Goal: Task Accomplishment & Management: Complete application form

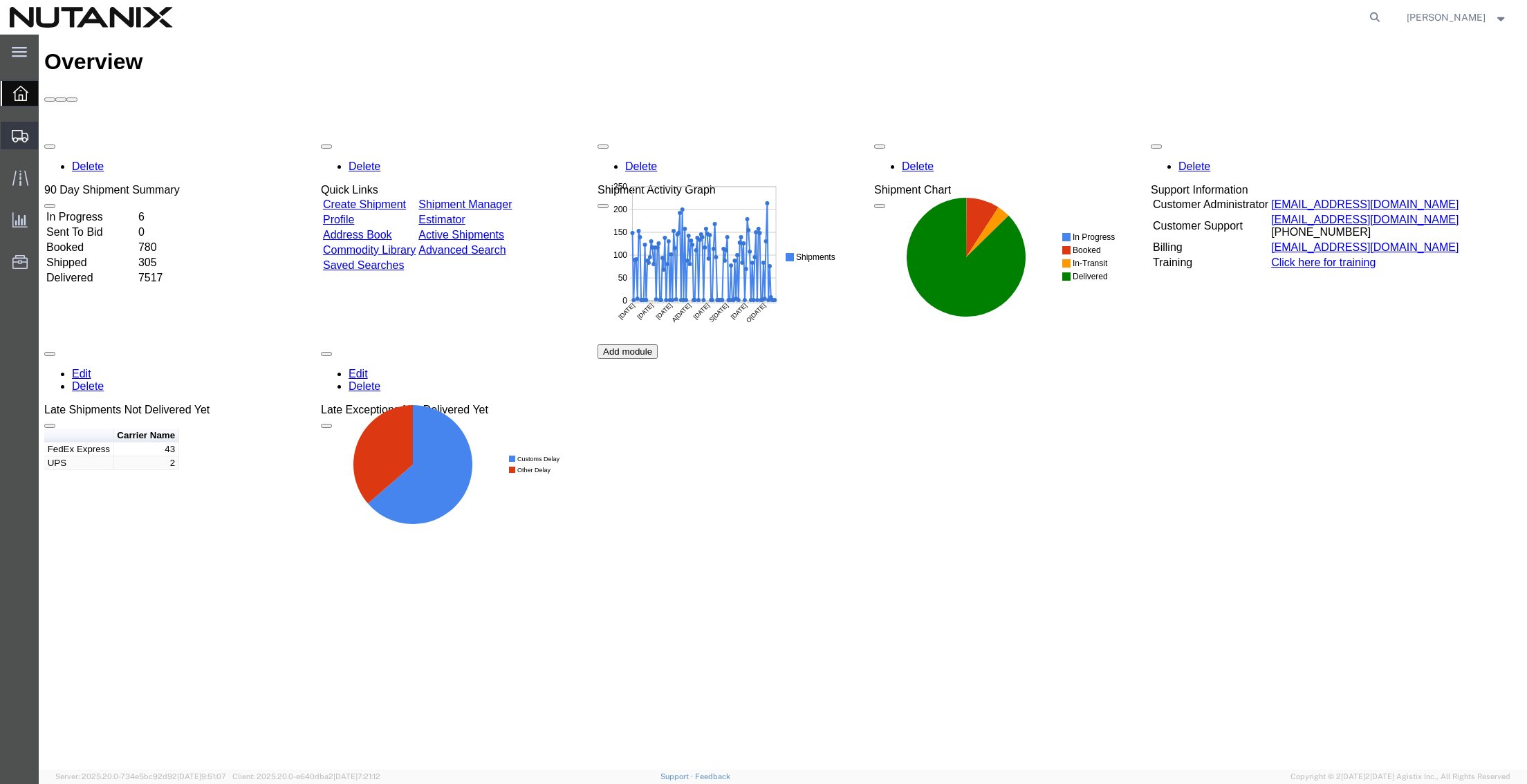
click at [0, 0] on span "Create from Template" at bounding box center [0, 0] width 0 height 0
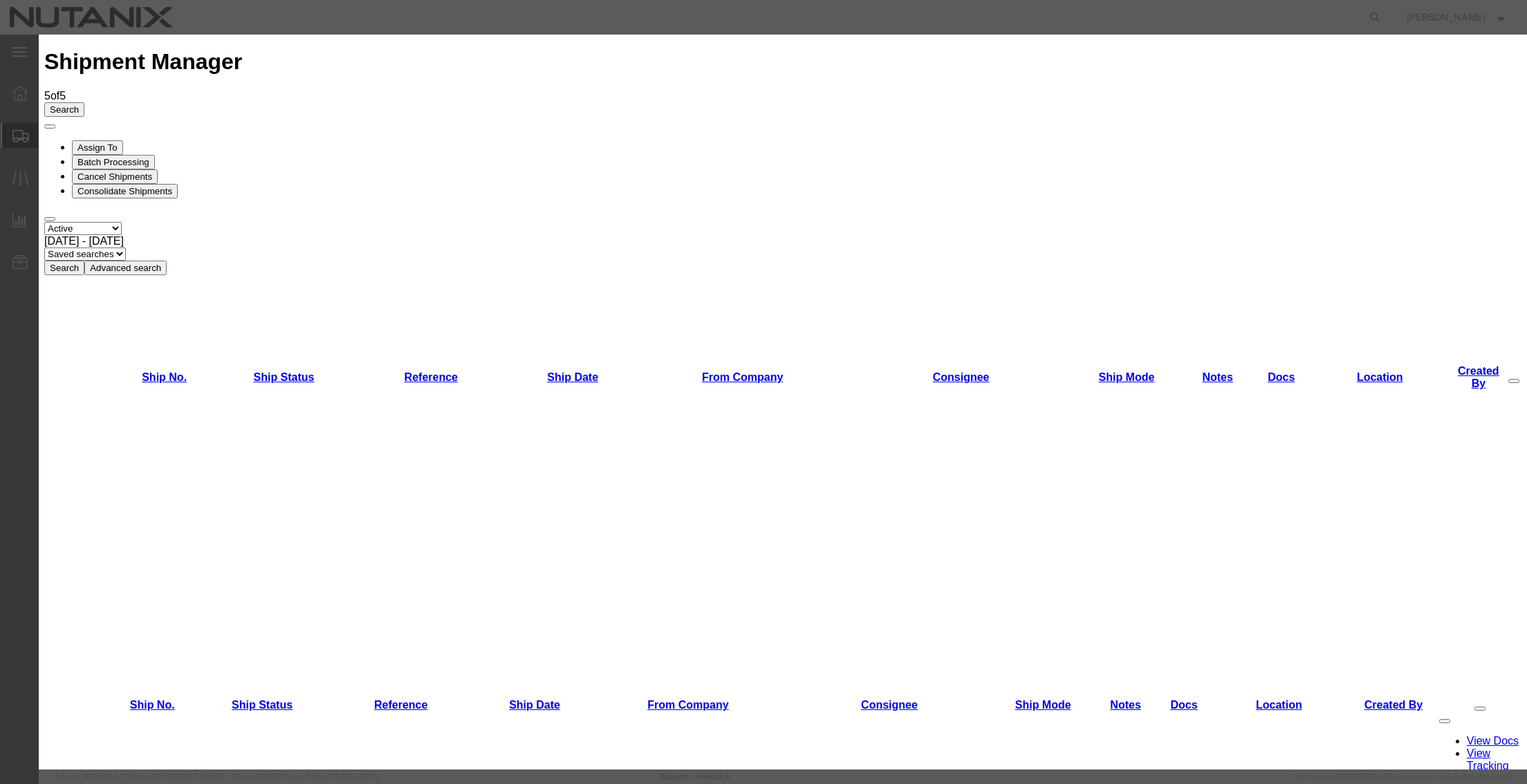
drag, startPoint x: 651, startPoint y: 183, endPoint x: 643, endPoint y: 184, distance: 8.1
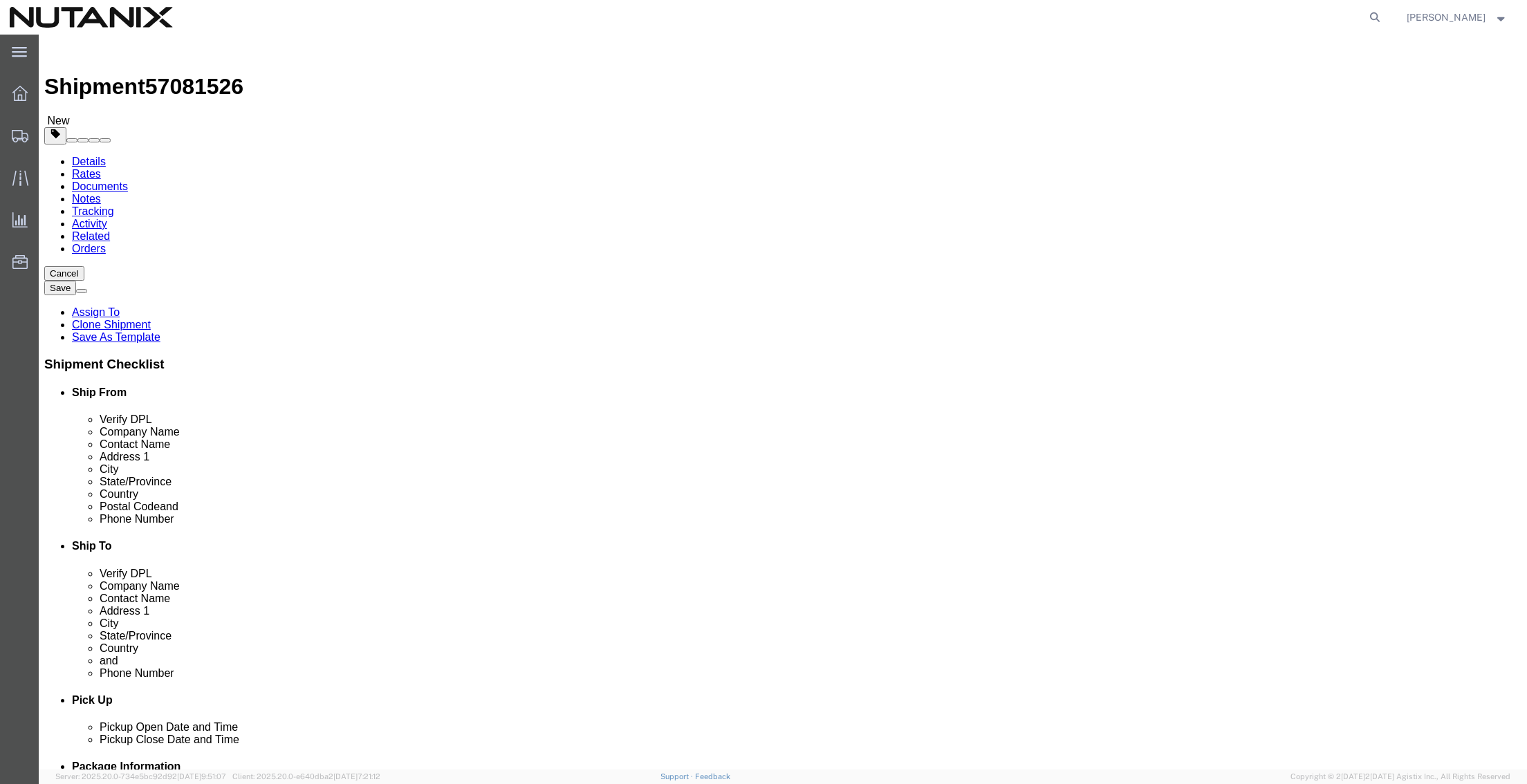
select select
drag, startPoint x: 946, startPoint y: 263, endPoint x: 605, endPoint y: 236, distance: 342.1
click div "Ship From Location Location My Profile Location [GEOGRAPHIC_DATA] - [GEOGRAPHIC…"
paste input "[PERSON_NAME]"
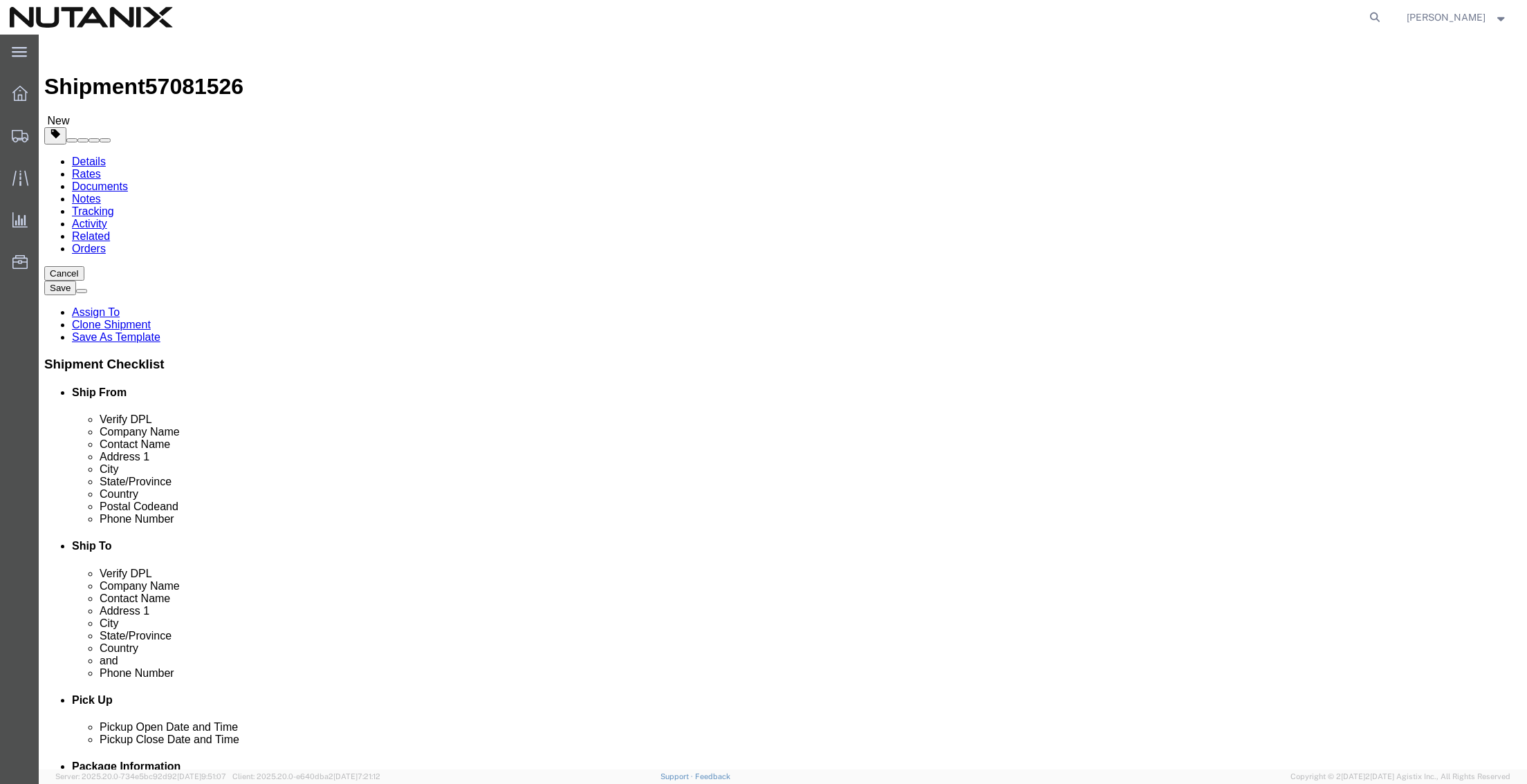
type input "[PERSON_NAME]"
drag, startPoint x: 947, startPoint y: 289, endPoint x: 635, endPoint y: 283, distance: 312.1
click div "Contact Name [PERSON_NAME]"
paste input "[PERSON_NAME]"
type input "[PERSON_NAME]"
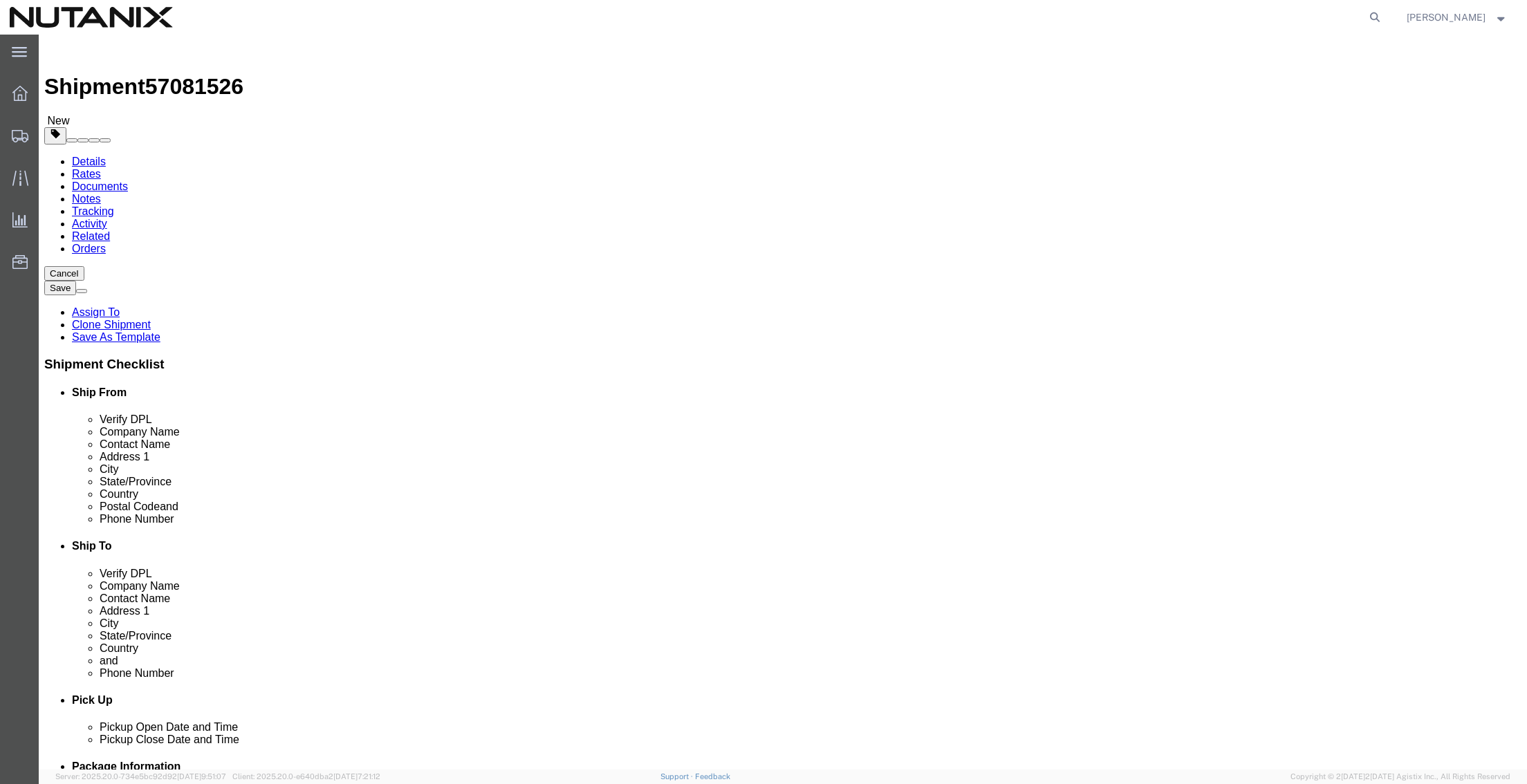
drag, startPoint x: 906, startPoint y: 321, endPoint x: 661, endPoint y: 312, distance: 245.2
click div "Address [STREET_ADDRESS]"
paste input "[STREET_ADDRESS][PERSON_NAME]"
type input "[STREET_ADDRESS][PERSON_NAME]"
select select
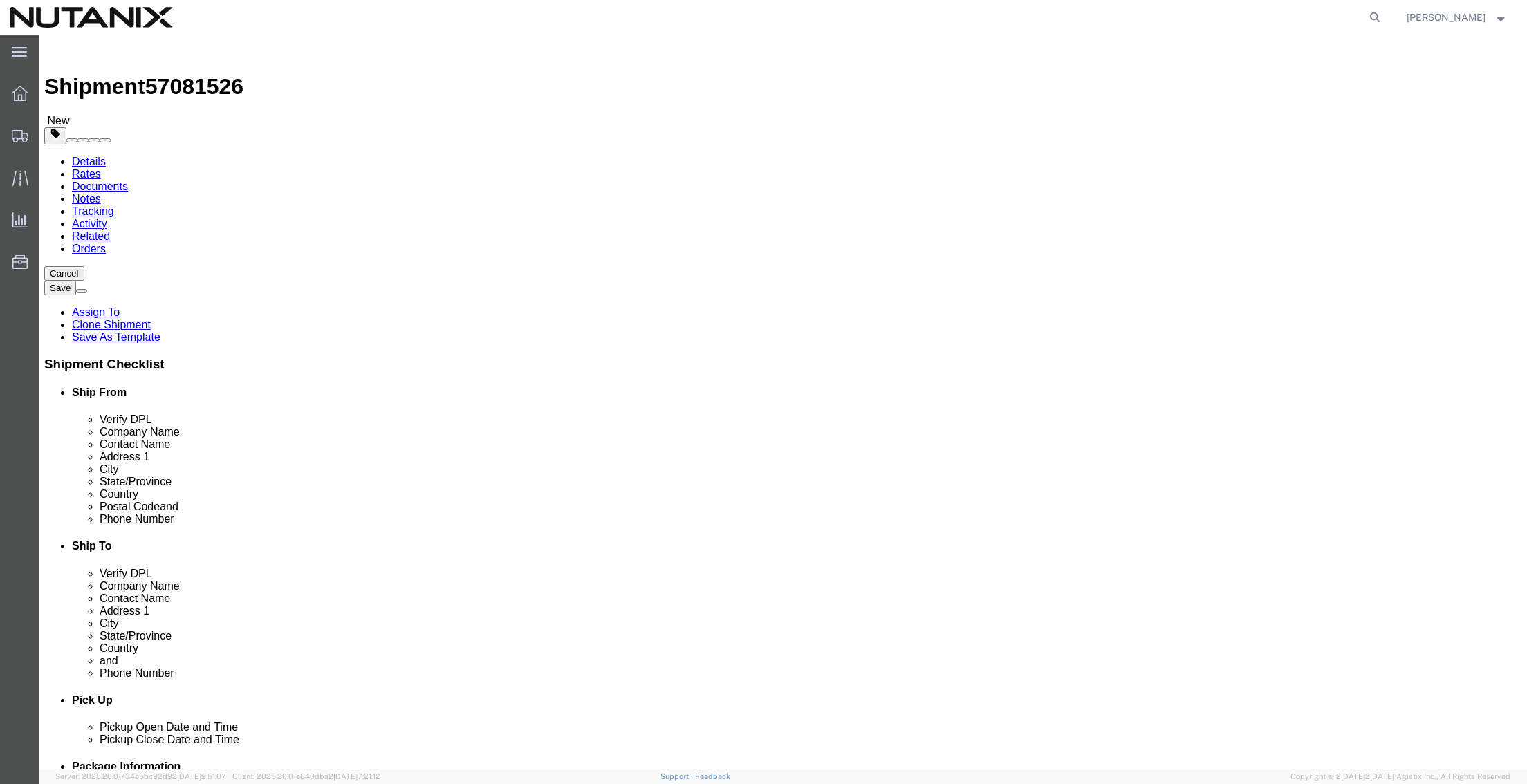
type input "afr"
select select
select select "ZA"
drag, startPoint x: 945, startPoint y: 343, endPoint x: 416, endPoint y: 339, distance: 529.0
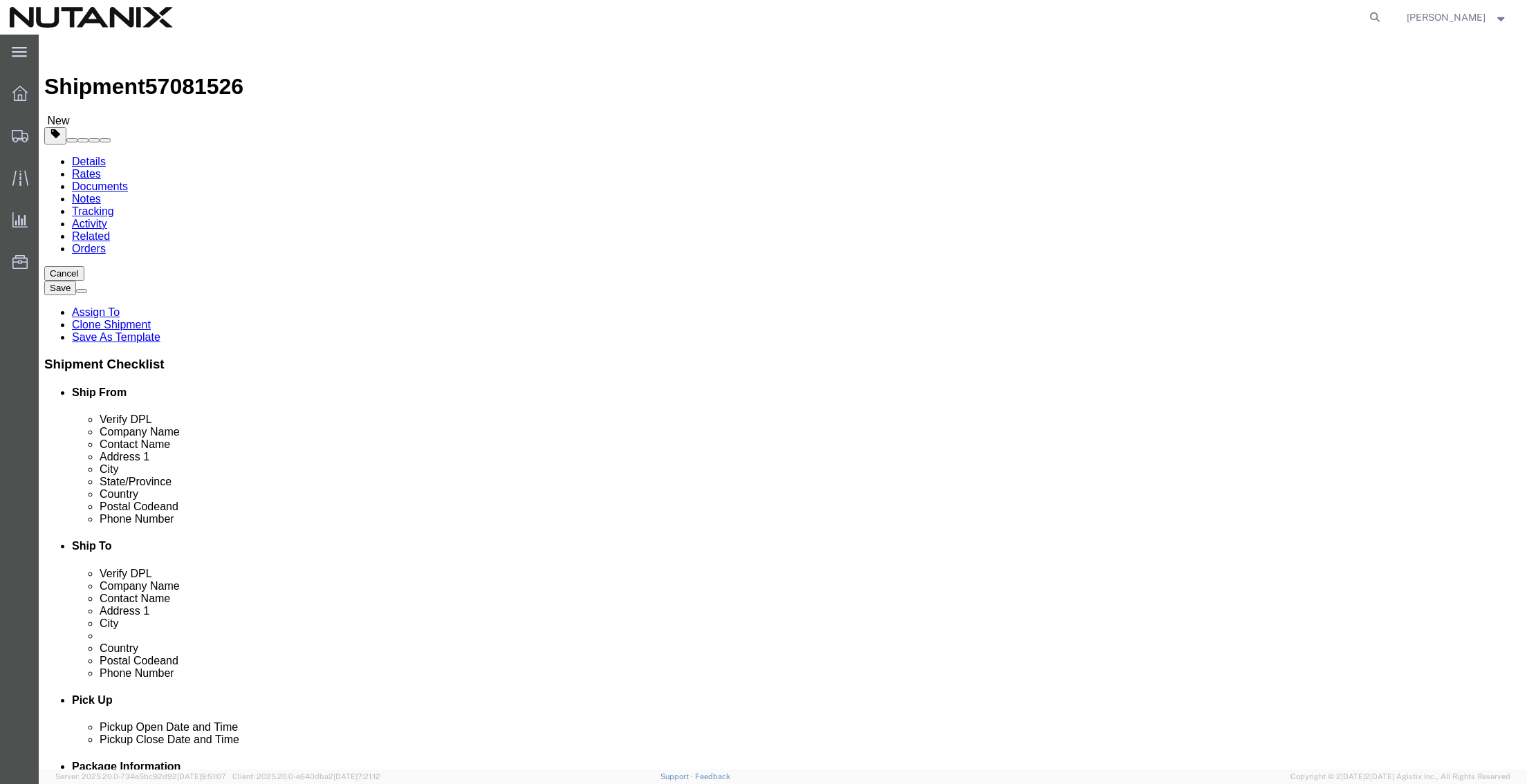
click div "Ship From Location Location My Profile Location [GEOGRAPHIC_DATA] - [GEOGRAPHIC…"
paste input "[PERSON_NAME] Farm Villages"
type input "[PERSON_NAME] Farm Villages"
drag, startPoint x: 884, startPoint y: 371, endPoint x: 656, endPoint y: 361, distance: 228.2
click div "City [GEOGRAPHIC_DATA]"
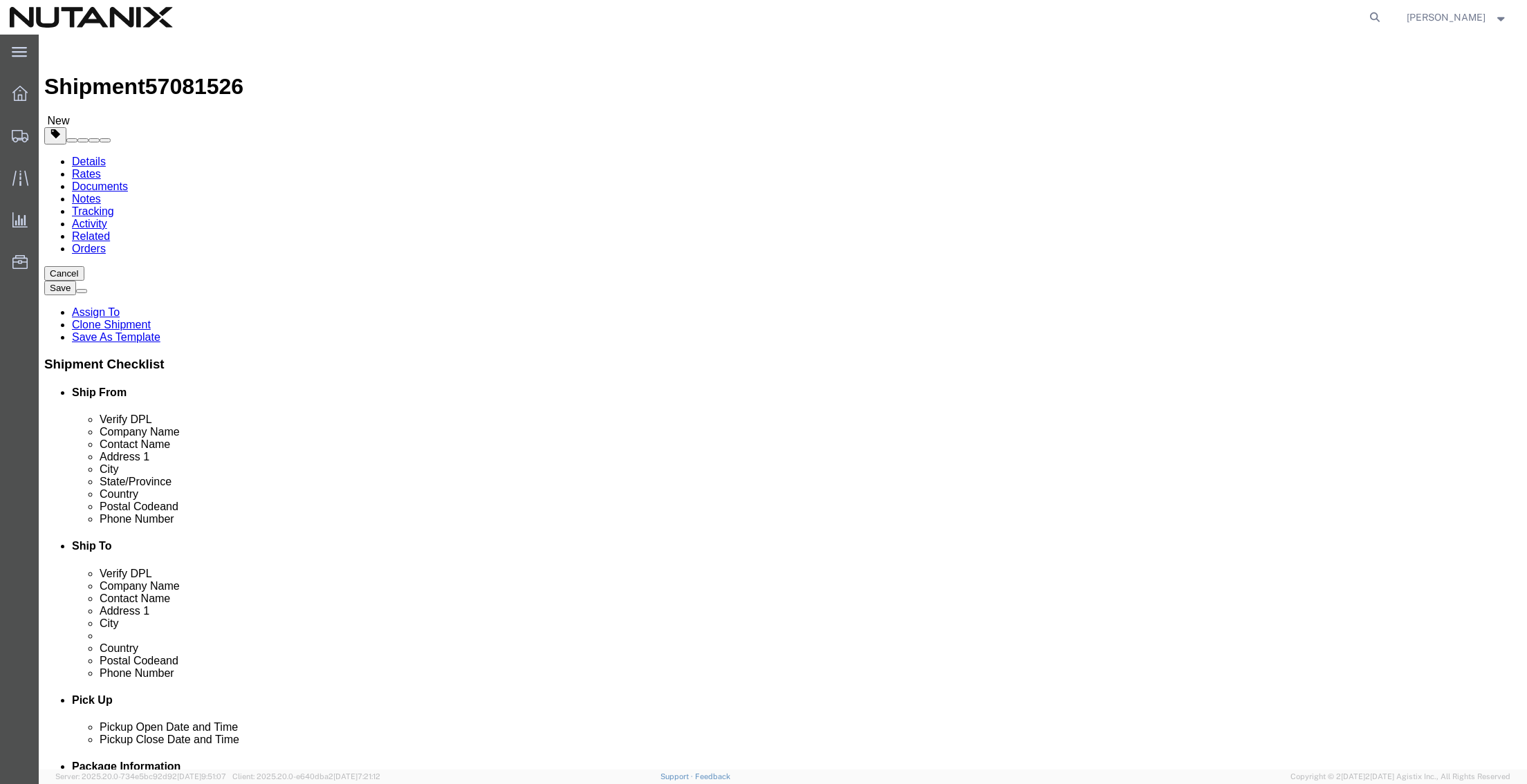
paste input "[PERSON_NAME], Gauteng"
type input "[PERSON_NAME], Gauteng"
select select
drag, startPoint x: 869, startPoint y: 450, endPoint x: 709, endPoint y: 445, distance: 160.1
click div "Postal Code 15990"
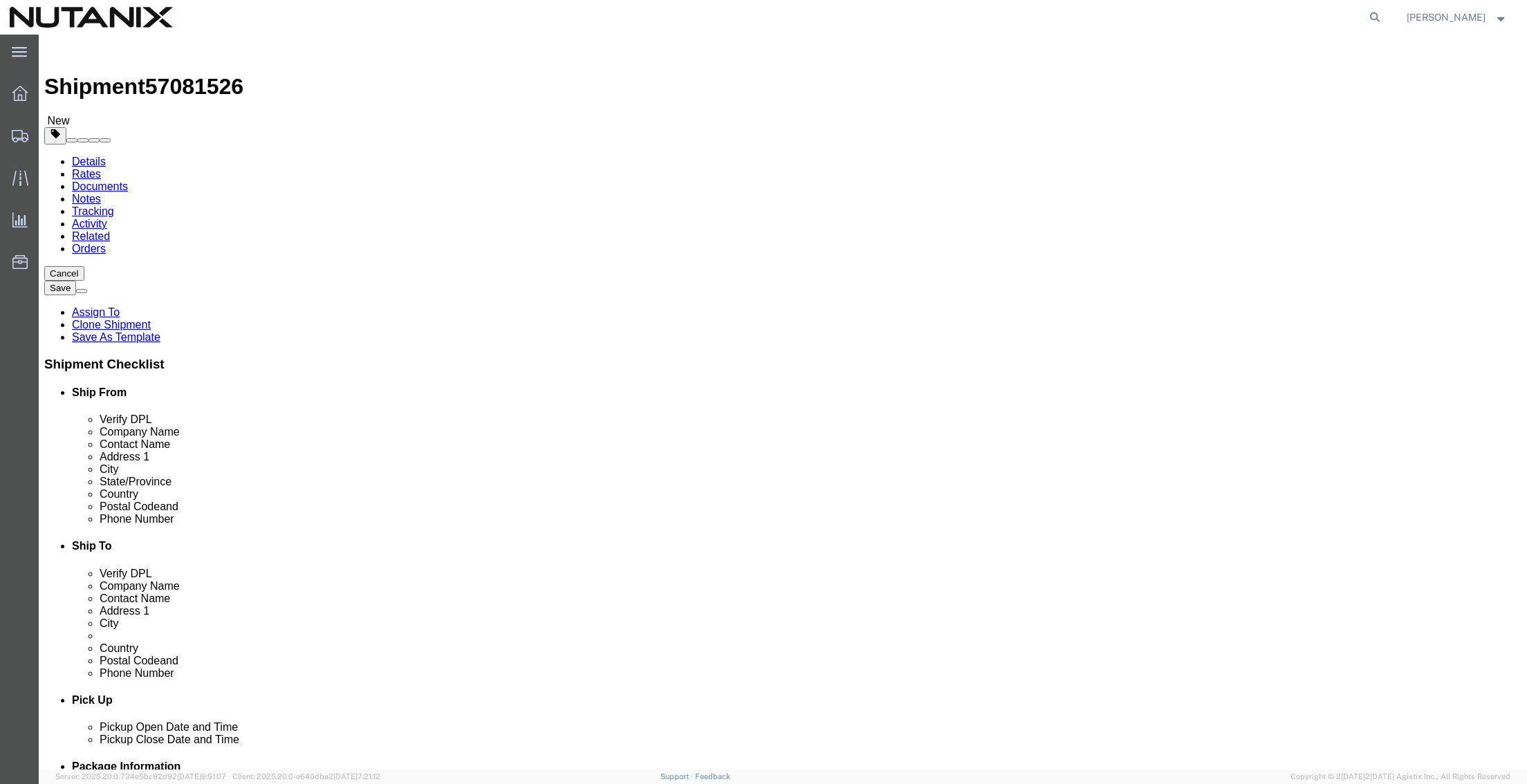
paste input "0157"
type input "0157"
select select
drag, startPoint x: 955, startPoint y: 471, endPoint x: 585, endPoint y: 457, distance: 370.3
click div "Phone Number [PHONE_NUMBER]"
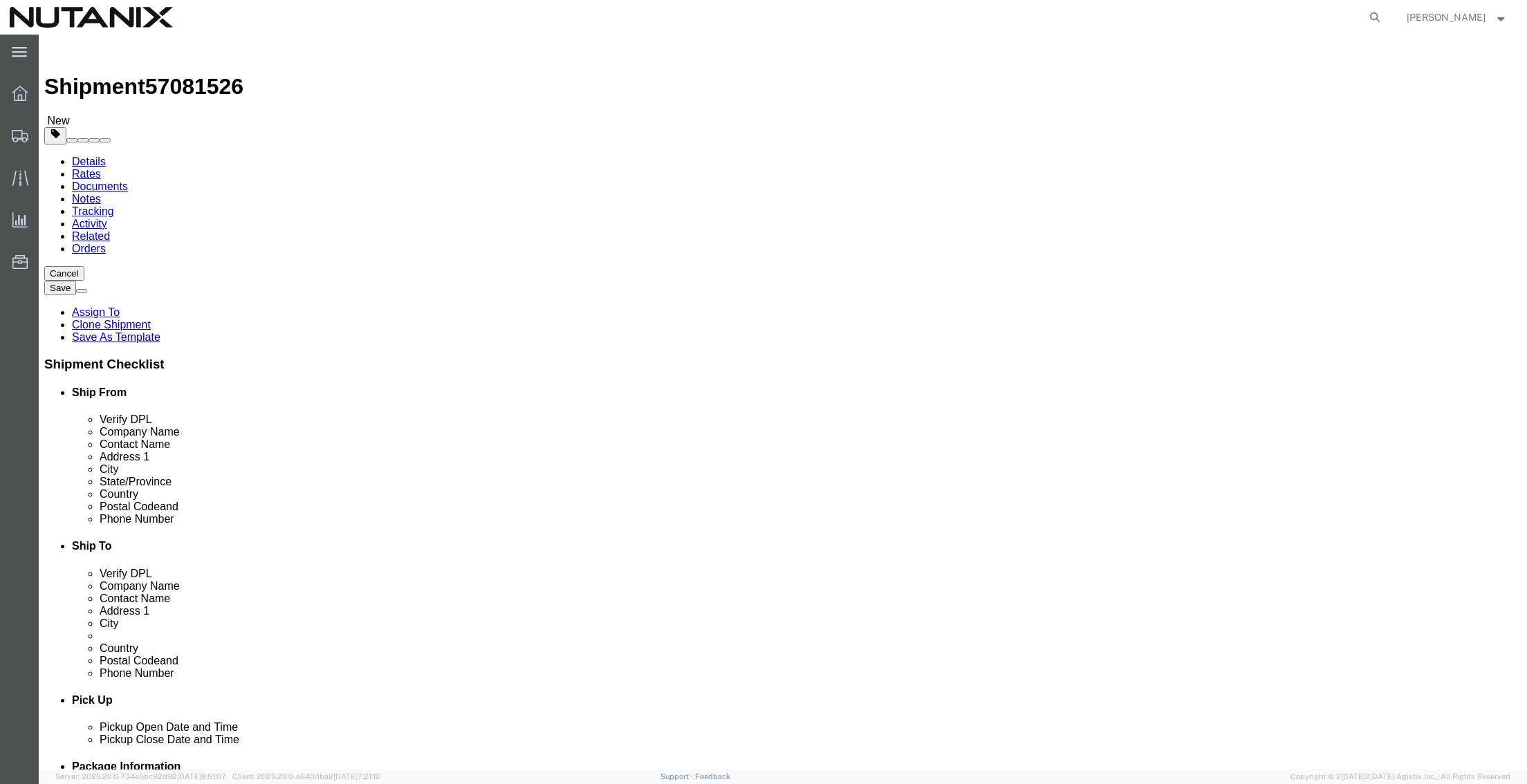
paste input "[PHONE_NUMBER]"
type input "[PHONE_NUMBER]"
drag, startPoint x: 1005, startPoint y: 500, endPoint x: 615, endPoint y: 497, distance: 390.0
click div "Ship To Location Location My Profile Location [GEOGRAPHIC_DATA] - [GEOGRAPHIC_D…"
paste input "marco.viei"
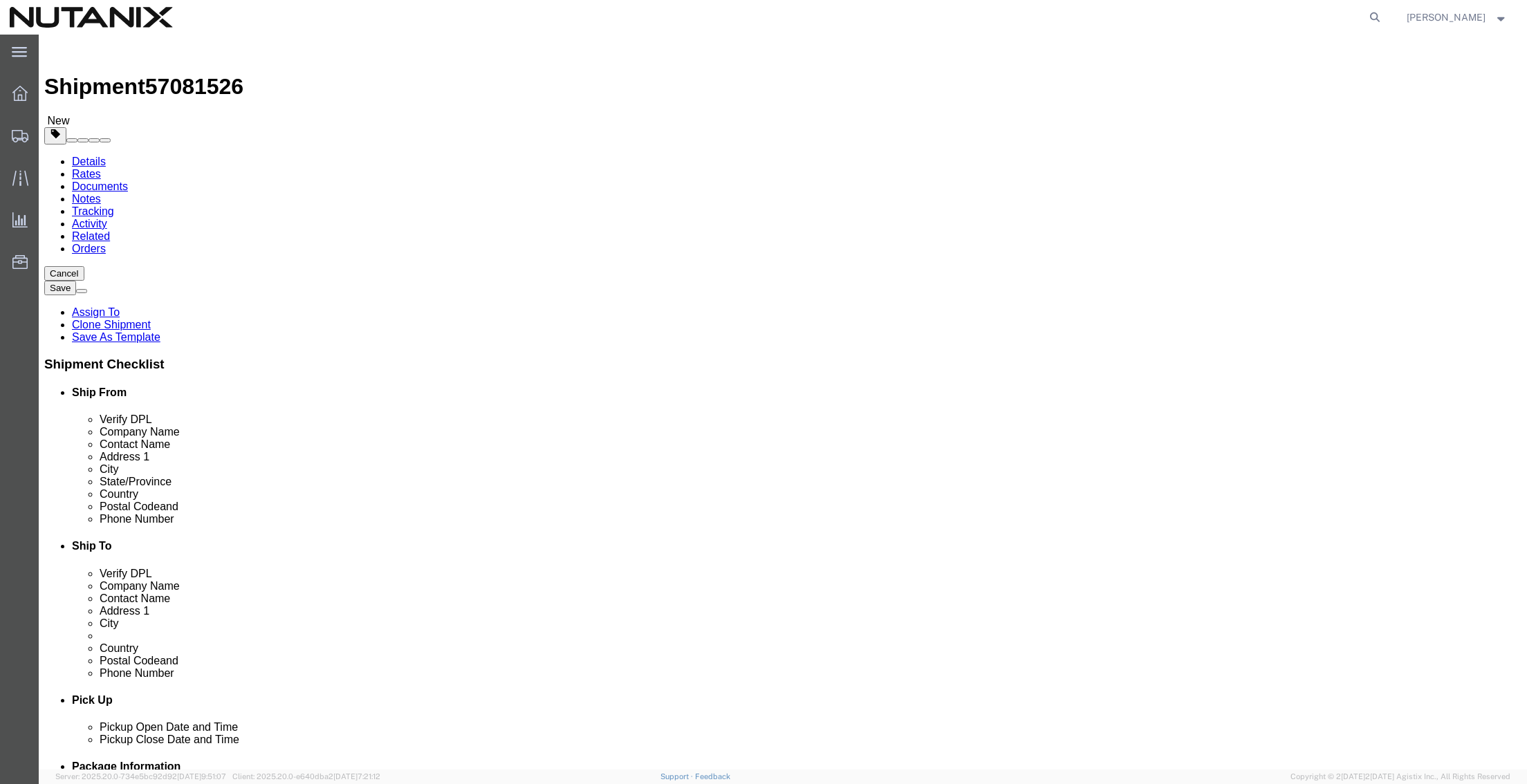
type input "[EMAIL_ADDRESS][PERSON_NAME][DOMAIN_NAME]"
click input "[PHONE_NUMBER]"
type input "27713547878"
click div "Ship To Location Location My Profile Location [GEOGRAPHIC_DATA] - [GEOGRAPHIC_D…"
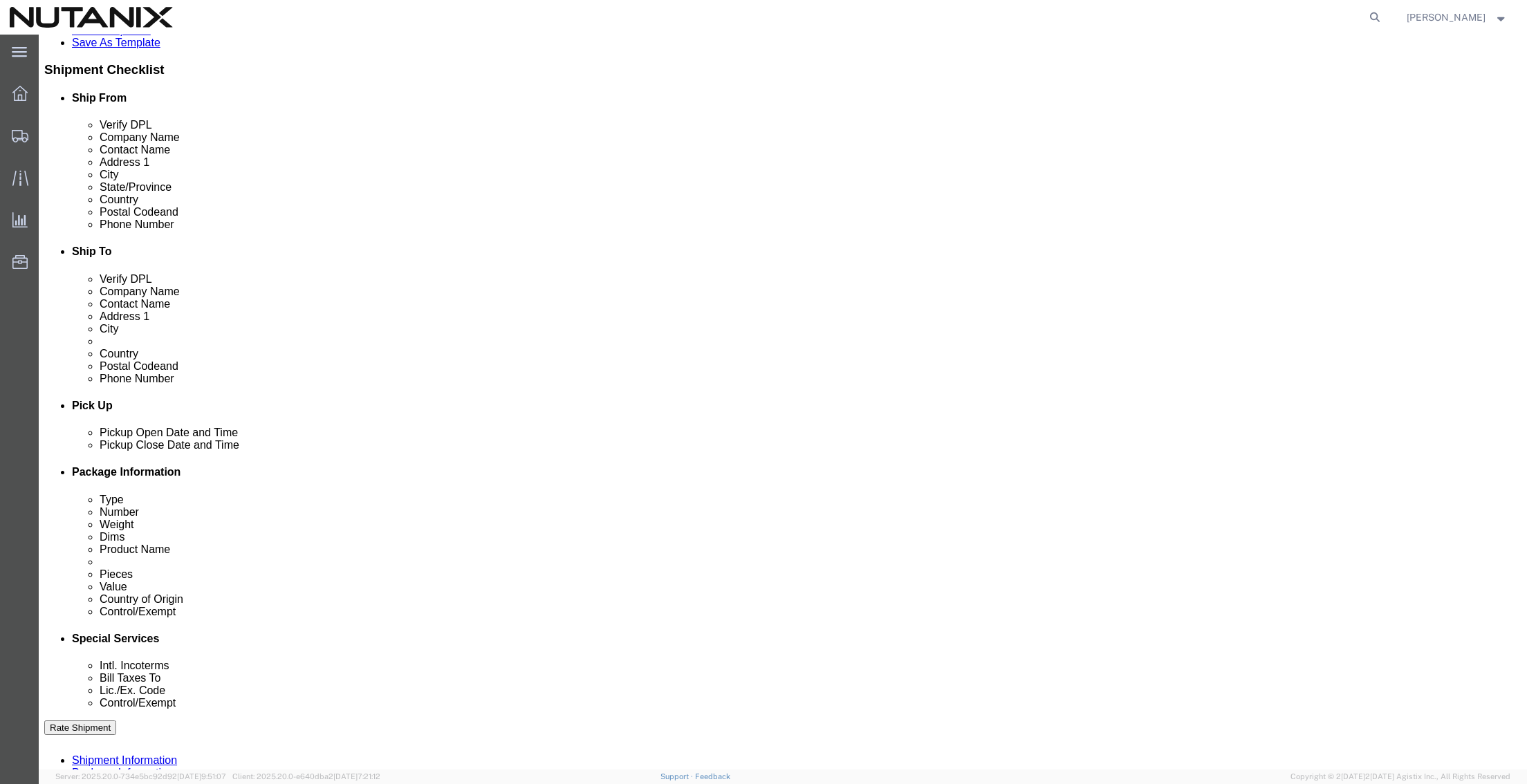
scroll to position [346, 0]
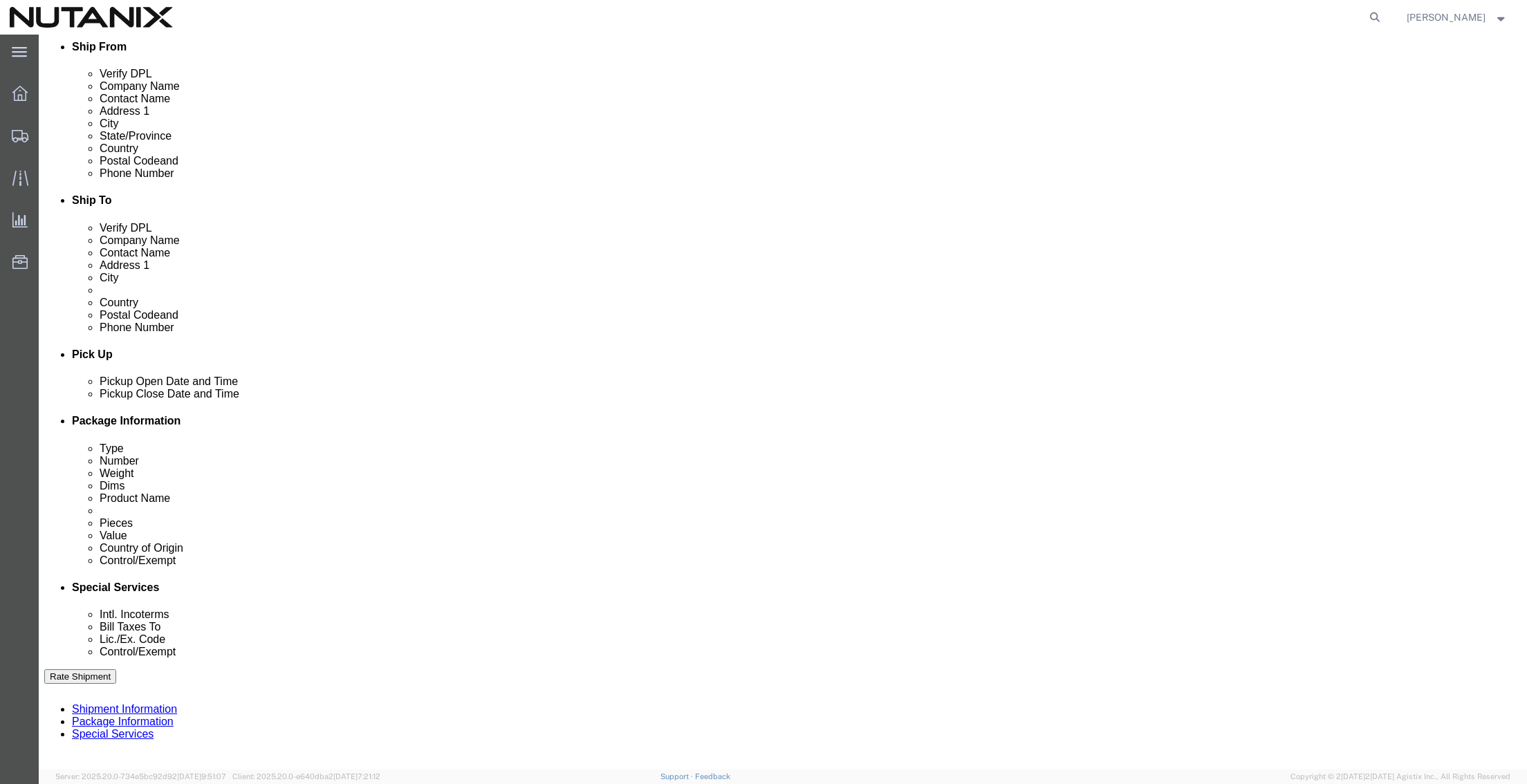
drag, startPoint x: 356, startPoint y: 509, endPoint x: 272, endPoint y: 516, distance: 84.3
click input "53005-Sales Associate/[GEOGRAPHIC_DATA]"
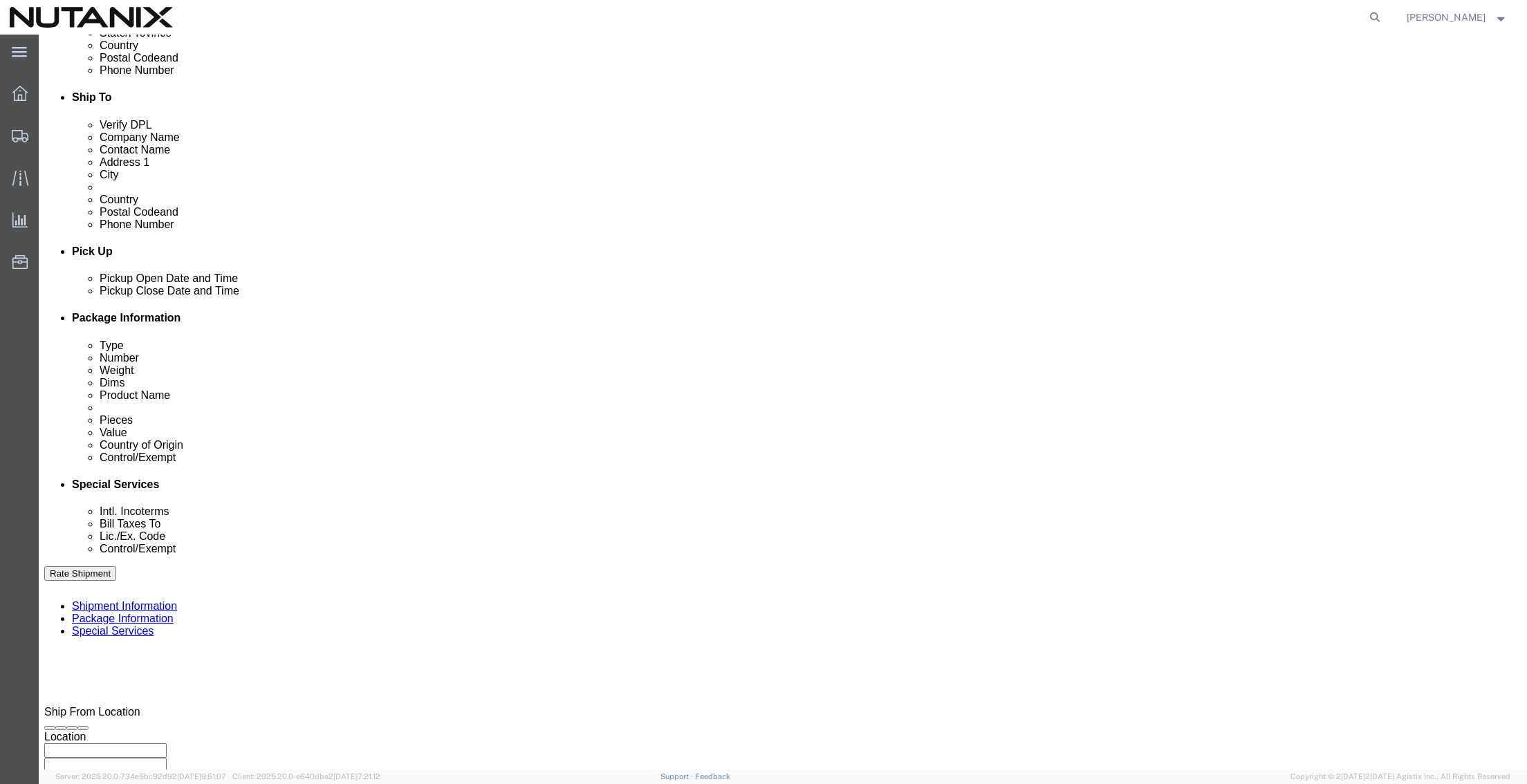
scroll to position [455, 0]
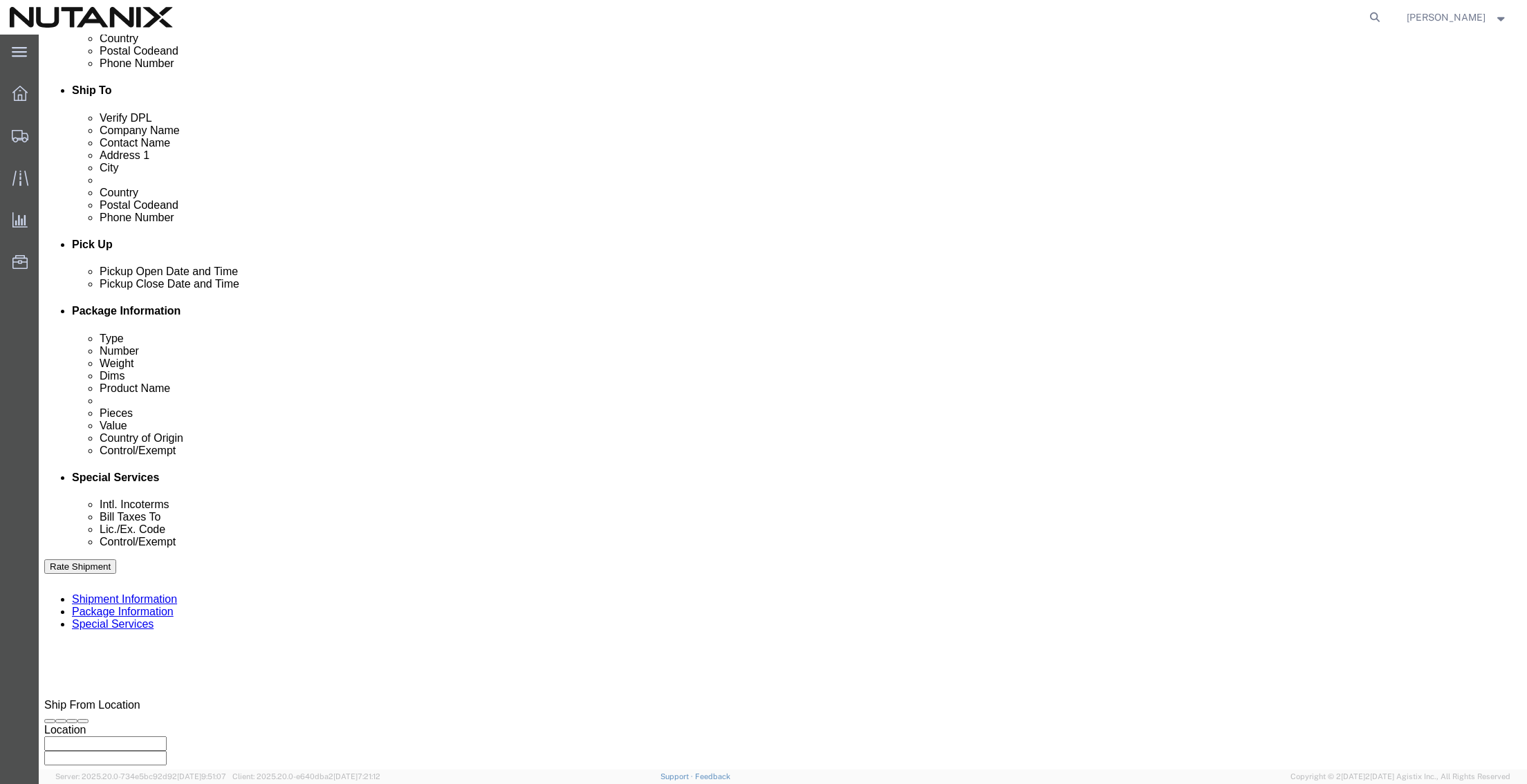
type input "53005-Sales Rep/[DOMAIN_NAME][GEOGRAPHIC_DATA]"
click button "Continue"
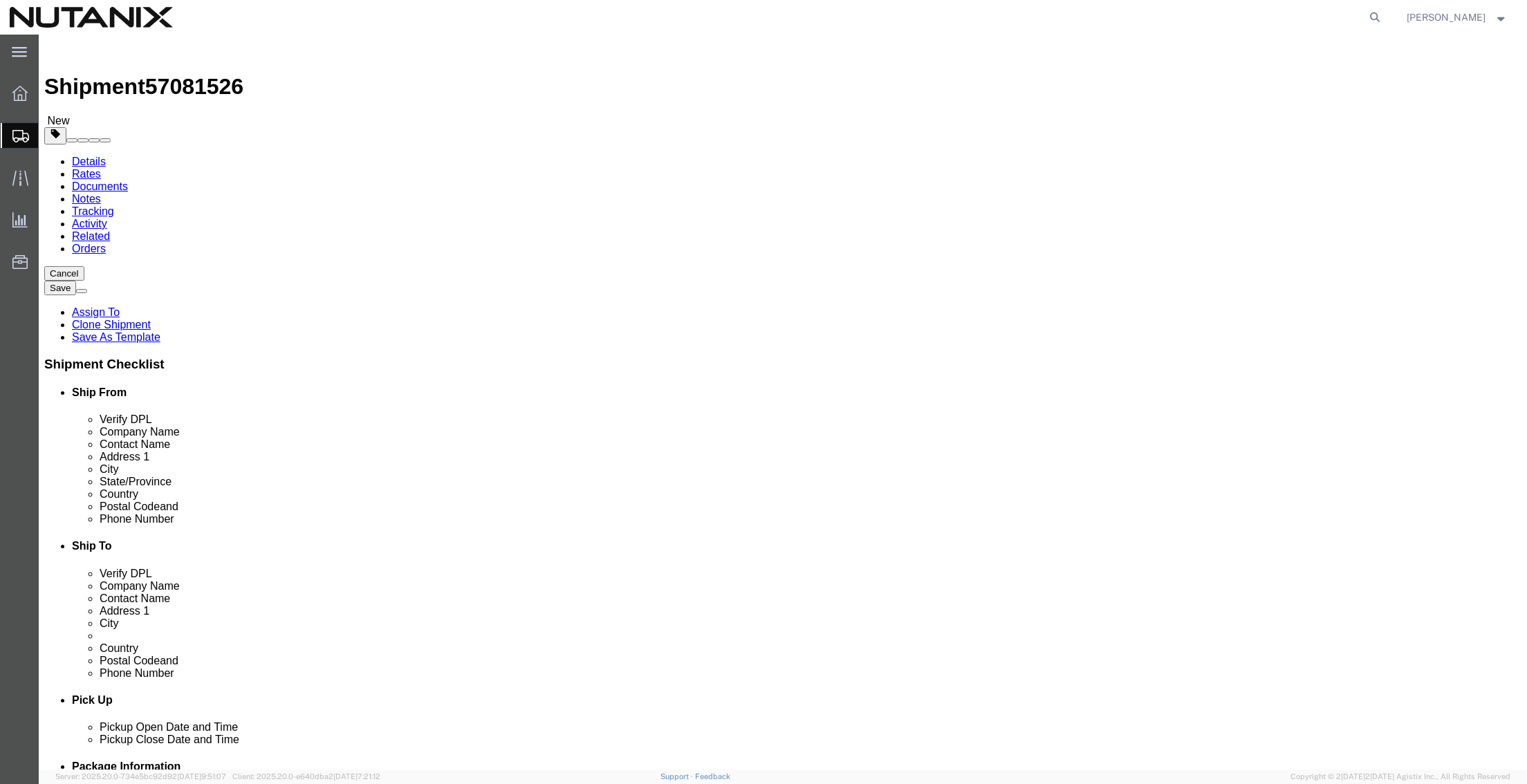
drag, startPoint x: 255, startPoint y: 321, endPoint x: 171, endPoint y: 321, distance: 84.0
click div "Weight Total weight of packages in pounds or kilograms 1.20 Select kgs lbs Ship…"
type input "4"
click dd "1.00 Each"
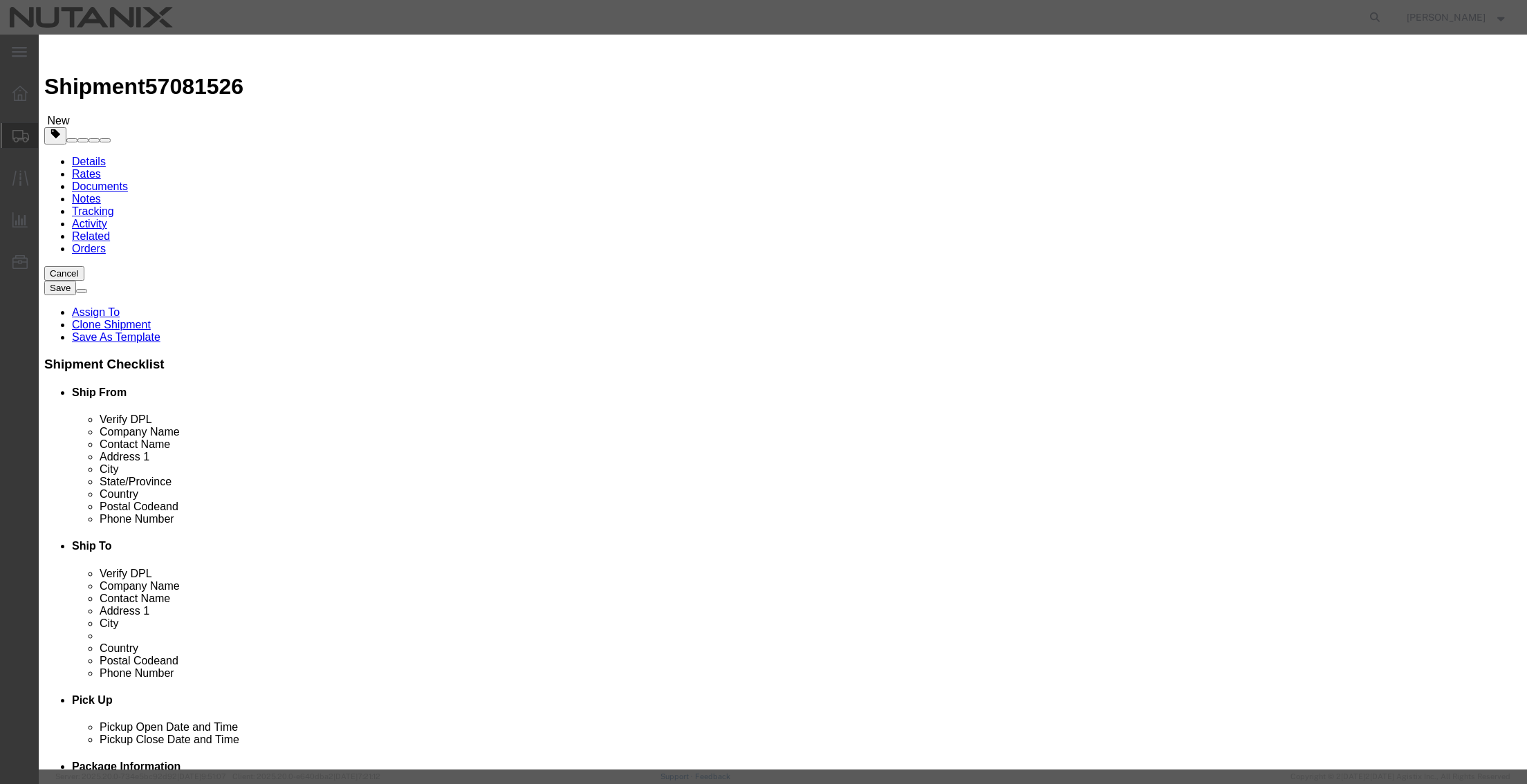
drag, startPoint x: 557, startPoint y: 133, endPoint x: 395, endPoint y: 120, distance: 162.5
click div "Product Name Business Cards Pieces 1.00 Select Bag Barrels 100Board Feet Bottle…"
type input "2"
drag, startPoint x: 599, startPoint y: 154, endPoint x: 301, endPoint y: 138, distance: 298.4
click div "Edit content Commodity library Product Name Business Cards Pieces 2 Select Bag …"
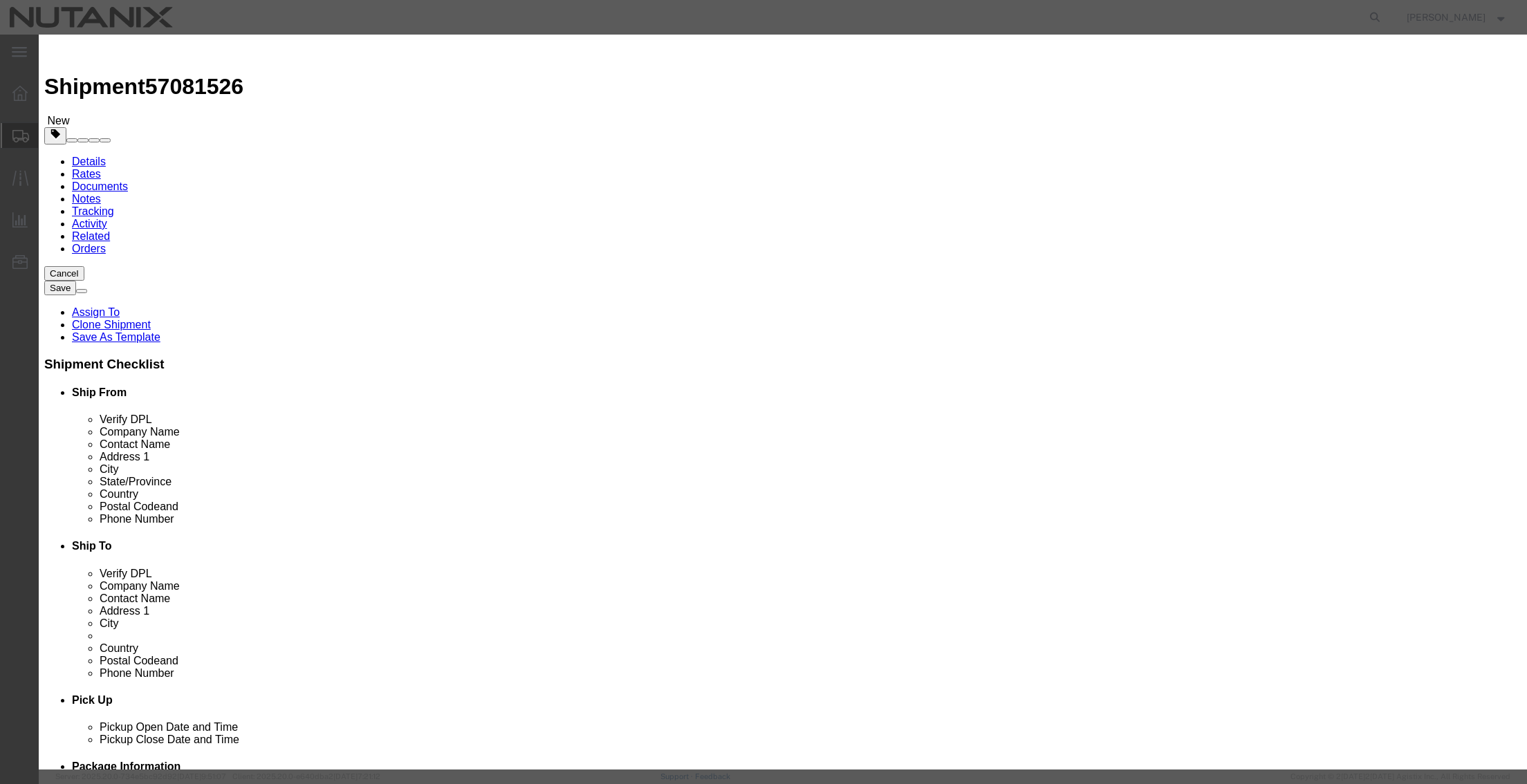
type input "4"
type input "76"
select select "USD"
type input "4911990000"
select select "KGS"
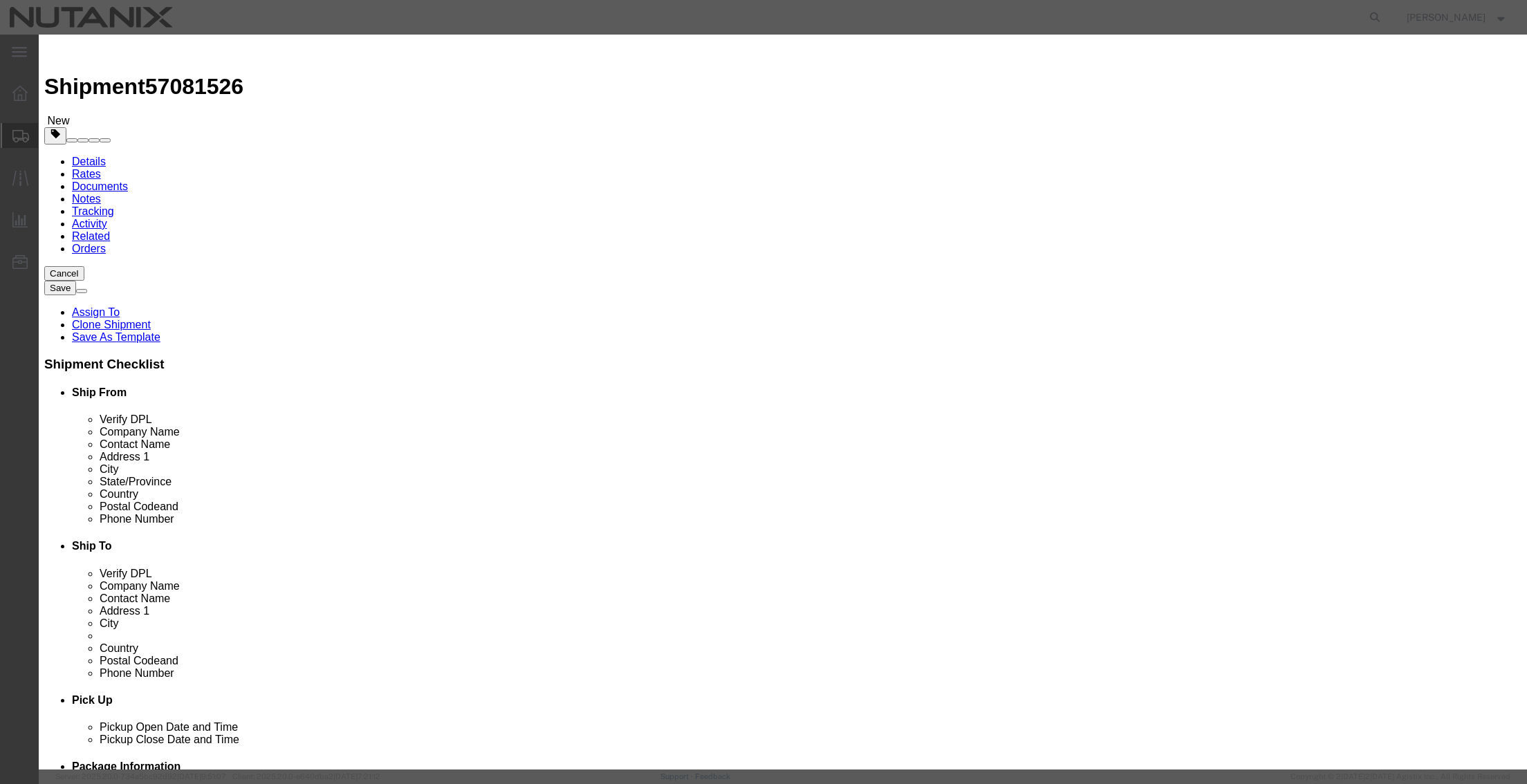
type input "4911990000"
click link "Enter HTS num"
type input "4911.99.0000"
click select "Select Bag Barrels 100Board Feet Bottle Box Blister Pack Carats Can Capsule Car…"
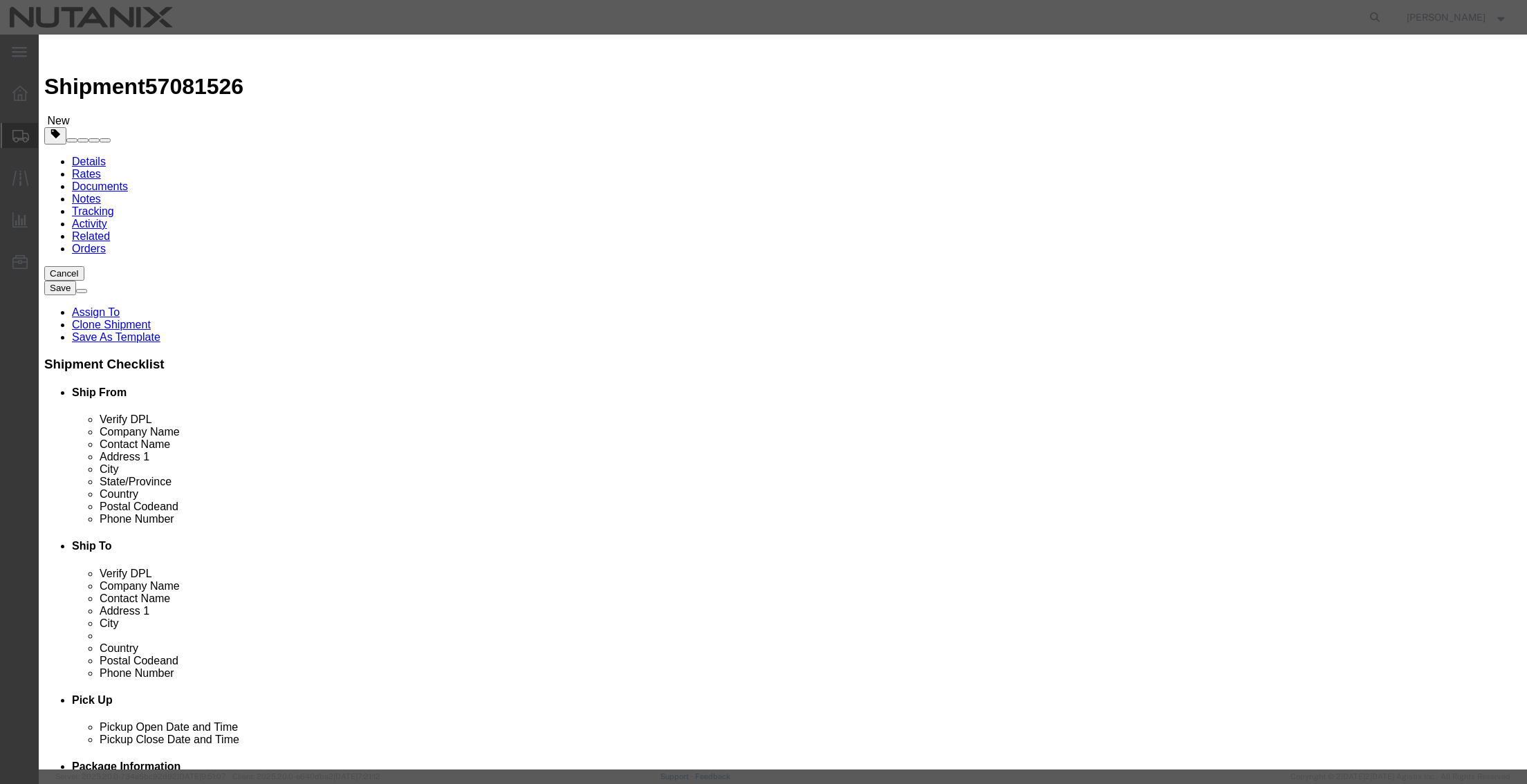
select select "EA"
click select "Select Bag Barrels 100Board Feet Bottle Box Blister Pack Carats Can Capsule Car…"
click button "Save & Close"
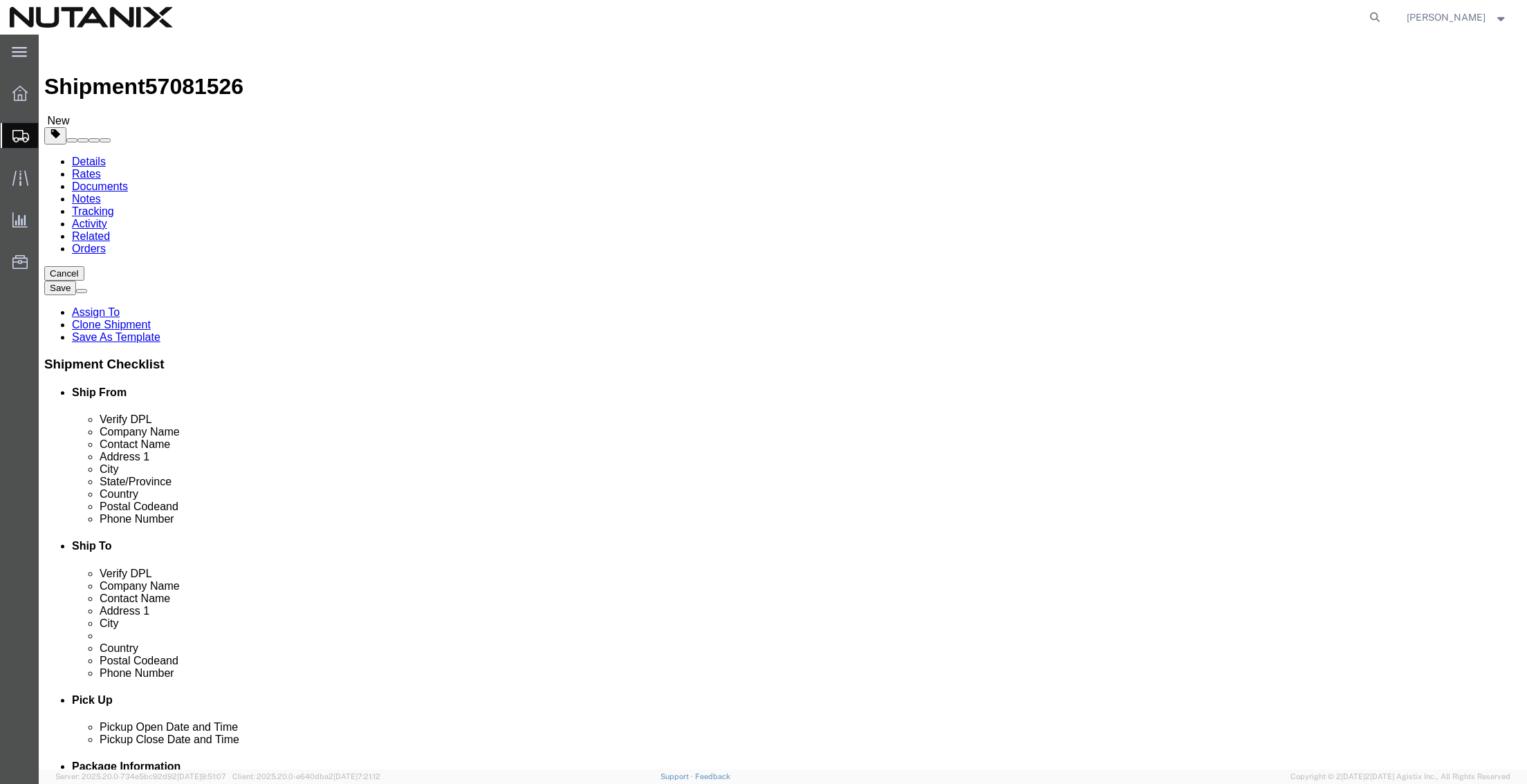
click button "Continue"
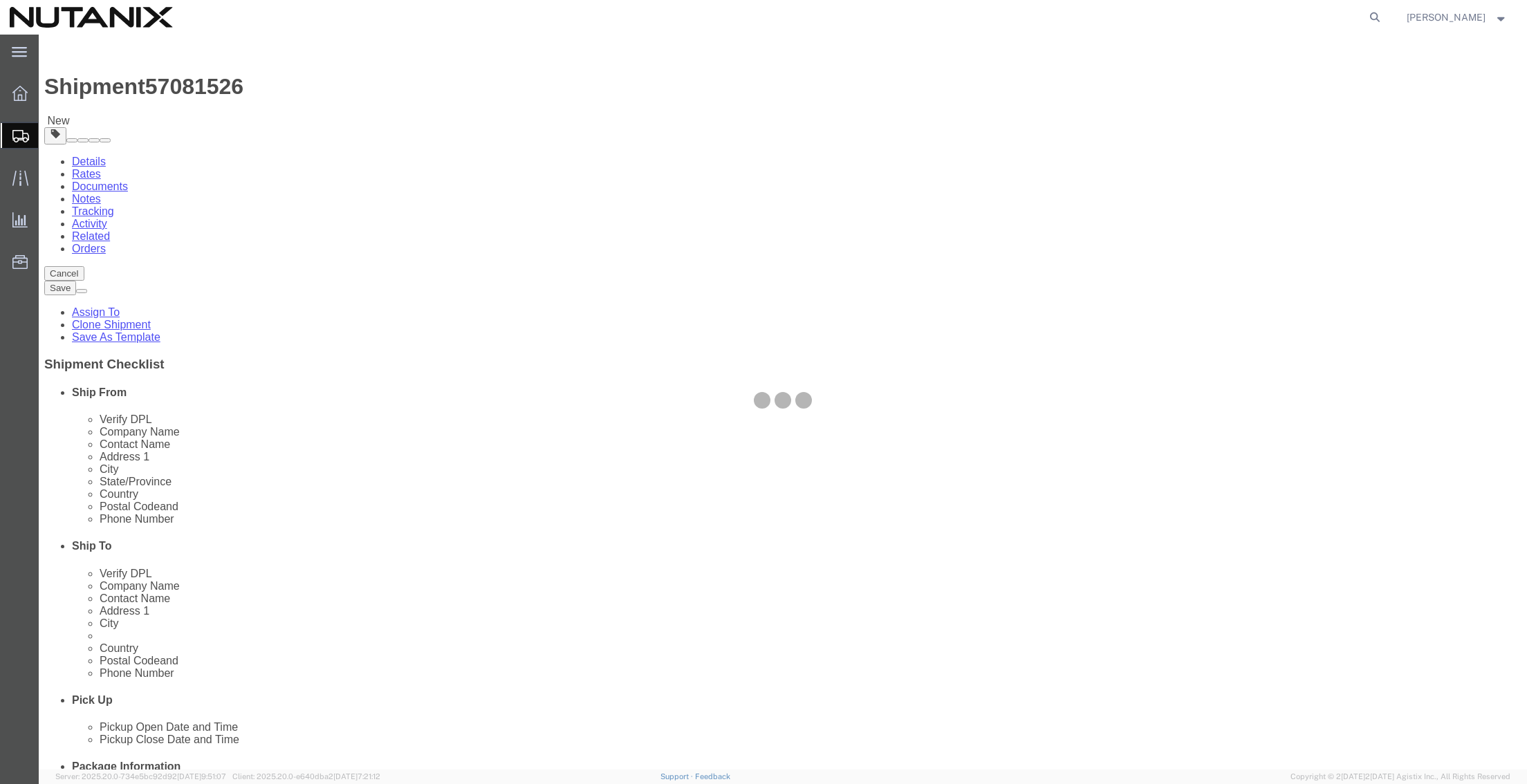
select select
select select "COSTCENTER"
select select "48694"
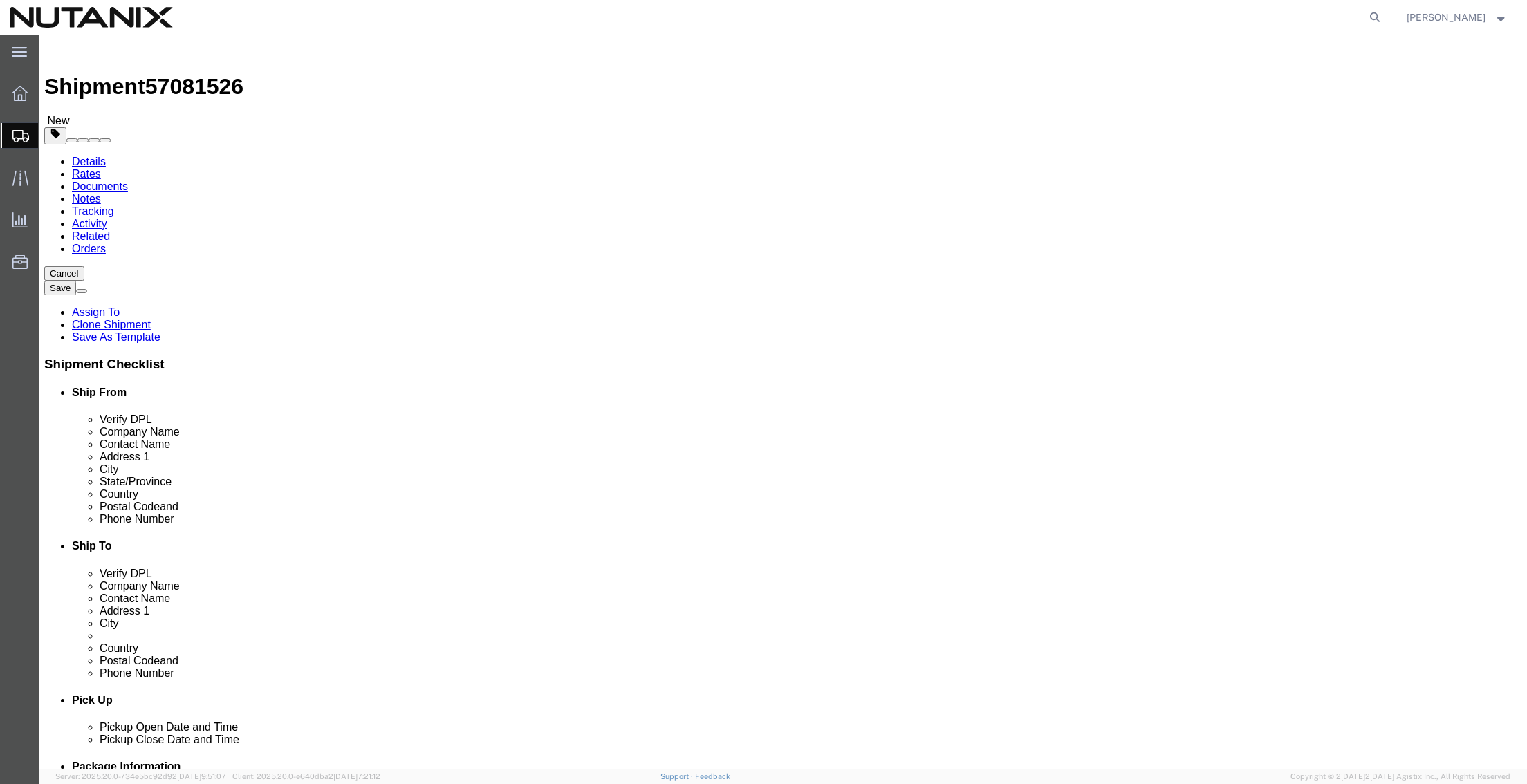
click select "Select Address Service Requested Carrier Leave If No Response Change Service Re…"
select select
click select "Select Address Service Requested Carrier Leave If No Response Change Service Re…"
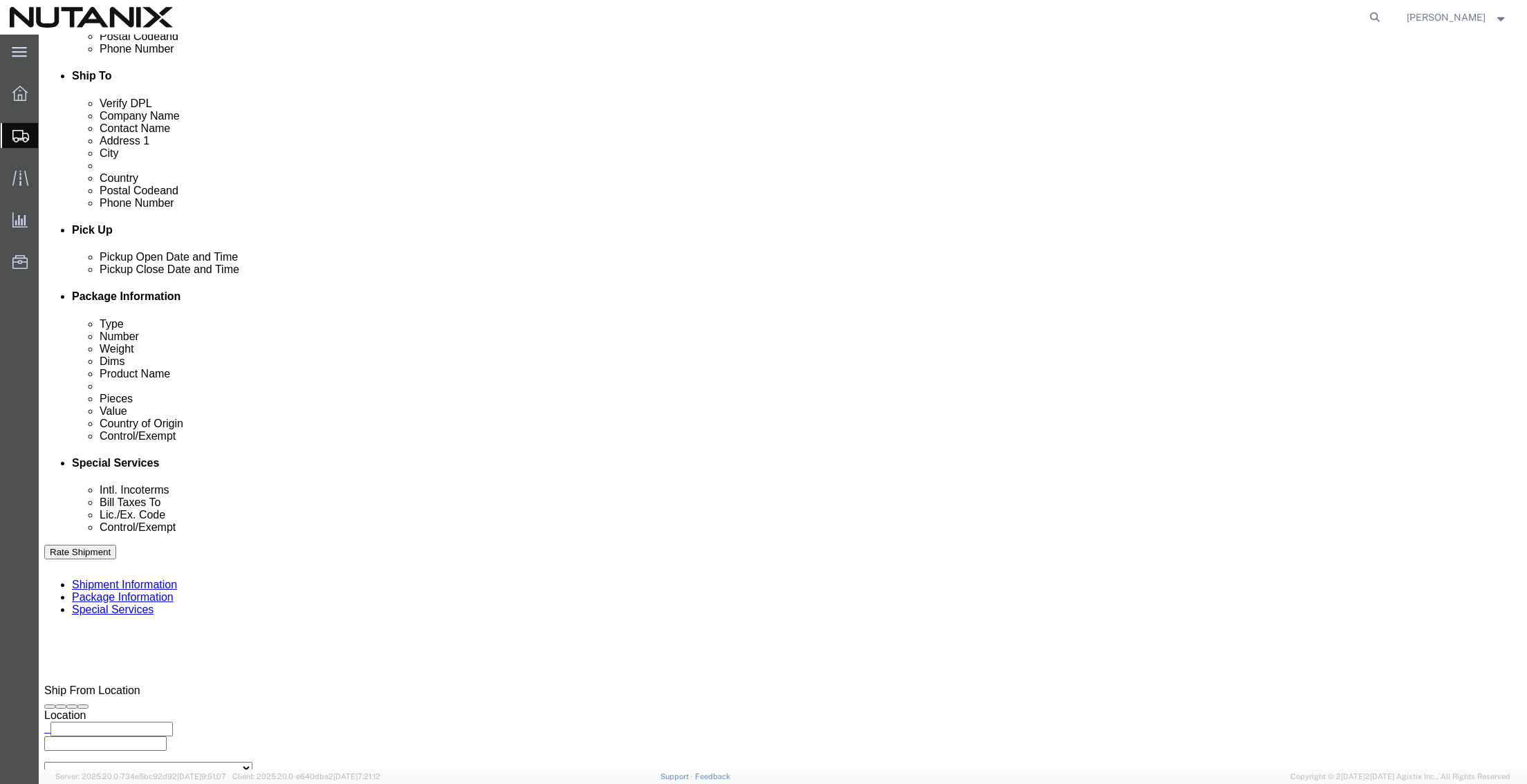
scroll to position [484, 0]
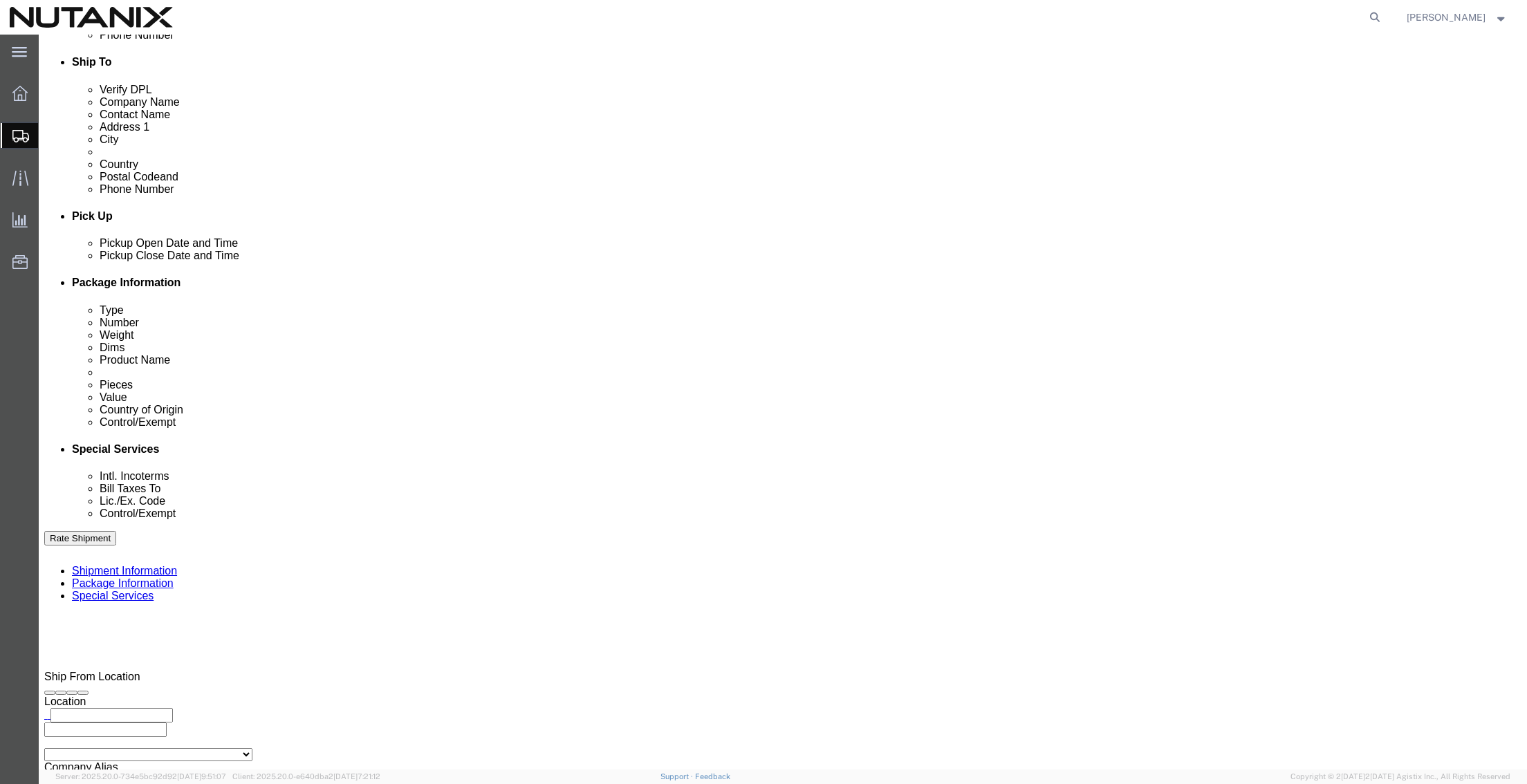
click select "Select Carriage Insurance Paid Carriage Paid To Cost and Freight Cost Insurance…"
select select "DDP"
click select "Select Carriage Insurance Paid Carriage Paid To Cost and Freight Cost Insurance…"
select select "SHIP"
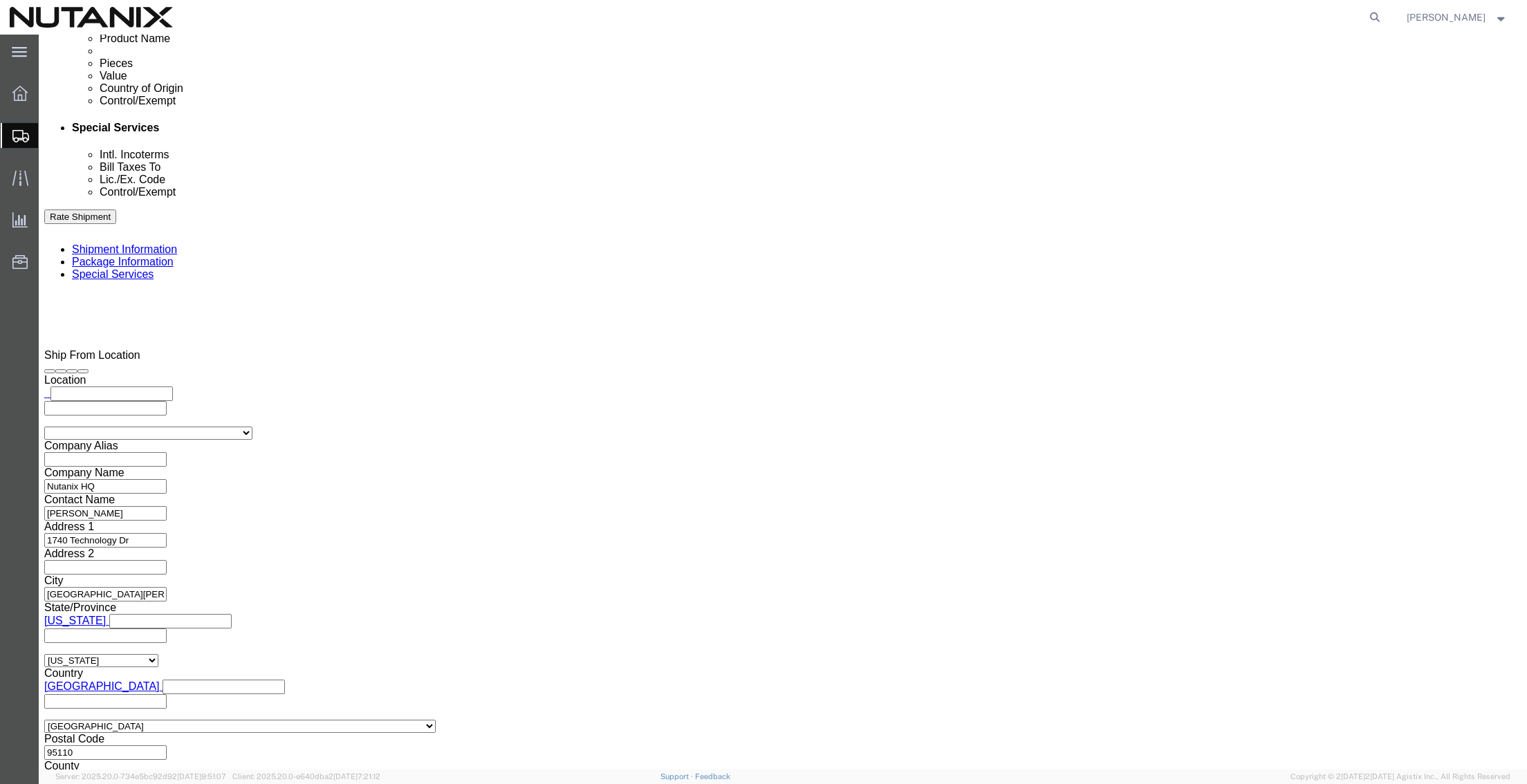
scroll to position [830, 0]
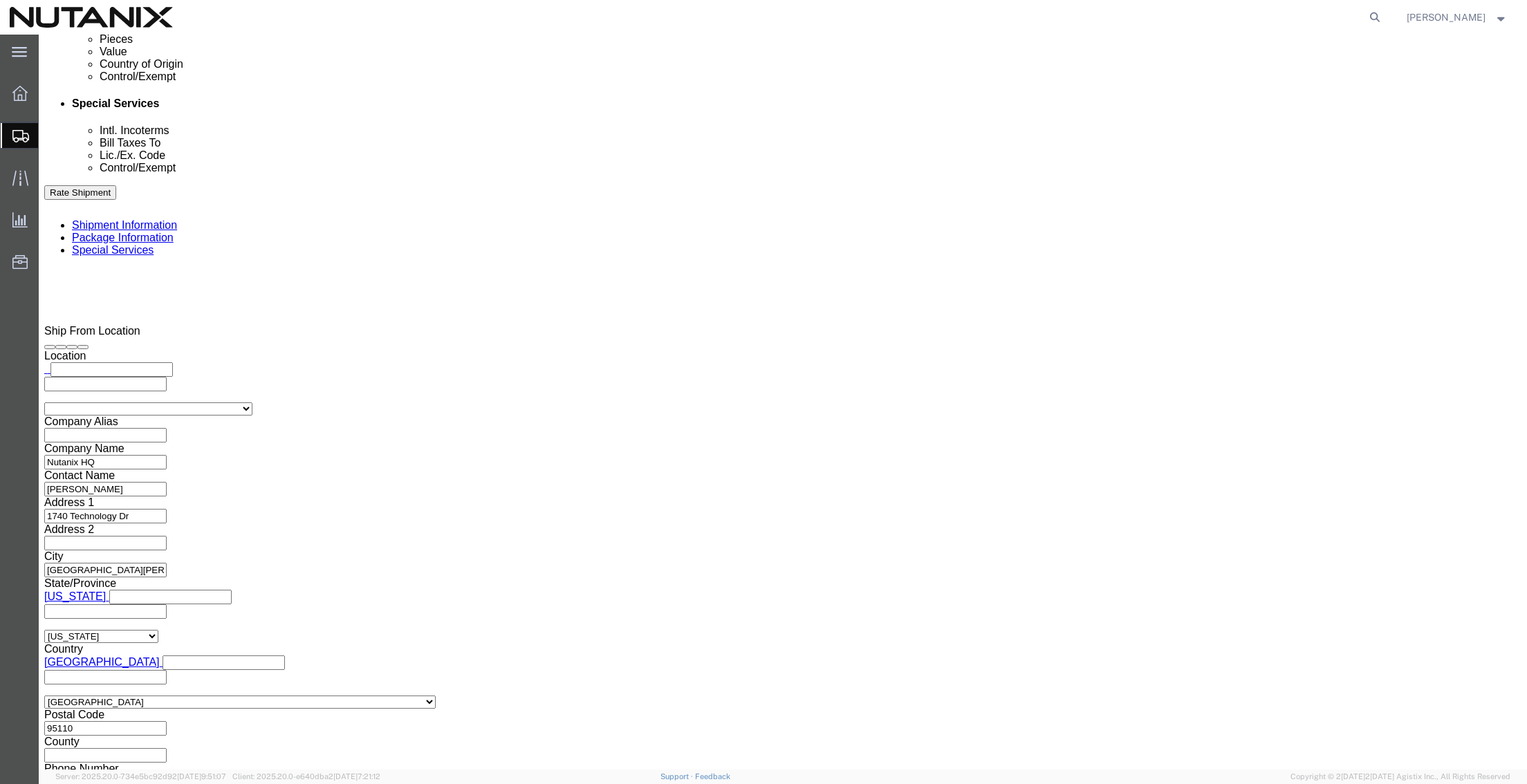
click button "Rate Shipment"
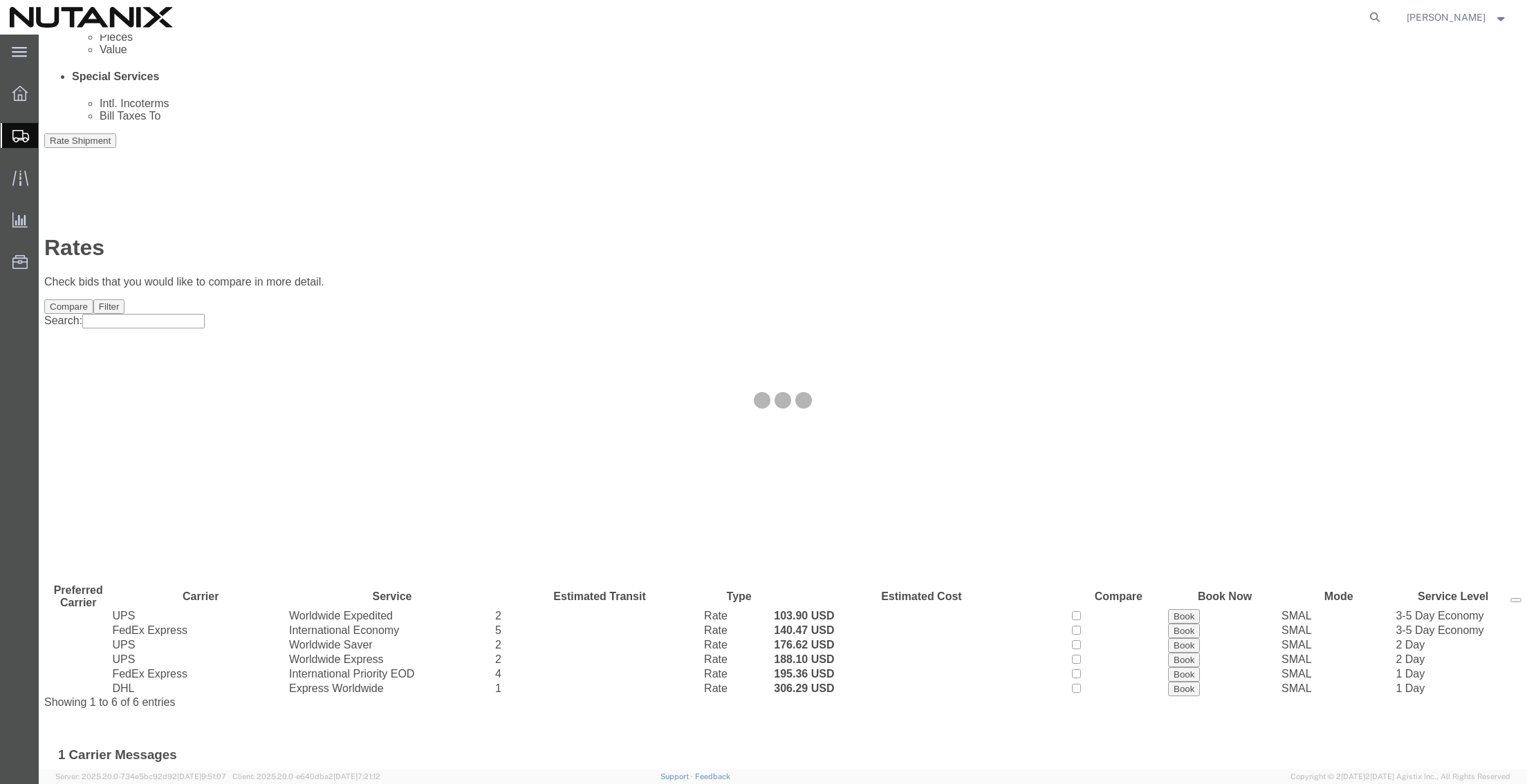
scroll to position [0, 0]
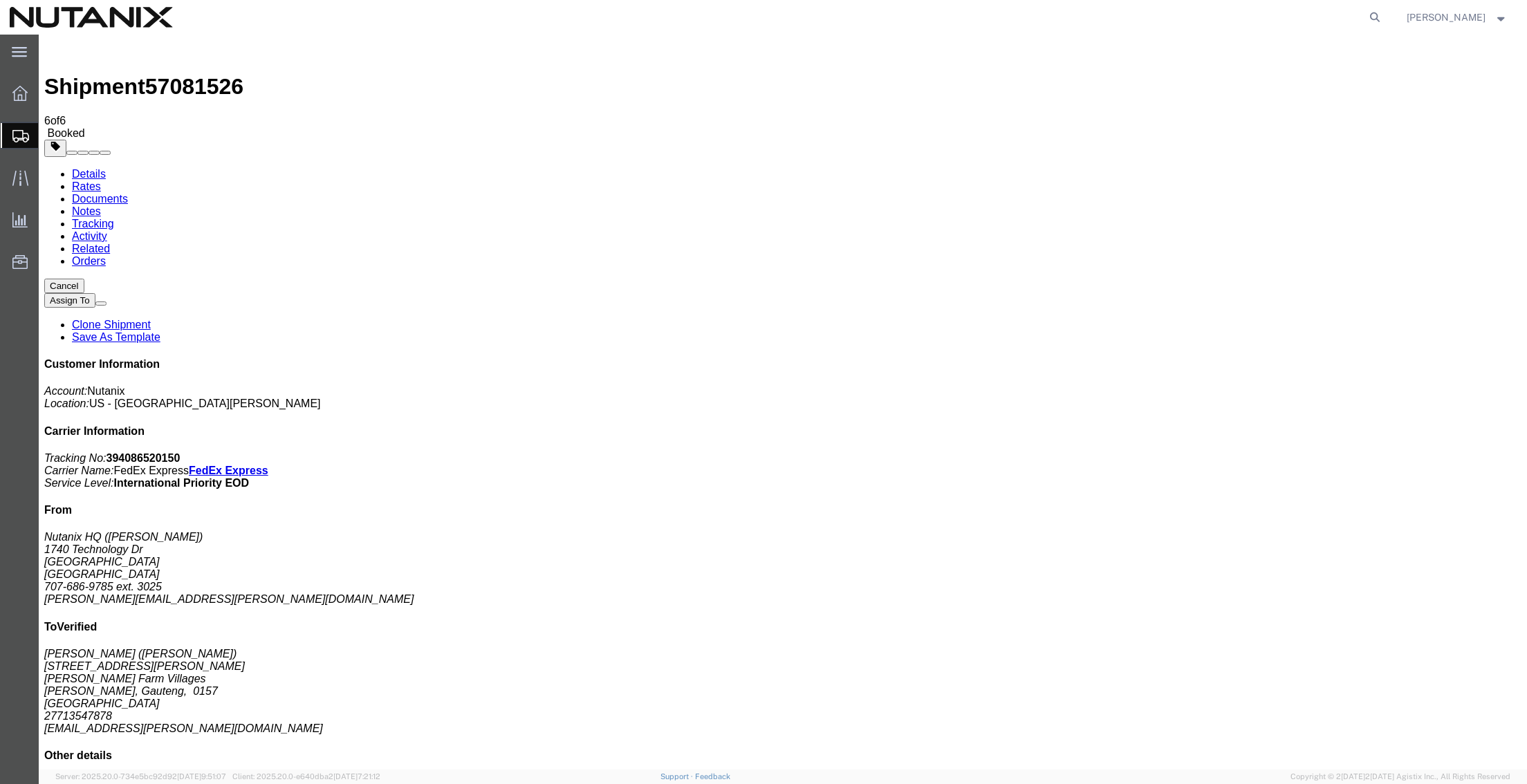
click at [0, 0] on span "Create from Template" at bounding box center [0, 0] width 0 height 0
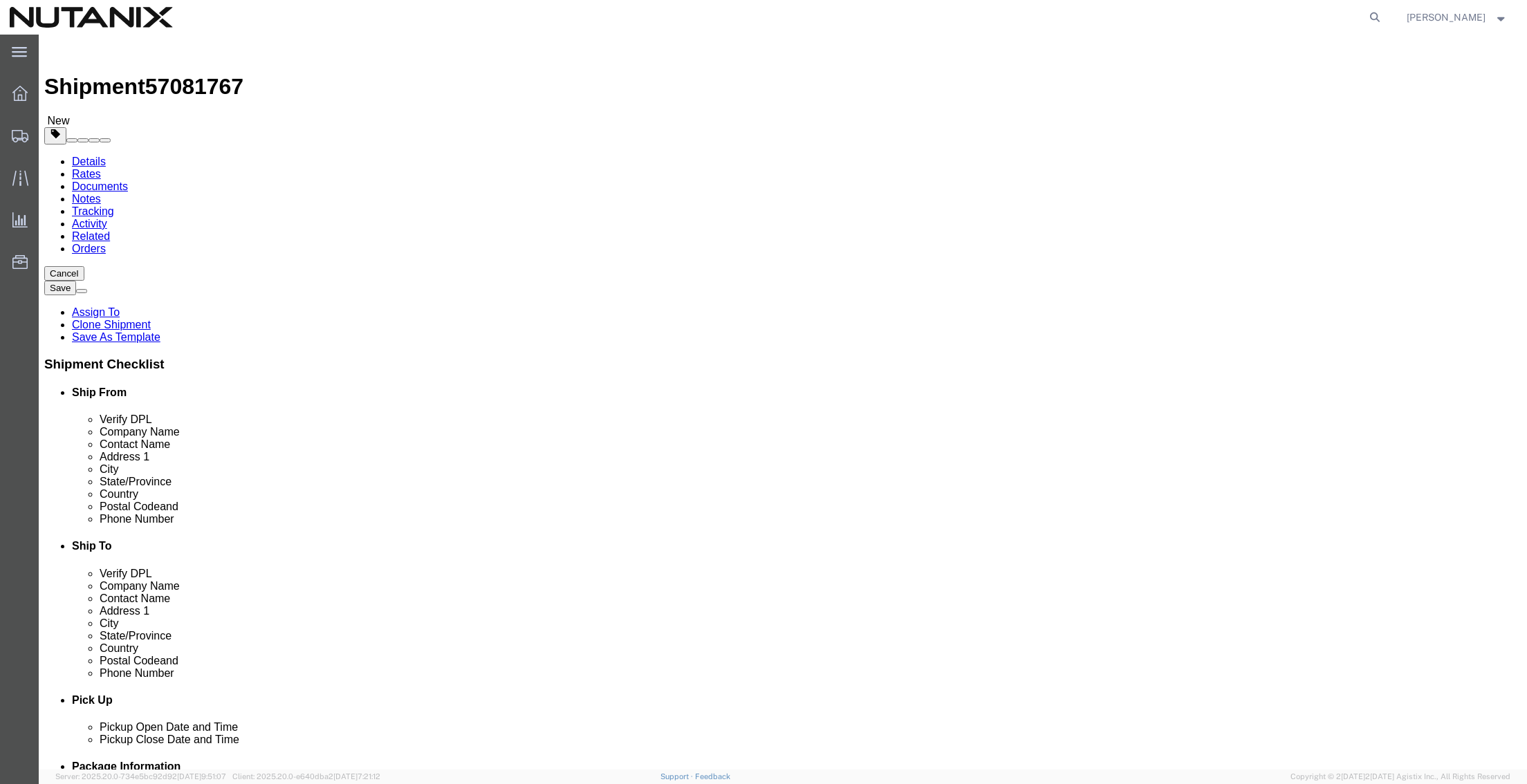
drag, startPoint x: 896, startPoint y: 263, endPoint x: 771, endPoint y: 262, distance: 125.0
click div "Company Name [PERSON_NAME]"
paste input "Gartner IT Symposium/XPO 2025"
type input "Gartner IT Symposium/XPO 2025"
drag, startPoint x: 935, startPoint y: 292, endPoint x: 435, endPoint y: 265, distance: 500.7
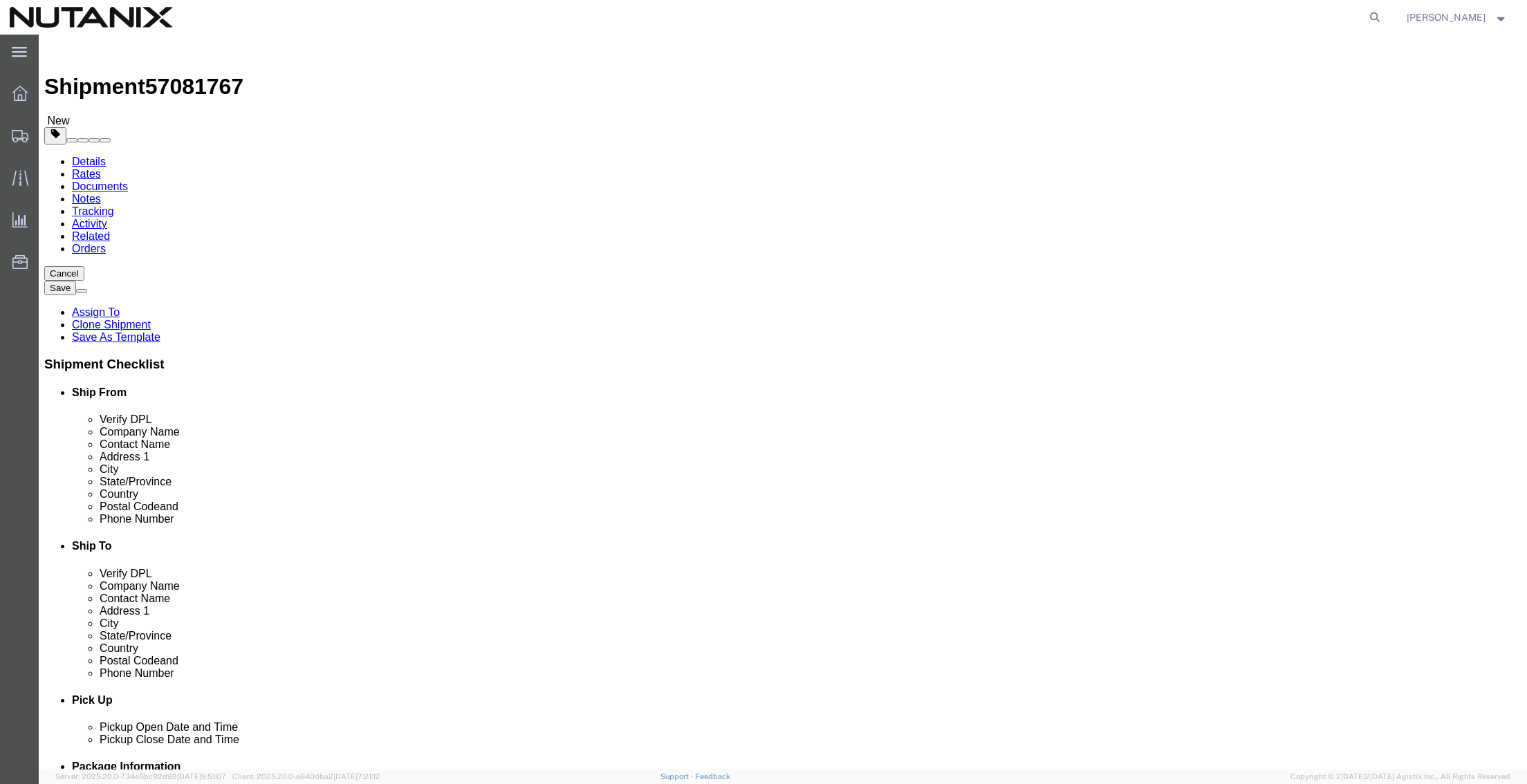
click div "Ship From Location Location Select Select My Profile Location [GEOGRAPHIC_DATA]…"
paste input "C[PERSON_NAME]n"
type input "C[PERSON_NAME]n"
click input "text"
drag, startPoint x: 907, startPoint y: 369, endPoint x: 701, endPoint y: 368, distance: 206.0
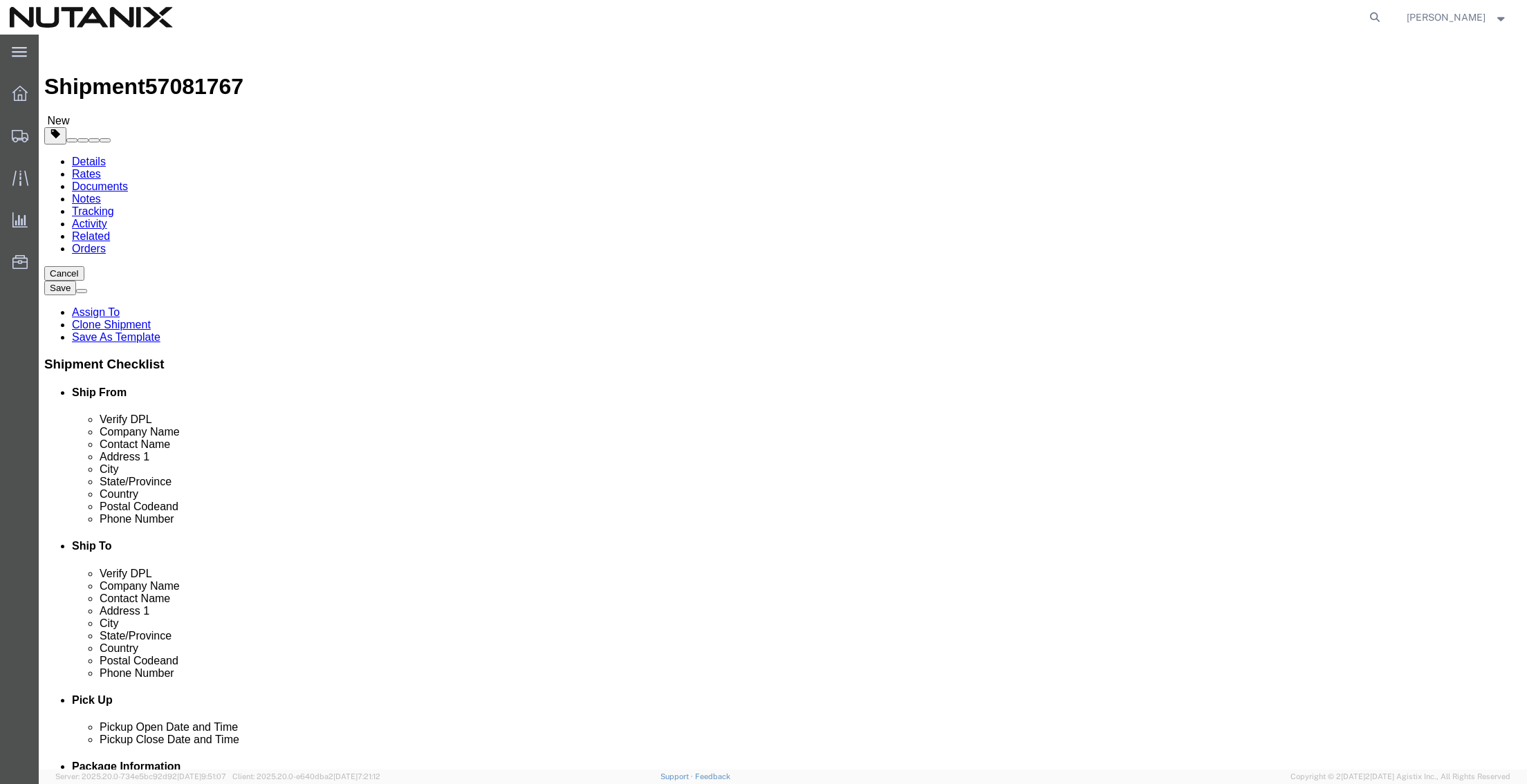
click div "City [GEOGRAPHIC_DATA]"
paste input "10088 General Dr"
type input "10088 General Dr"
drag, startPoint x: 958, startPoint y: 371, endPoint x: 728, endPoint y: 371, distance: 230.0
click div "City 10088 General Dr"
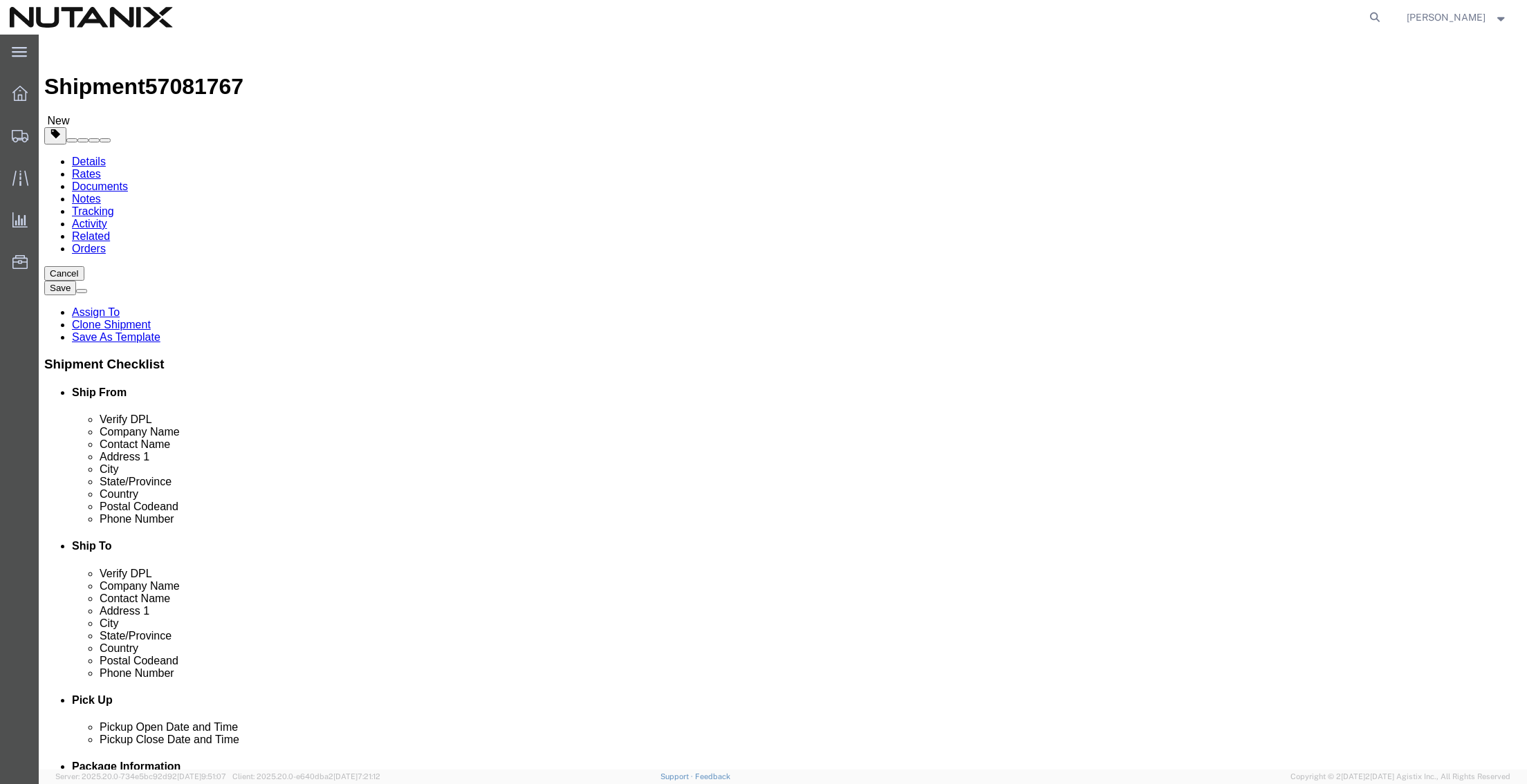
click input "Ship To Location / City : This field is required."
paste input "Orlando"
type input "Orlando"
click input "95661"
type input "[PERSON_NAME]"
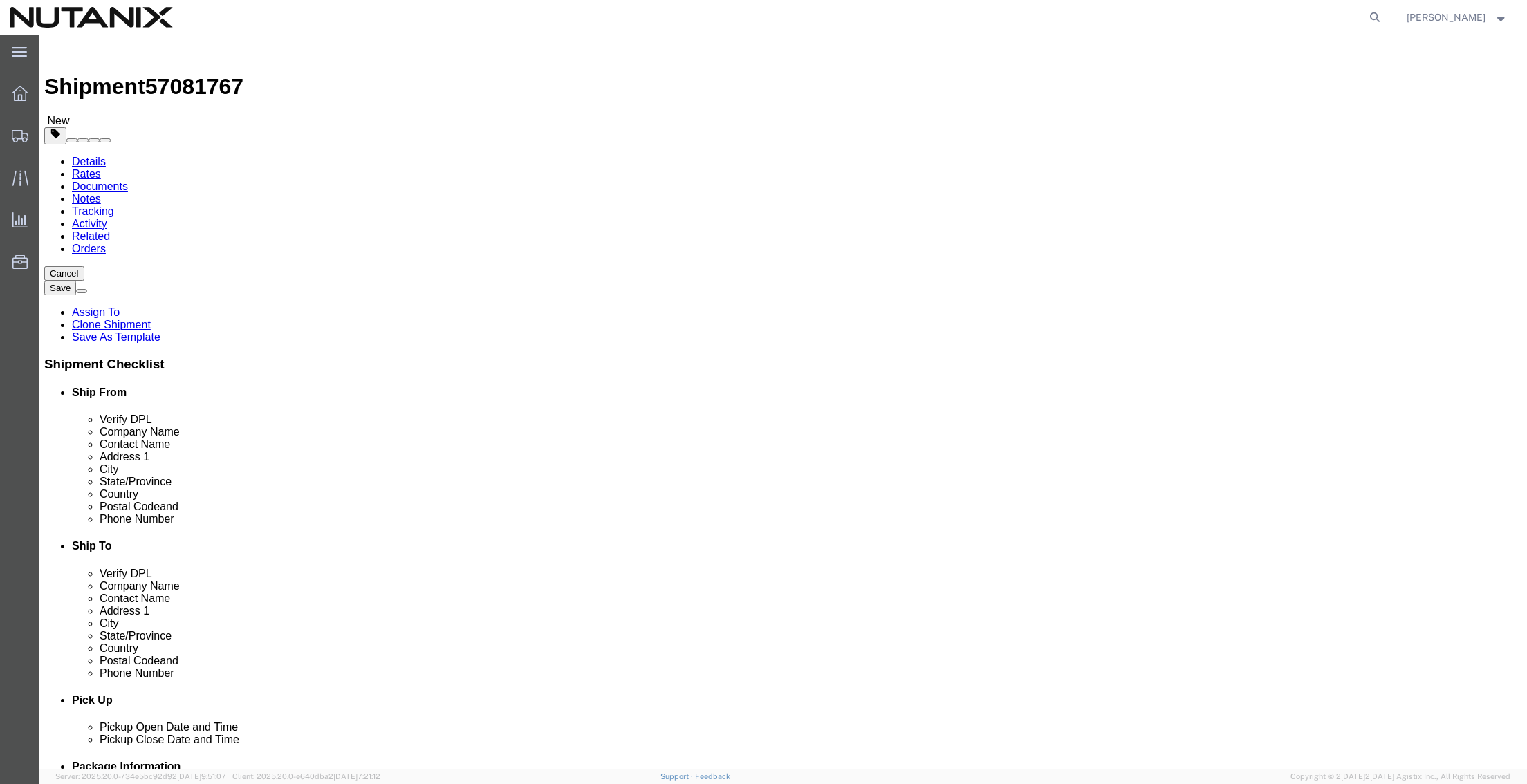
select select "FL"
drag, startPoint x: 886, startPoint y: 453, endPoint x: 527, endPoint y: 455, distance: 359.0
click div "Ship From Location Location Select Select My Profile Location [GEOGRAPHIC_DATA]…"
paste input "32824"
type input "32824"
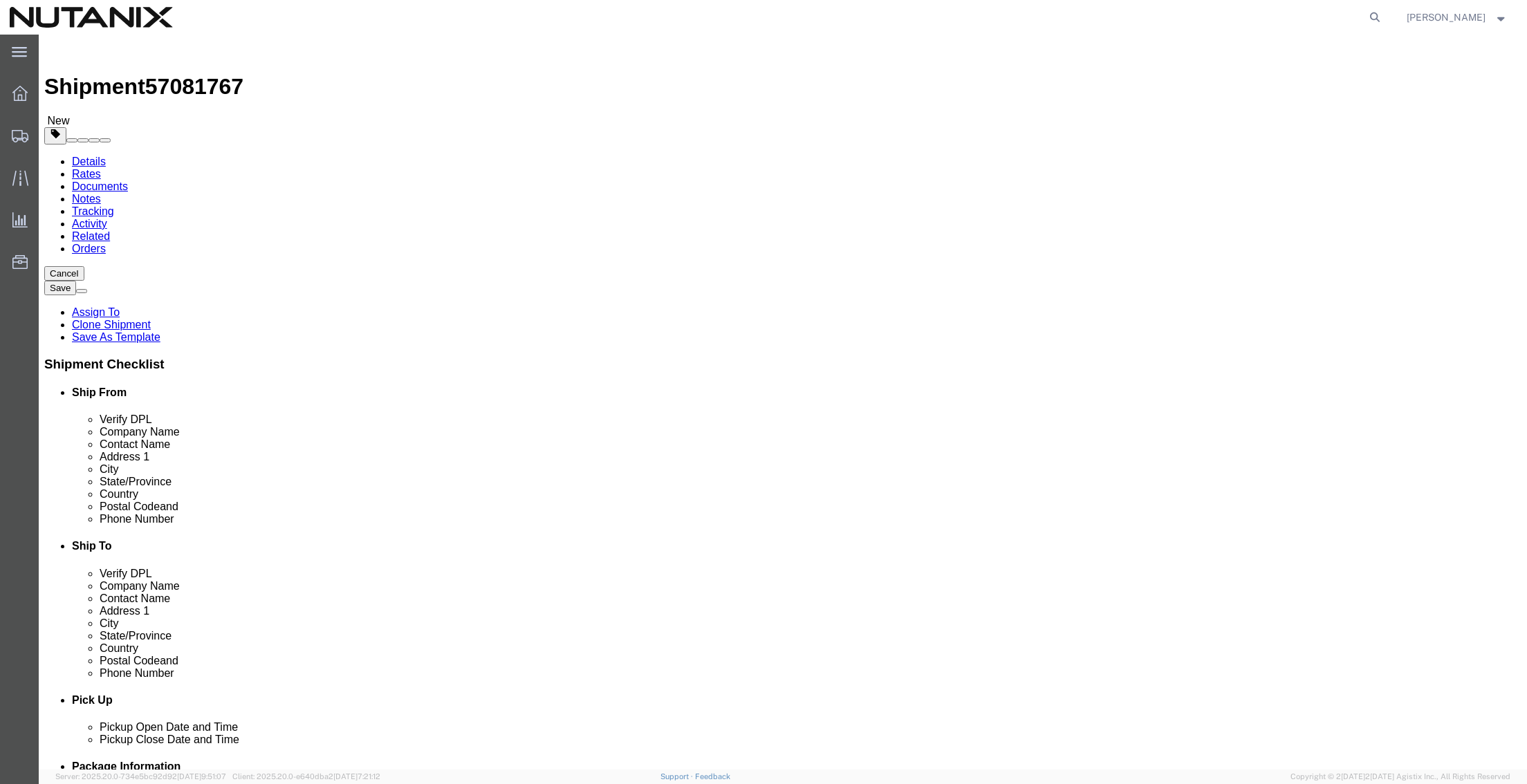
click input "C[PERSON_NAME]n"
paste input "Nutanix / Booth #727"
click input "C/[PERSON_NAME] Nutanix / Booth #727"
type input "C/[PERSON_NAME] Nutanix Booth #727"
drag, startPoint x: 321, startPoint y: 471, endPoint x: 199, endPoint y: 471, distance: 122.0
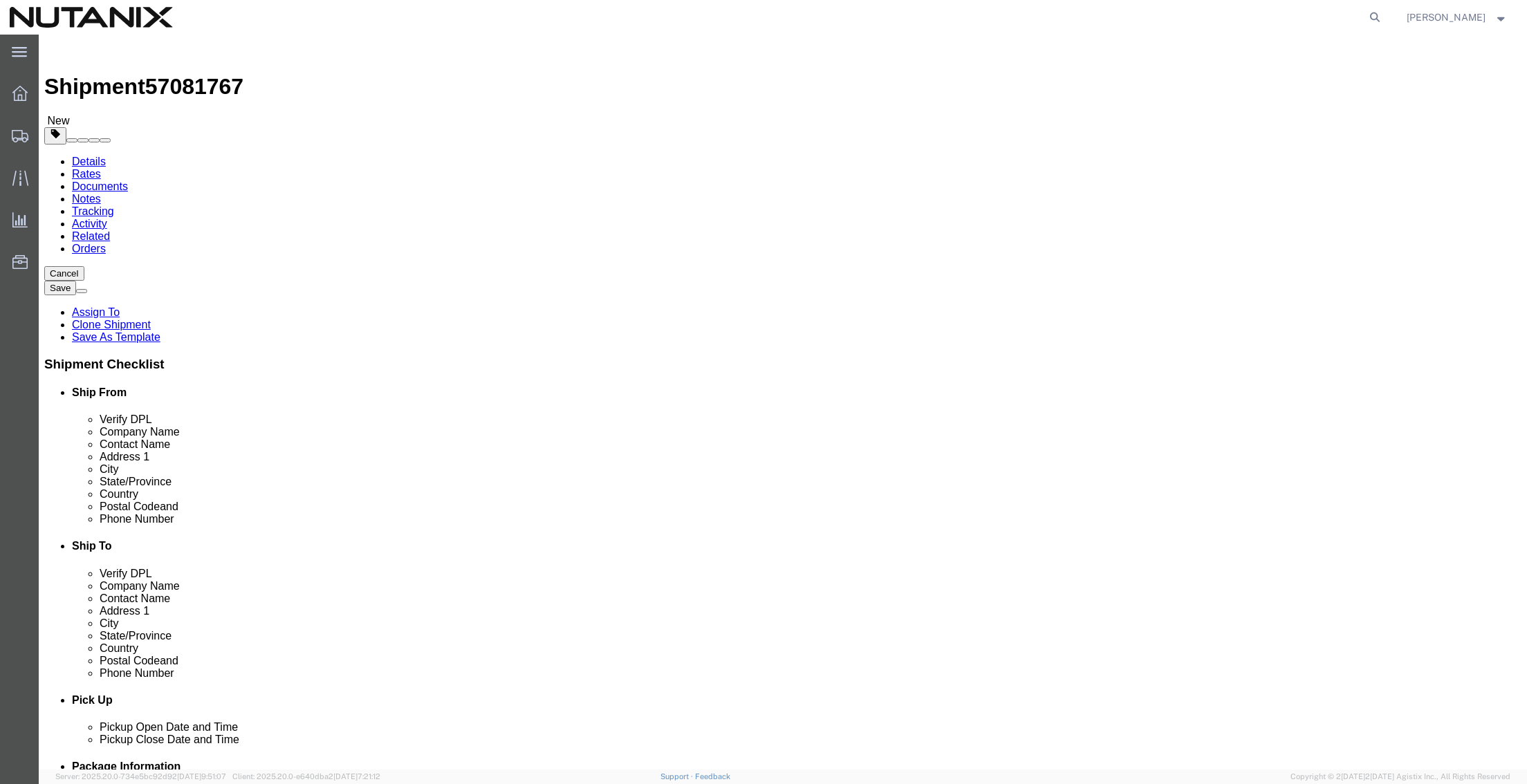
click div "Phone Number [PHONE_NUMBER] 3025"
drag, startPoint x: 926, startPoint y: 472, endPoint x: 570, endPoint y: 439, distance: 357.5
click div "Ship From Location Location Select Select My Profile Location [GEOGRAPHIC_DATA]…"
paste input "[PHONE_NUMBER]"
type input "[PHONE_NUMBER]"
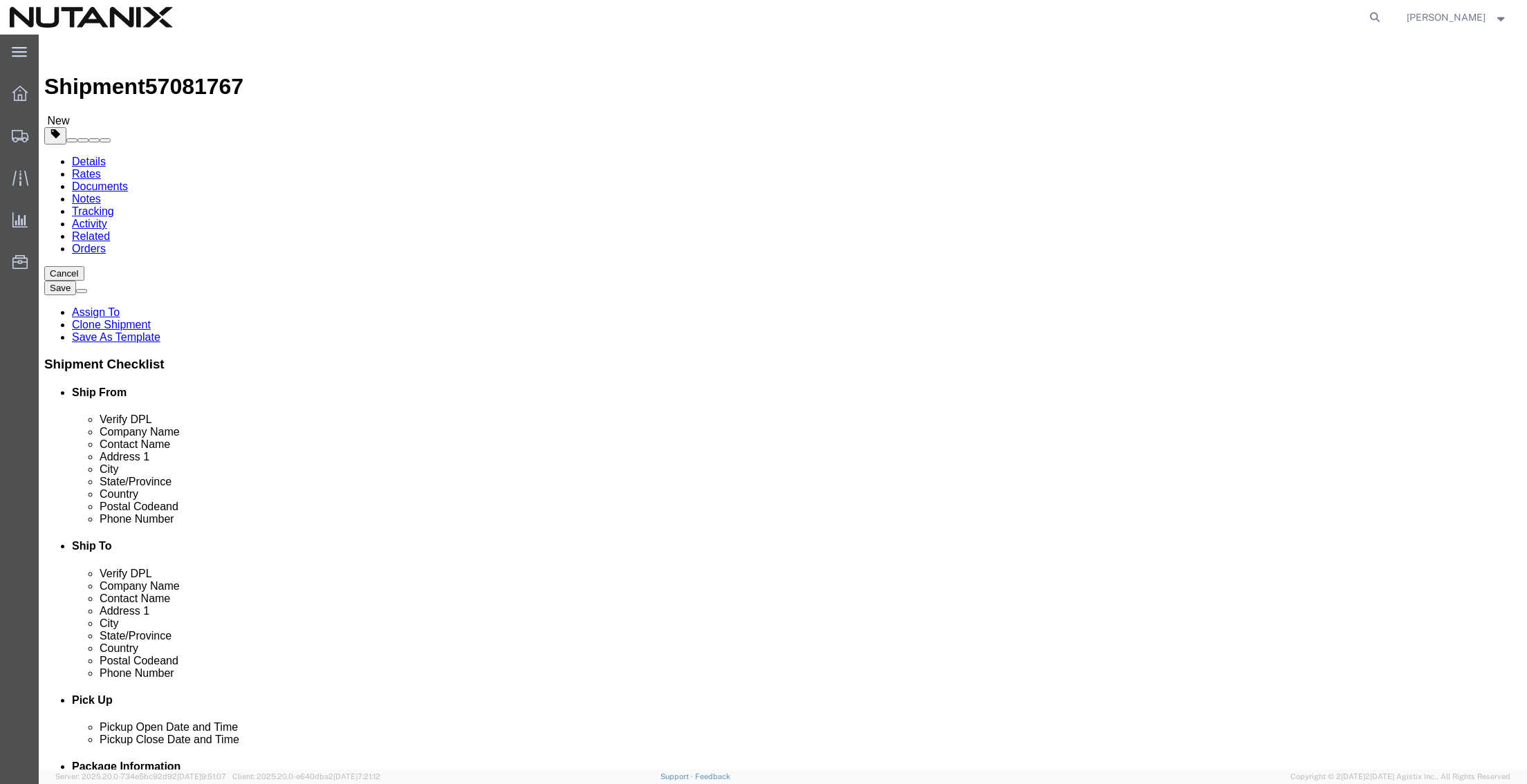
click input "text"
type input "3025"
click input "checkbox"
checkbox input "false"
drag, startPoint x: 1005, startPoint y: 497, endPoint x: 814, endPoint y: 492, distance: 191.1
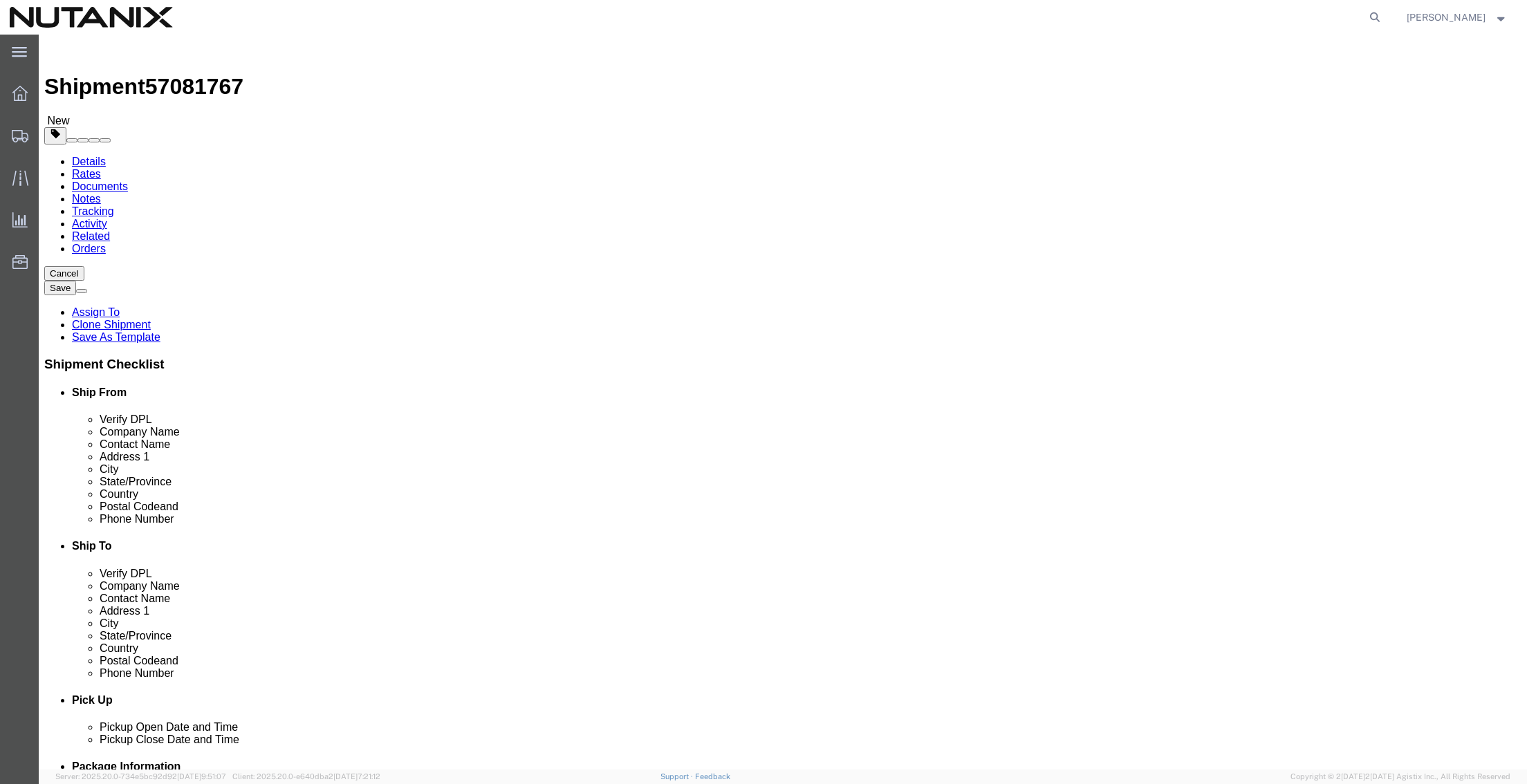
click div "[PERSON_NAME][EMAIL_ADDRESS][PERSON_NAME][DOMAIN_NAME]"
click div "Ship To Location Location Select Select My Profile Location [GEOGRAPHIC_DATA] -…"
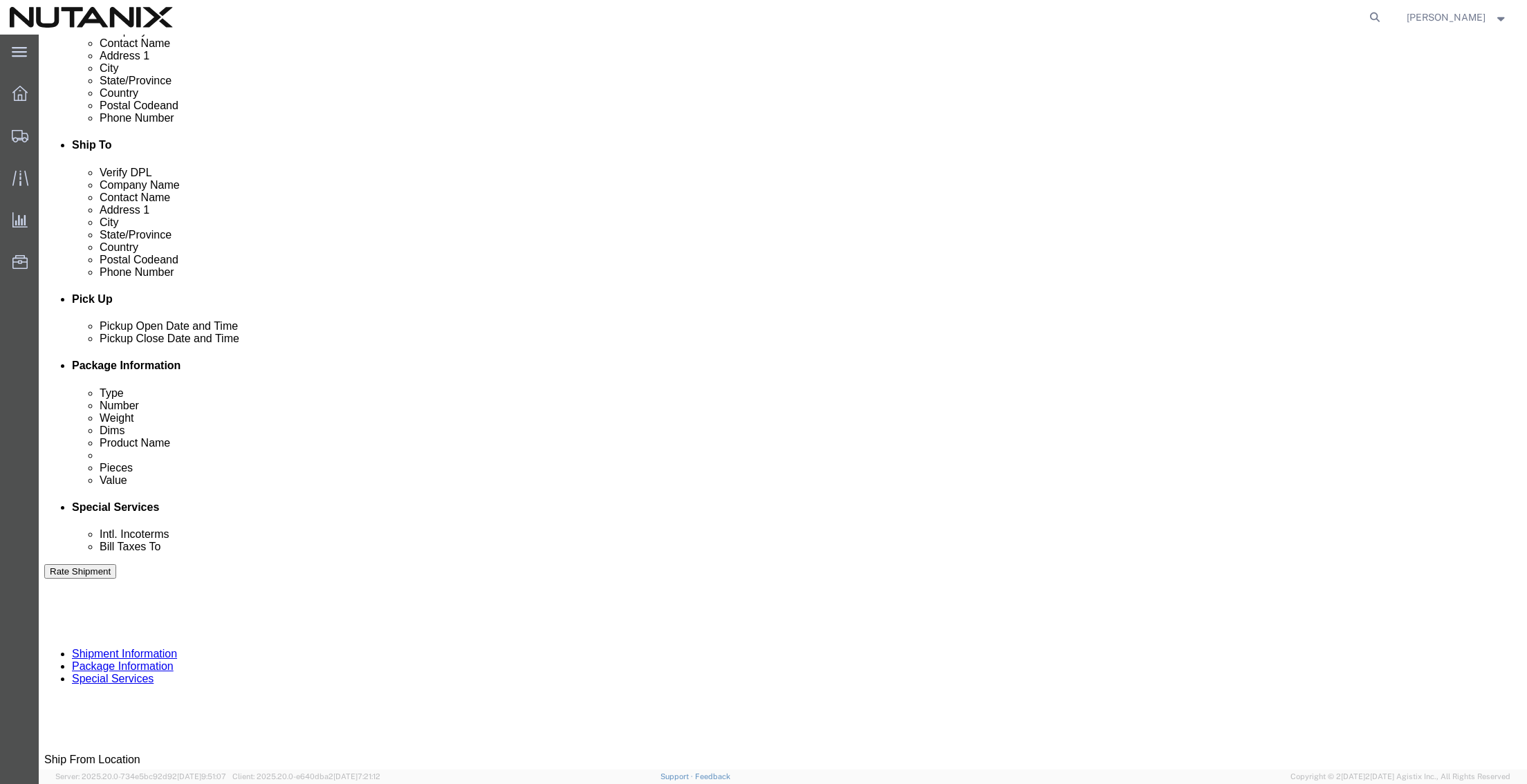
scroll to position [415, 0]
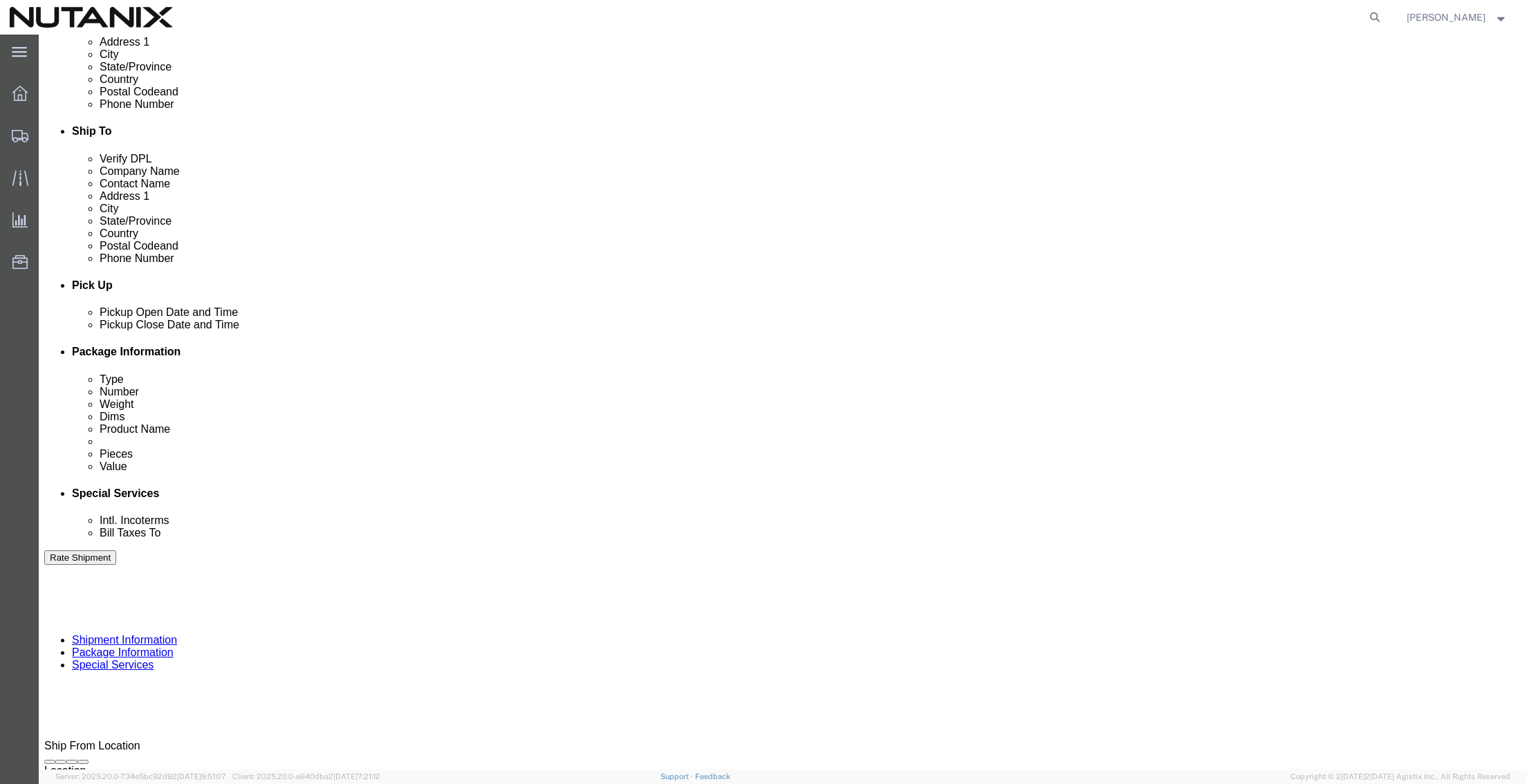
click button "Continue"
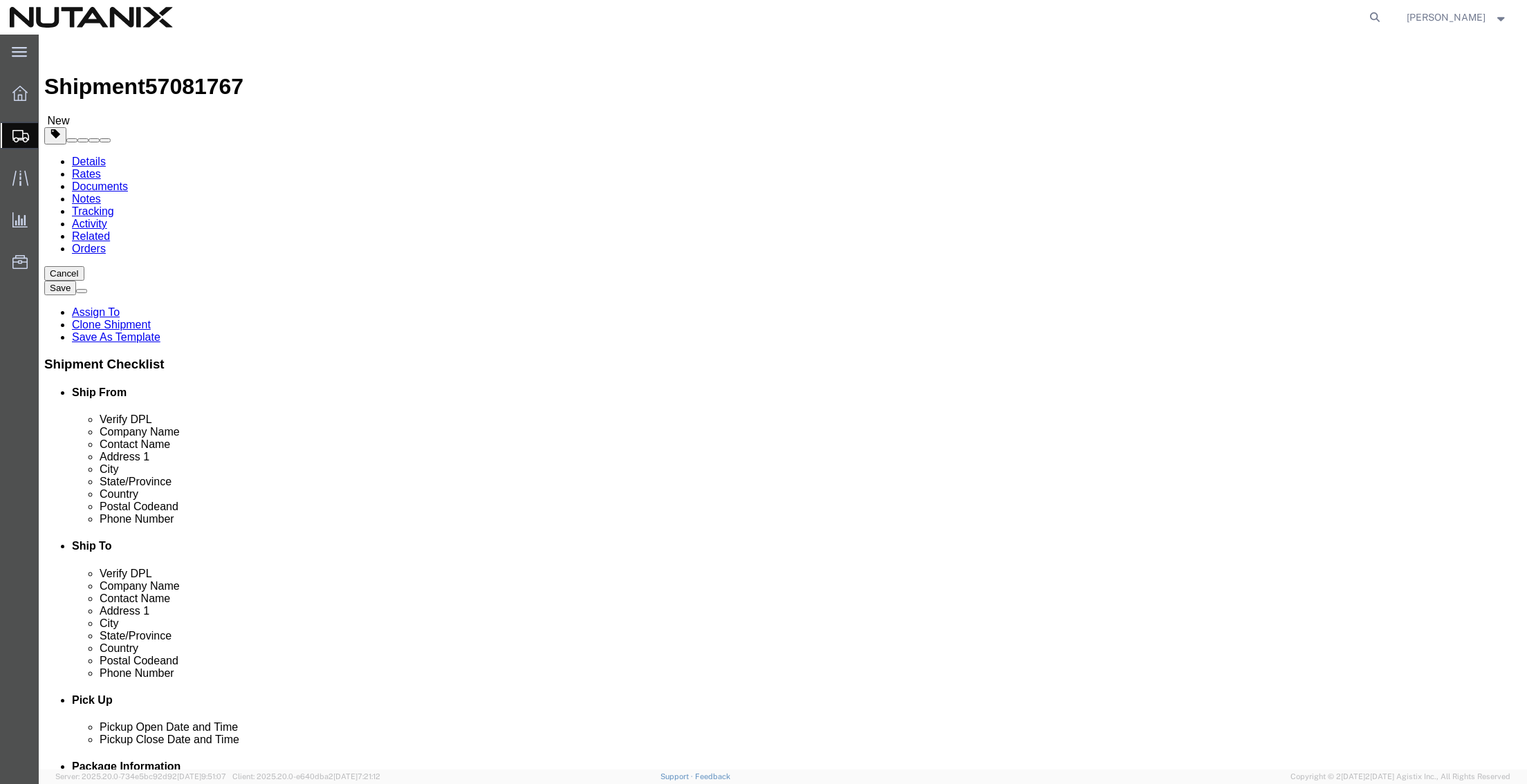
drag, startPoint x: 263, startPoint y: 298, endPoint x: 52, endPoint y: 295, distance: 211.0
click div "Dimensions Separate dimensions for each package, Length x Width x Height Length…"
type input "16"
type input "12"
type input "14"
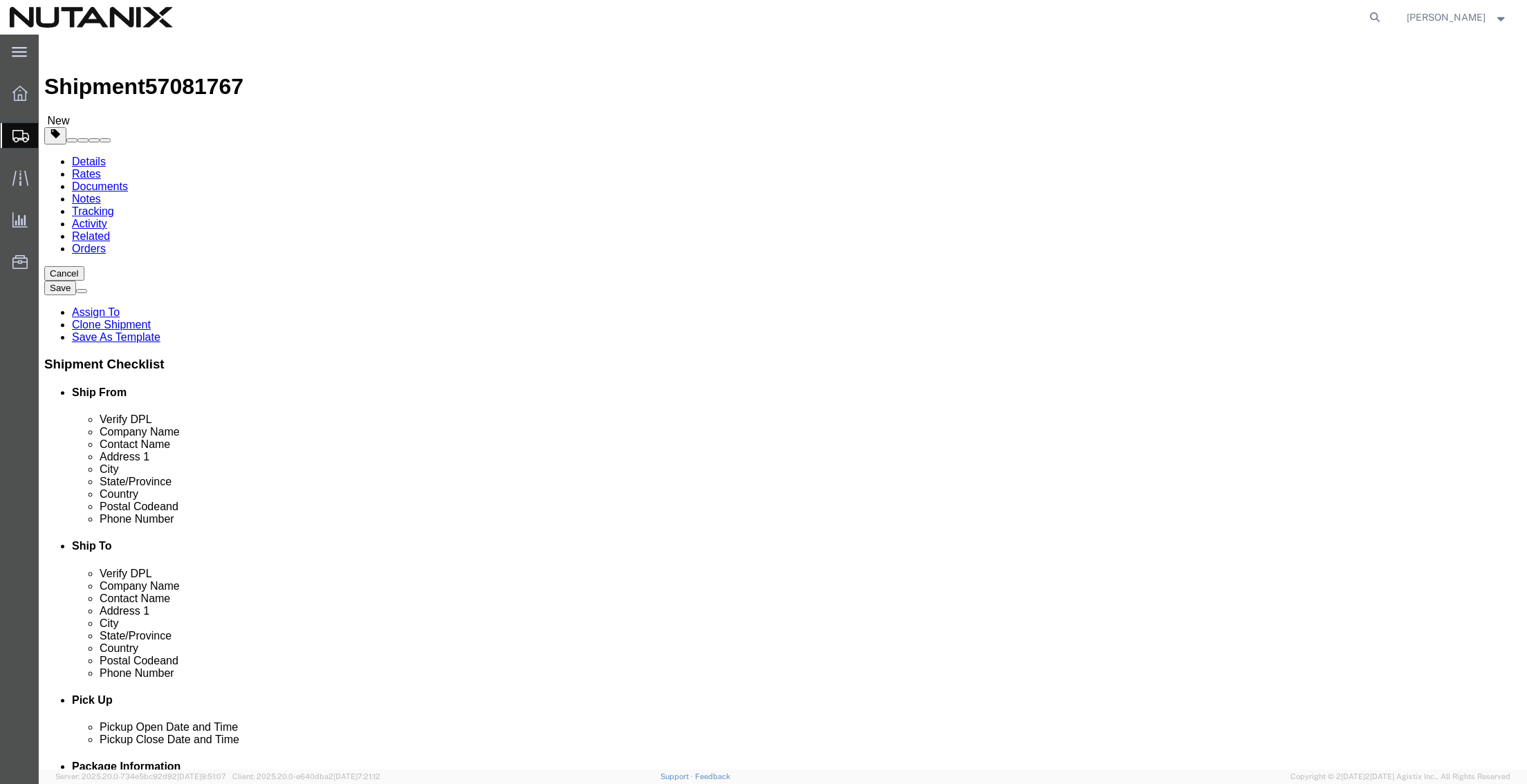
type input "30"
click dd "1.00 Each"
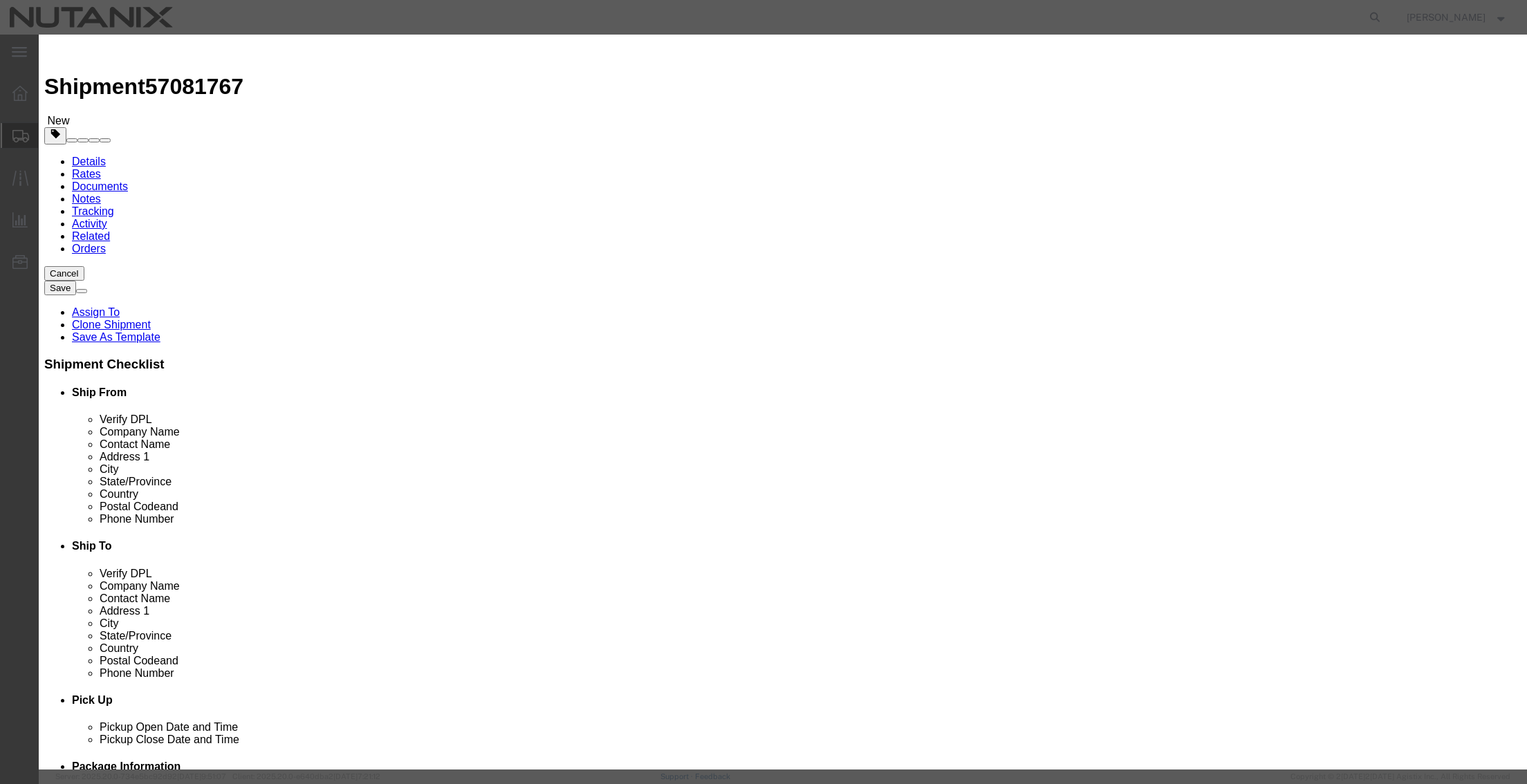
drag, startPoint x: 542, startPoint y: 136, endPoint x: 403, endPoint y: 133, distance: 139.0
click div "Pieces 1.00 Select Bag Barrels 100Board Feet Bottle Box Blister Pack Carats Can…"
type input "4"
drag, startPoint x: 548, startPoint y: 155, endPoint x: 429, endPoint y: 162, distance: 119.2
click div "Total Value 4000 Select ADP AED AFN ALL AMD AOA ARS ATS AUD AWG AZN BAM BBD BDT…"
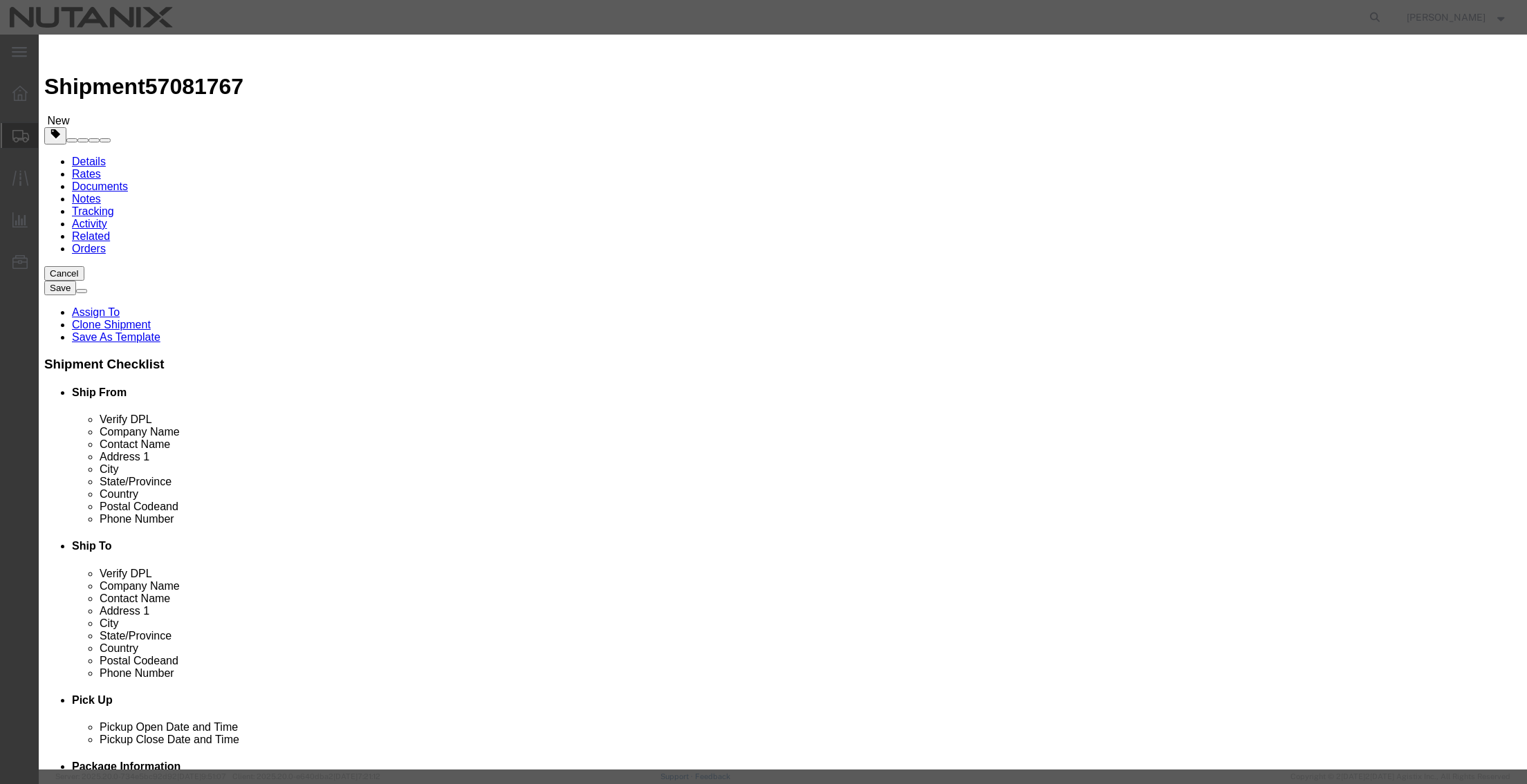
type input "2000"
select select "USD"
click button "Save & Close"
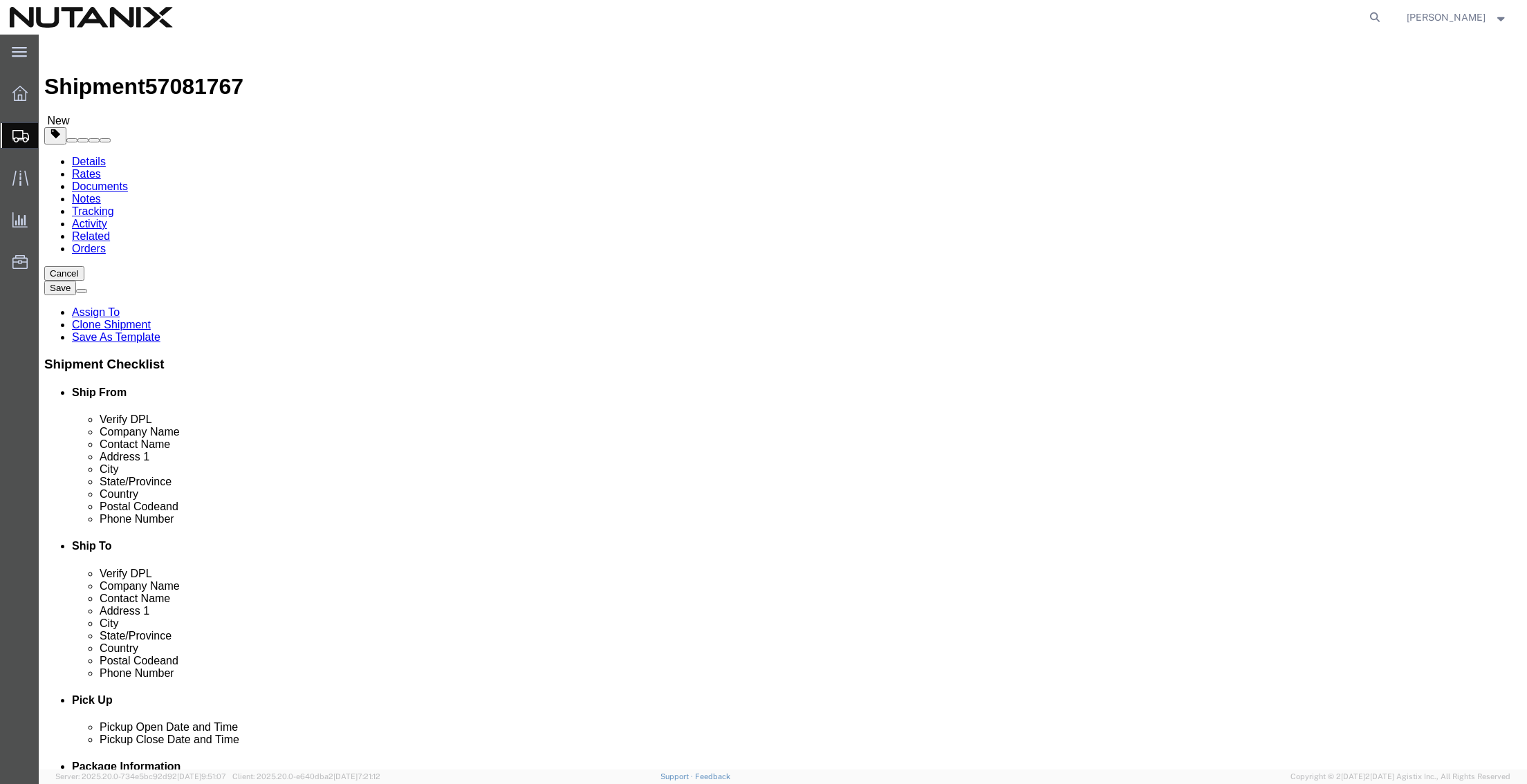
click link "Add Content"
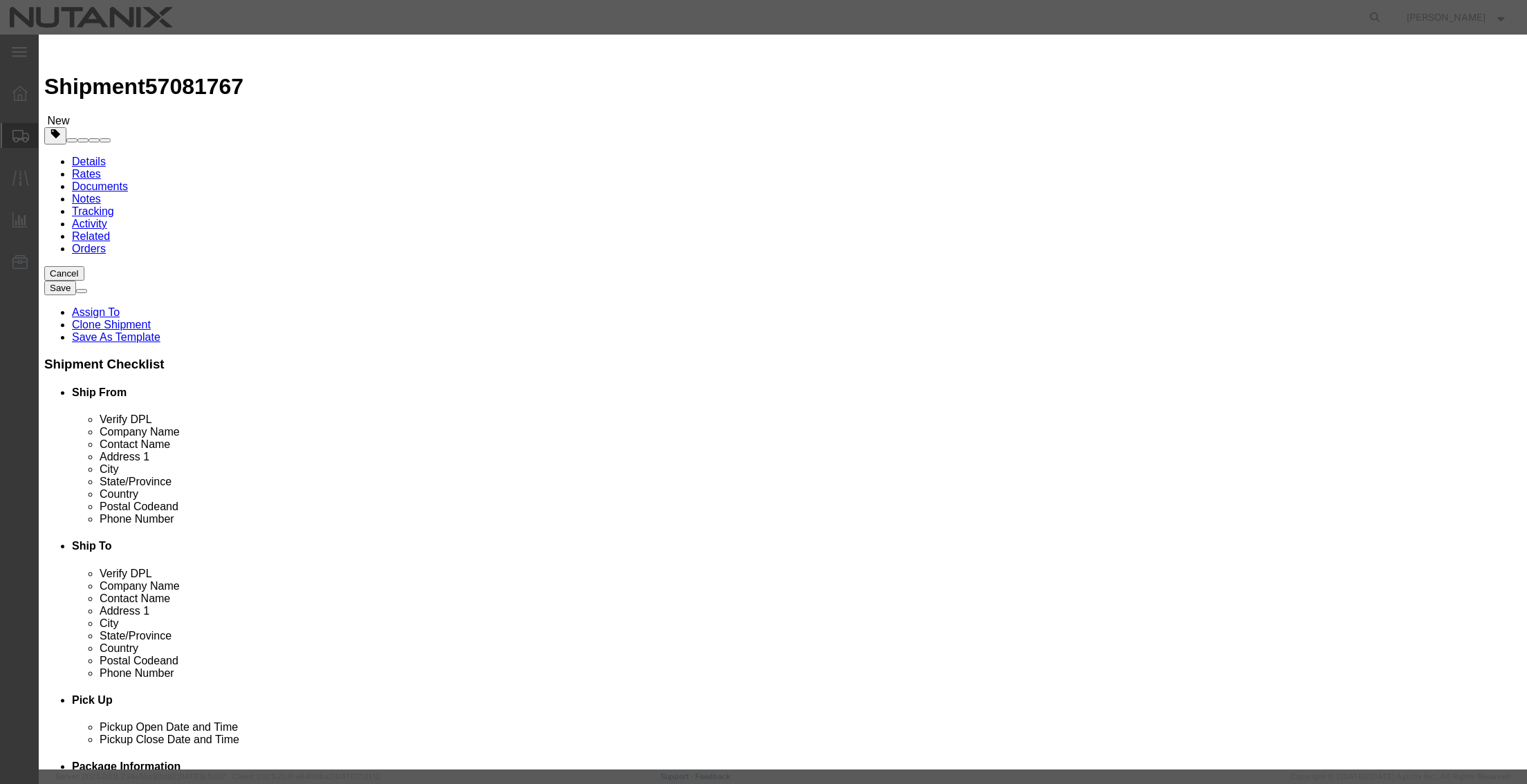
click input "text"
type input "Apple Mice"
type input "4"
type input "100"
select select "USD"
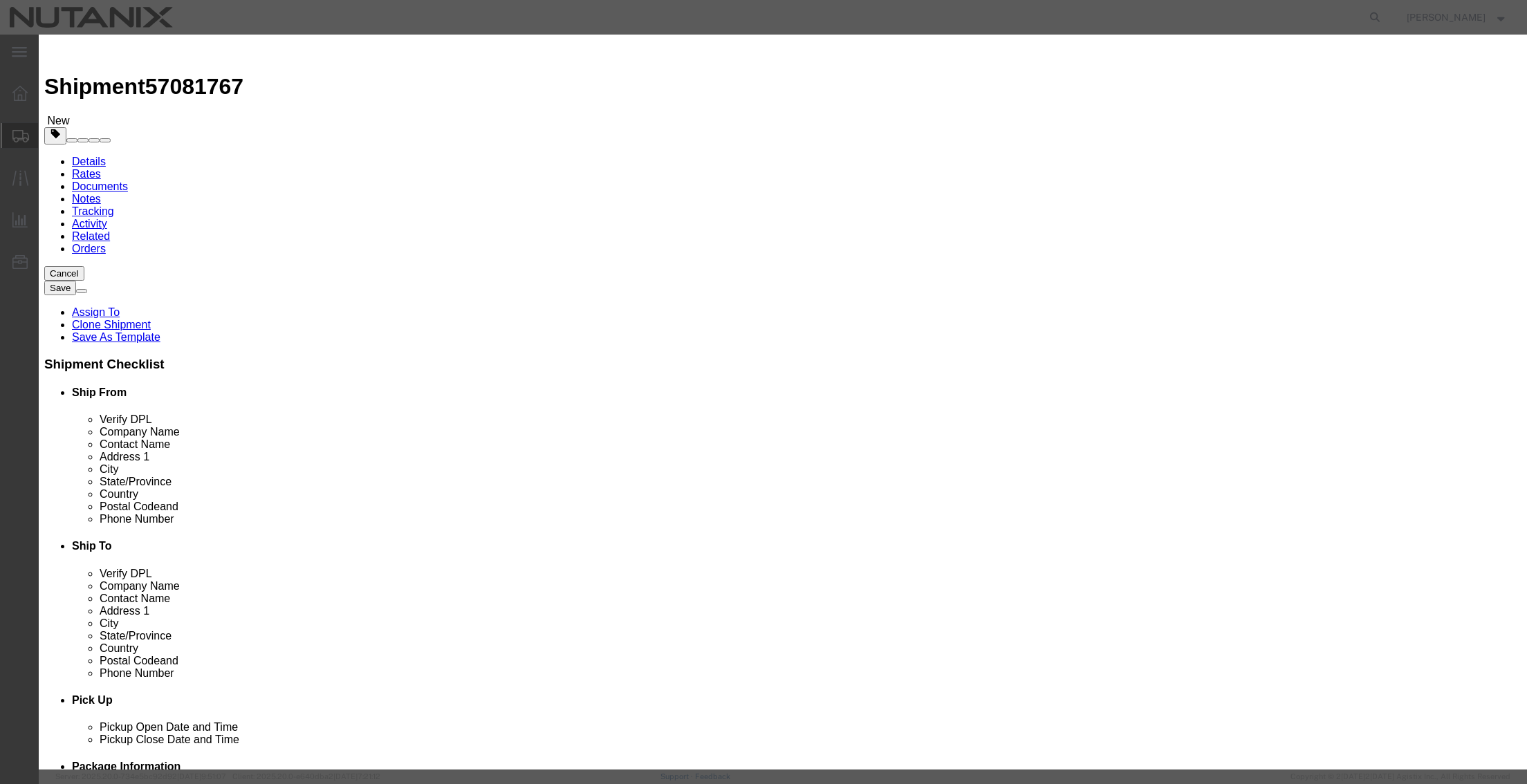
click button "Save & Close"
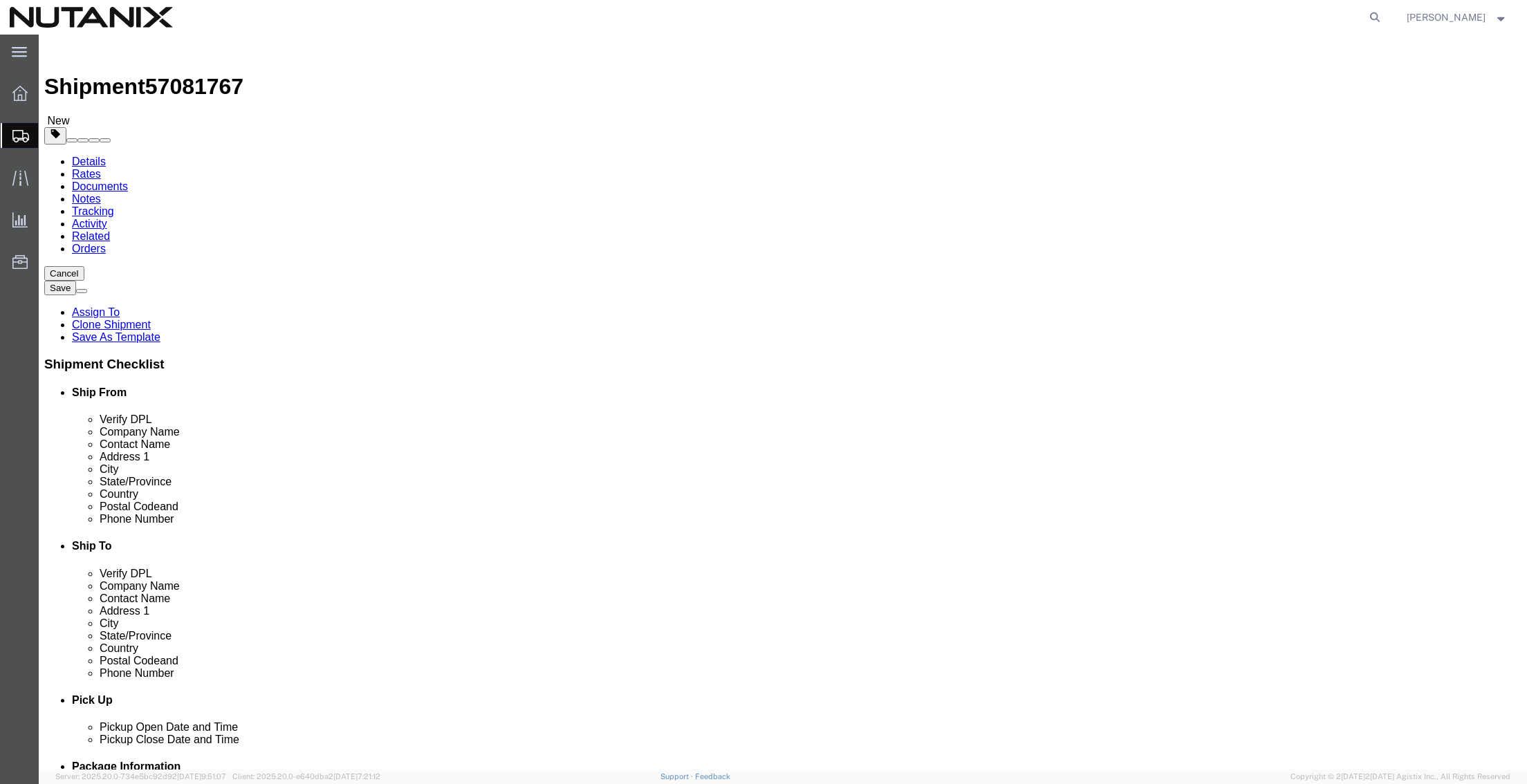
click span
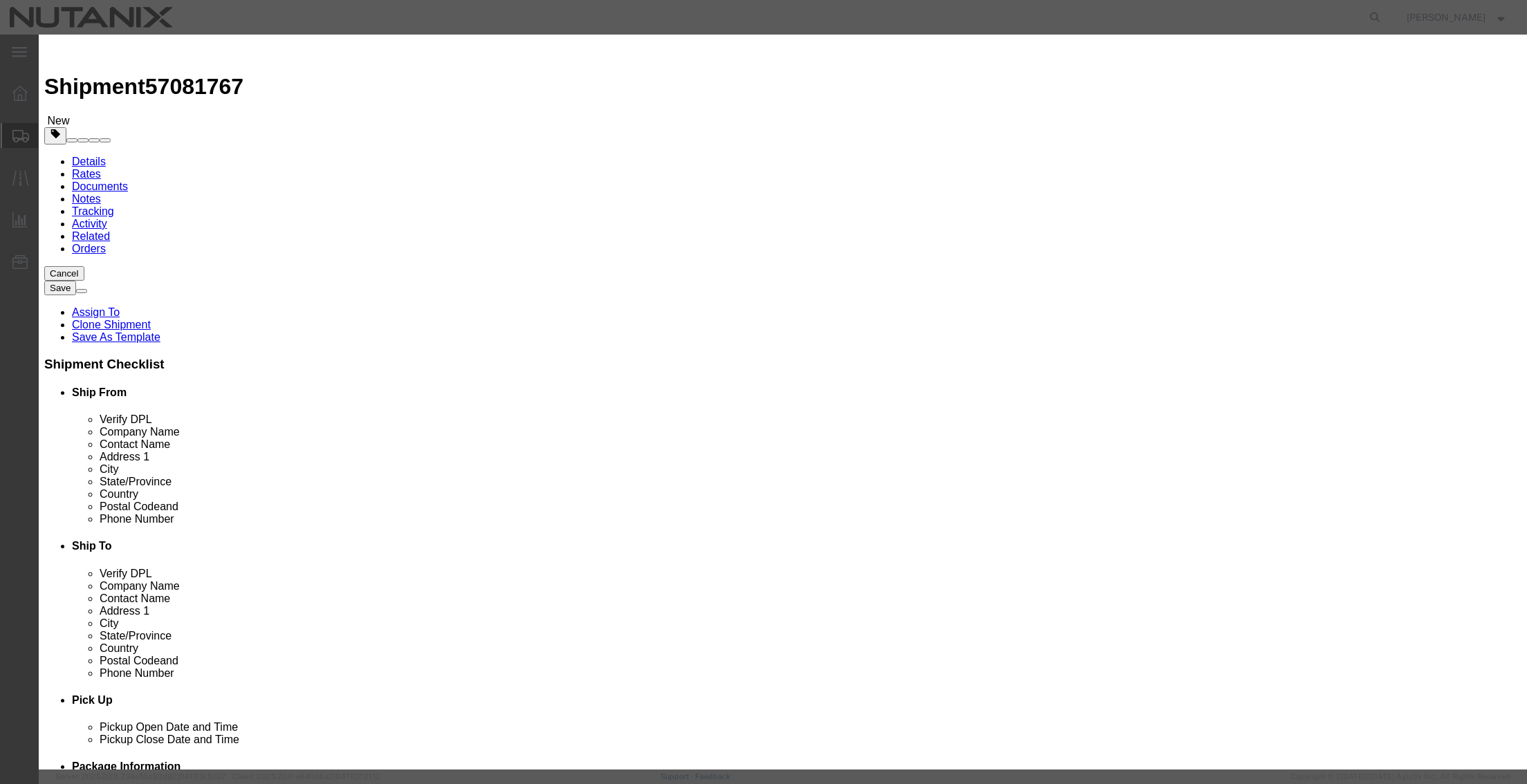
click input "text"
type input "Apple Keyboard"
type input "4"
type input "400"
select select "USD"
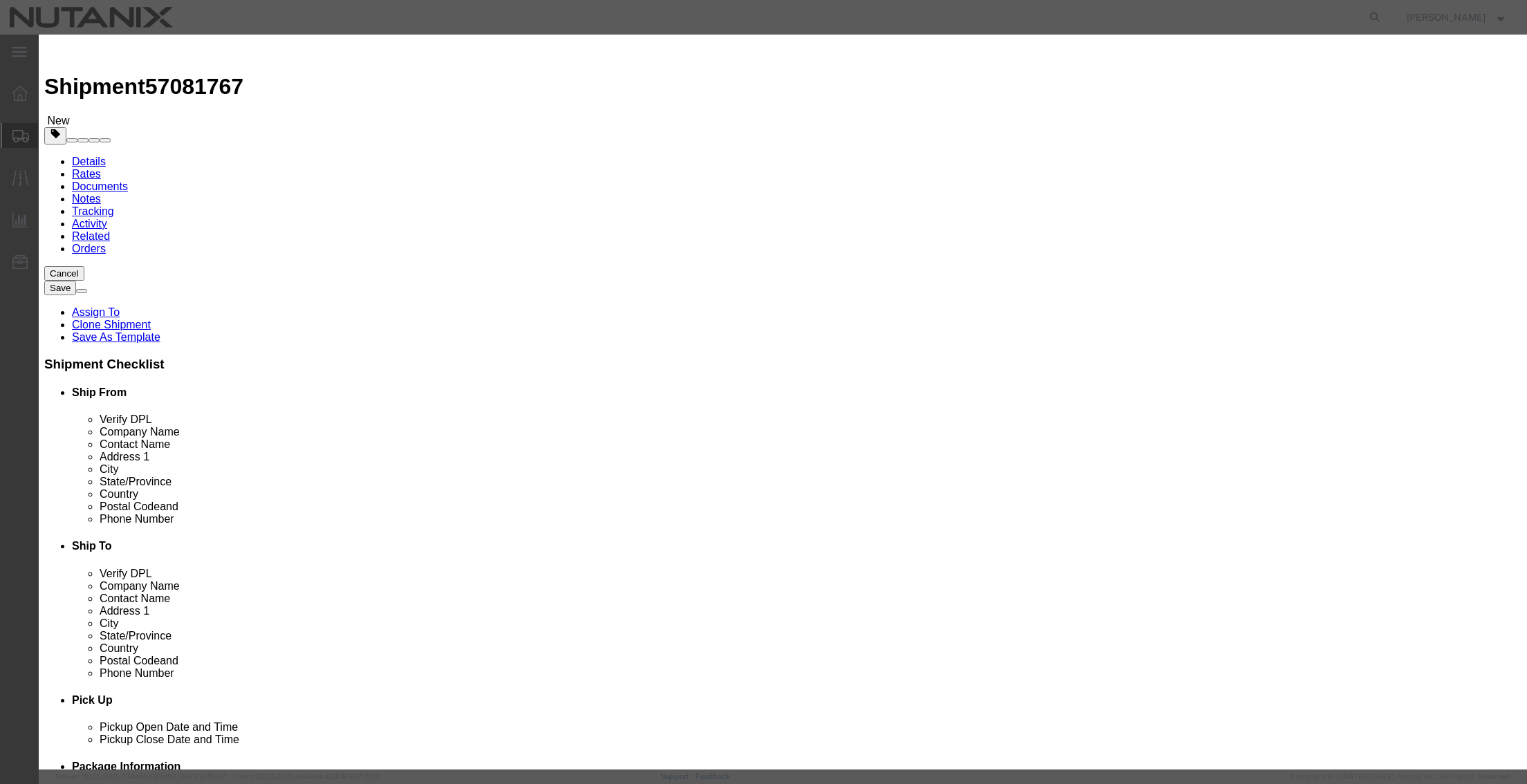
click button "Save & Close"
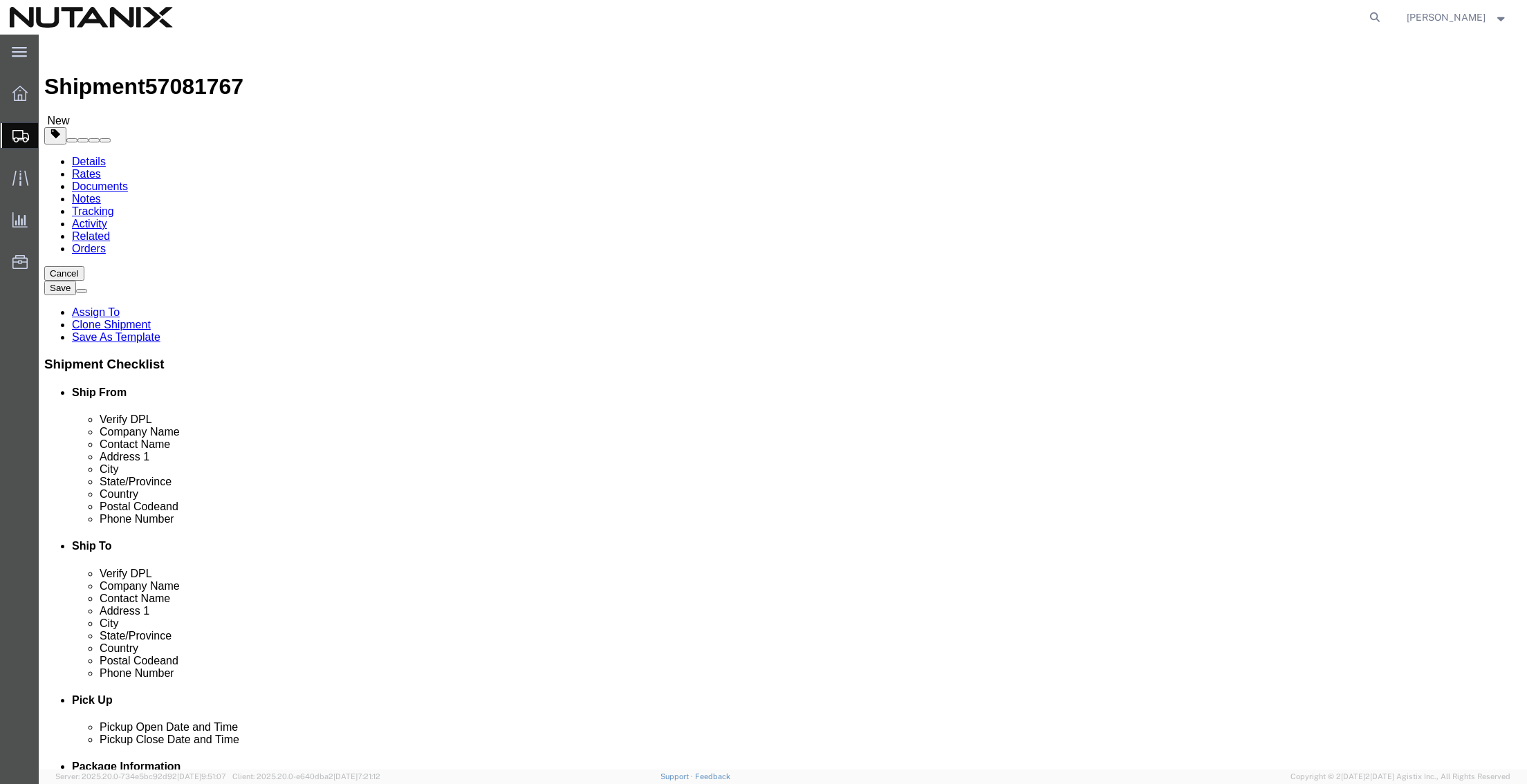
click link "Add Content"
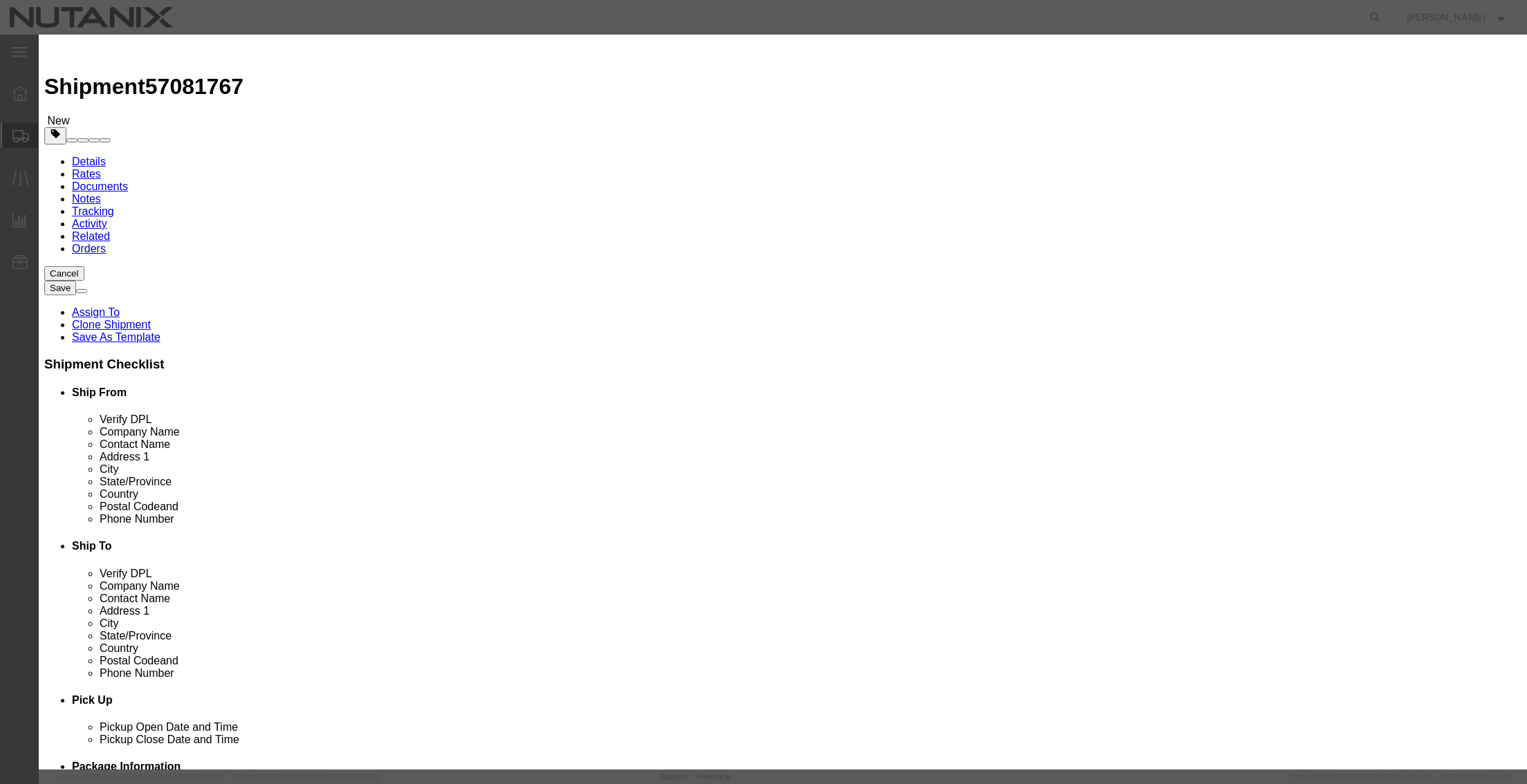
click input "text"
type input "Cables"
type input "8"
type input "100"
select select "USD"
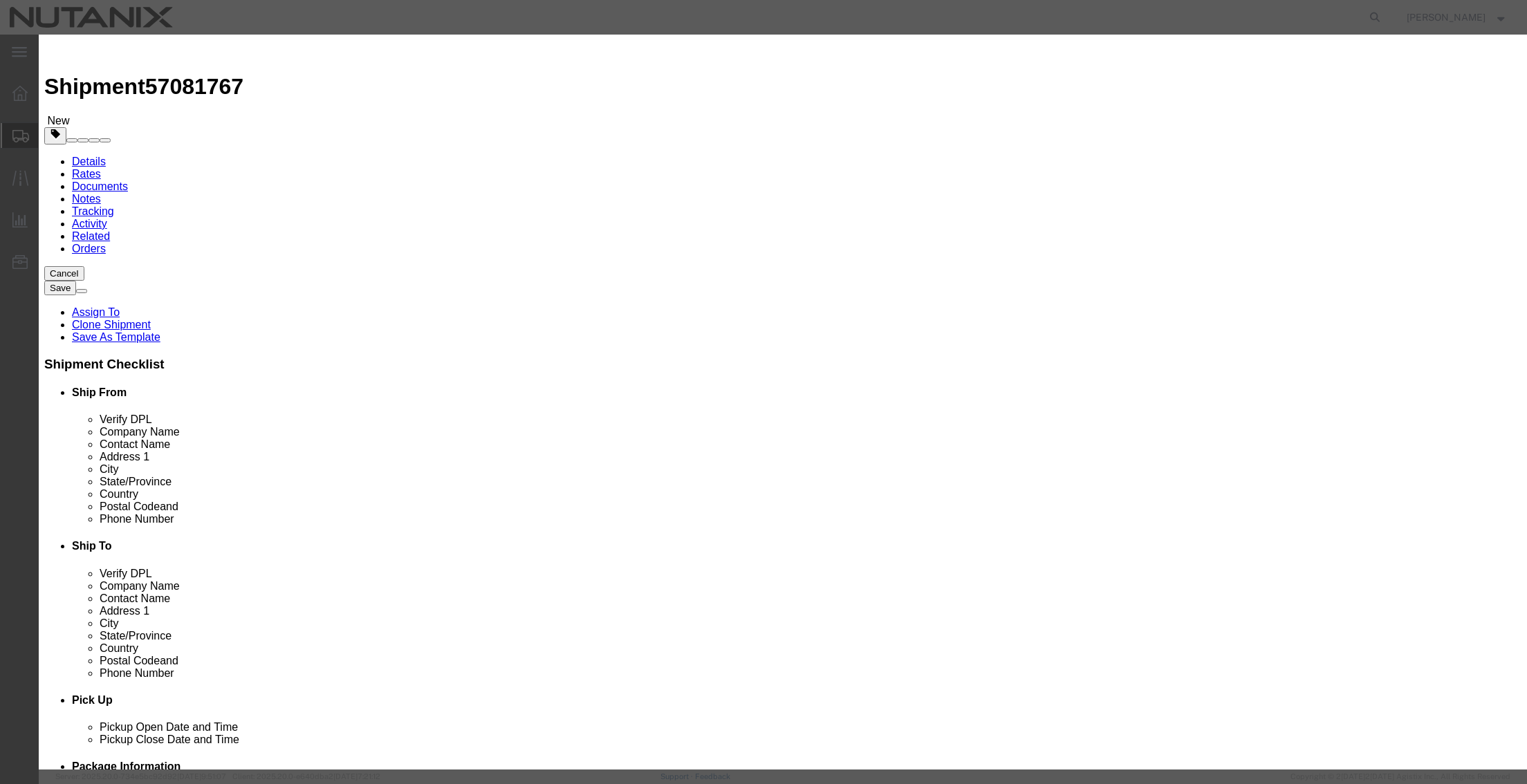
click button "Save & Close"
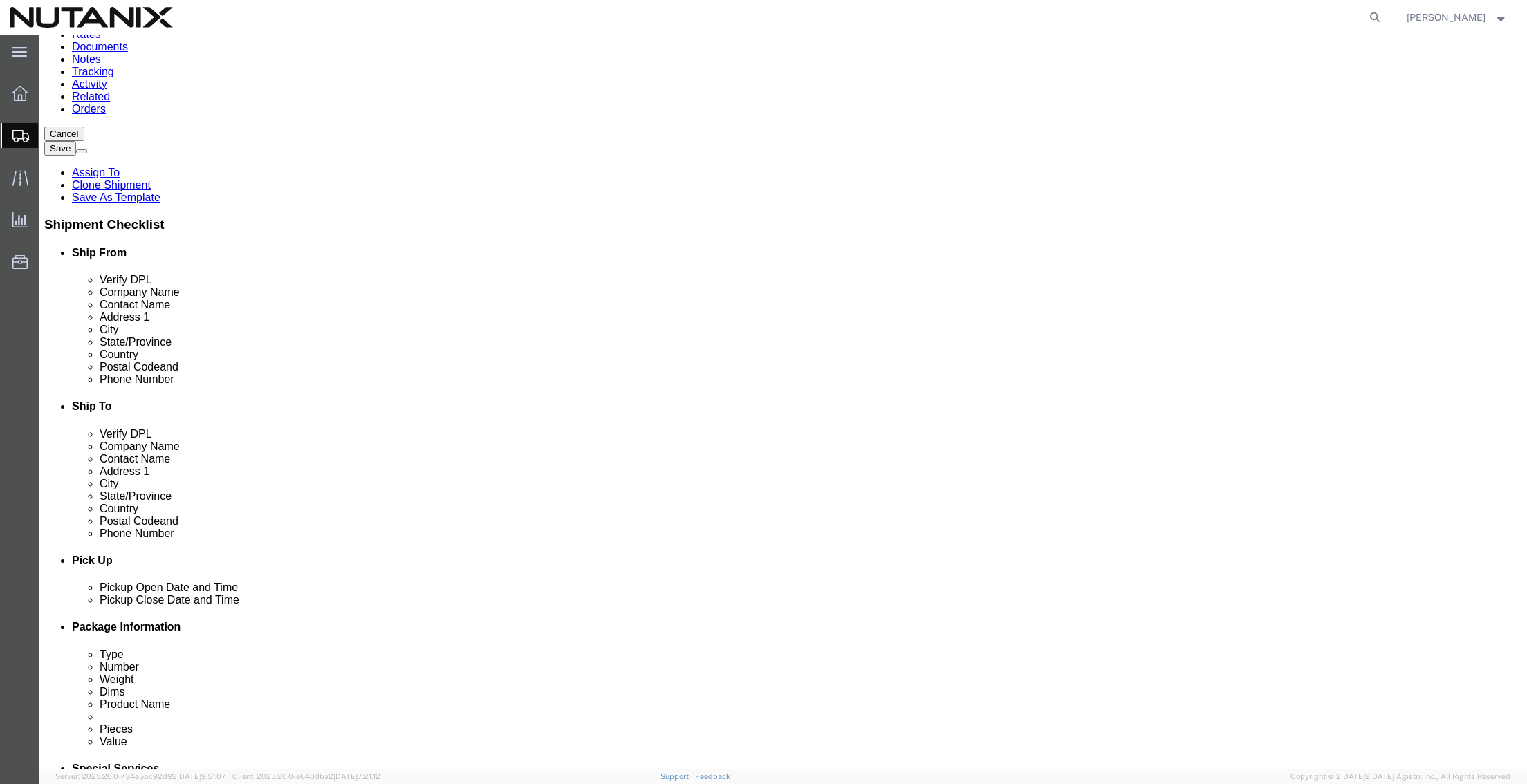
scroll to position [161, 0]
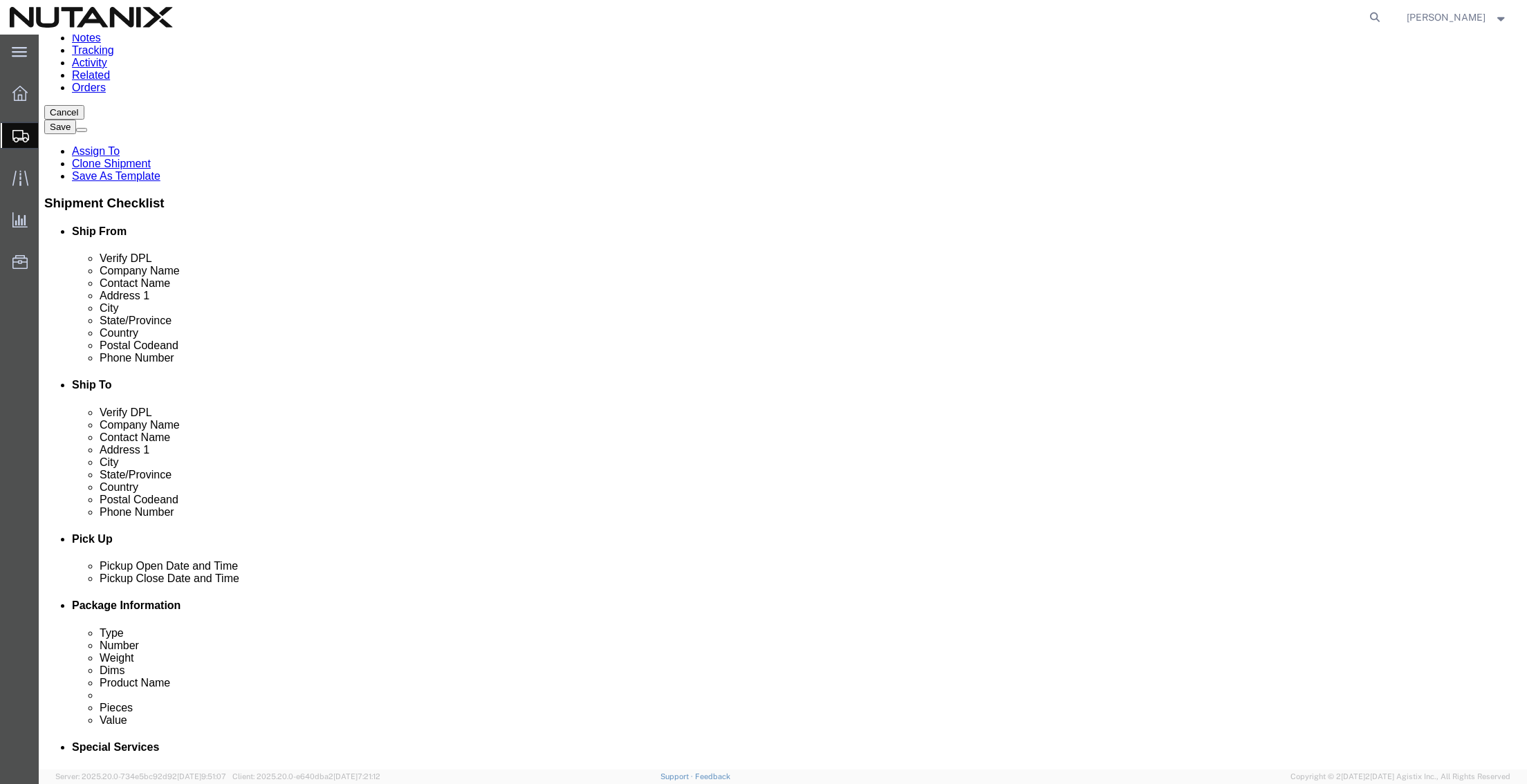
click span
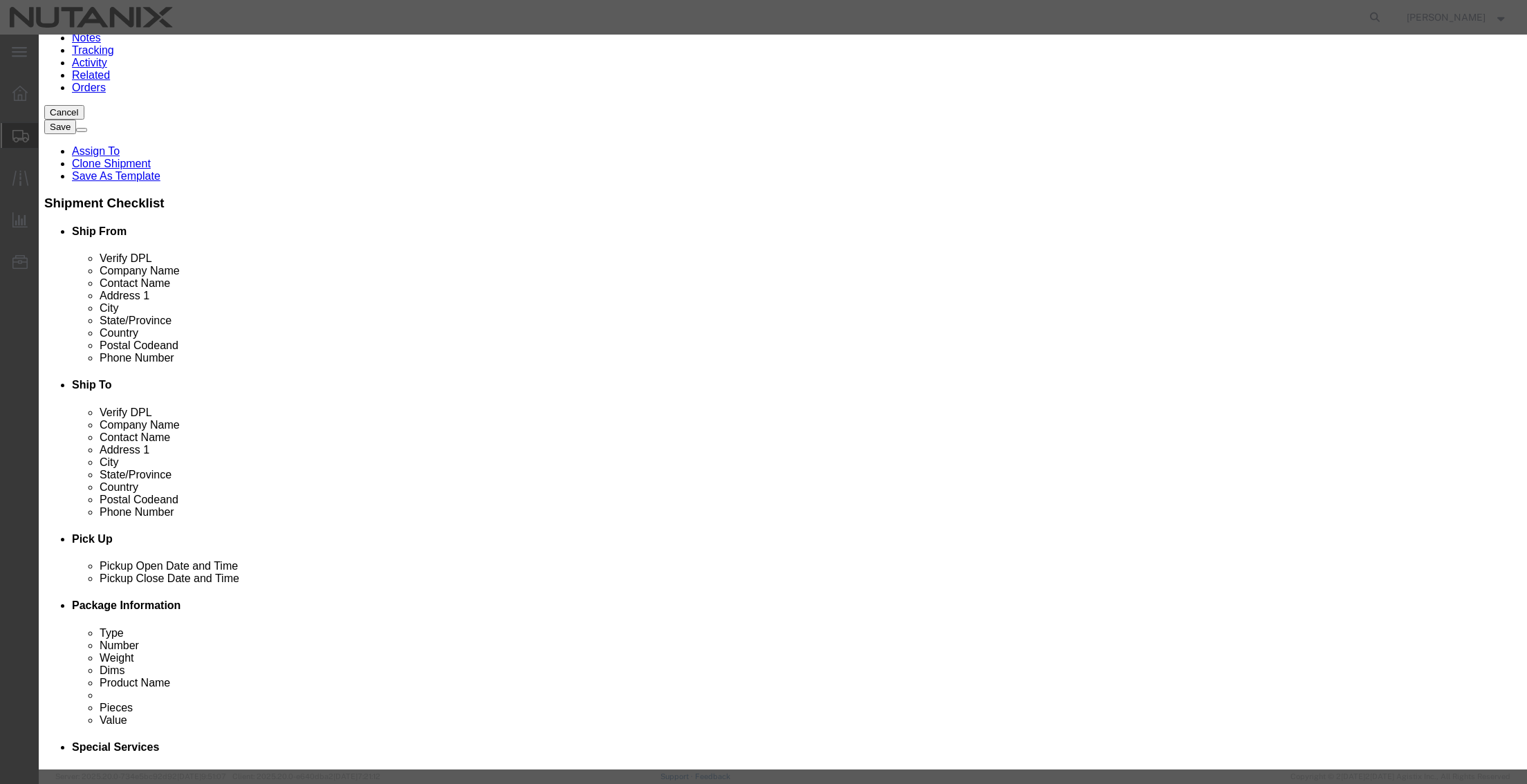
click input "text"
click button "Close"
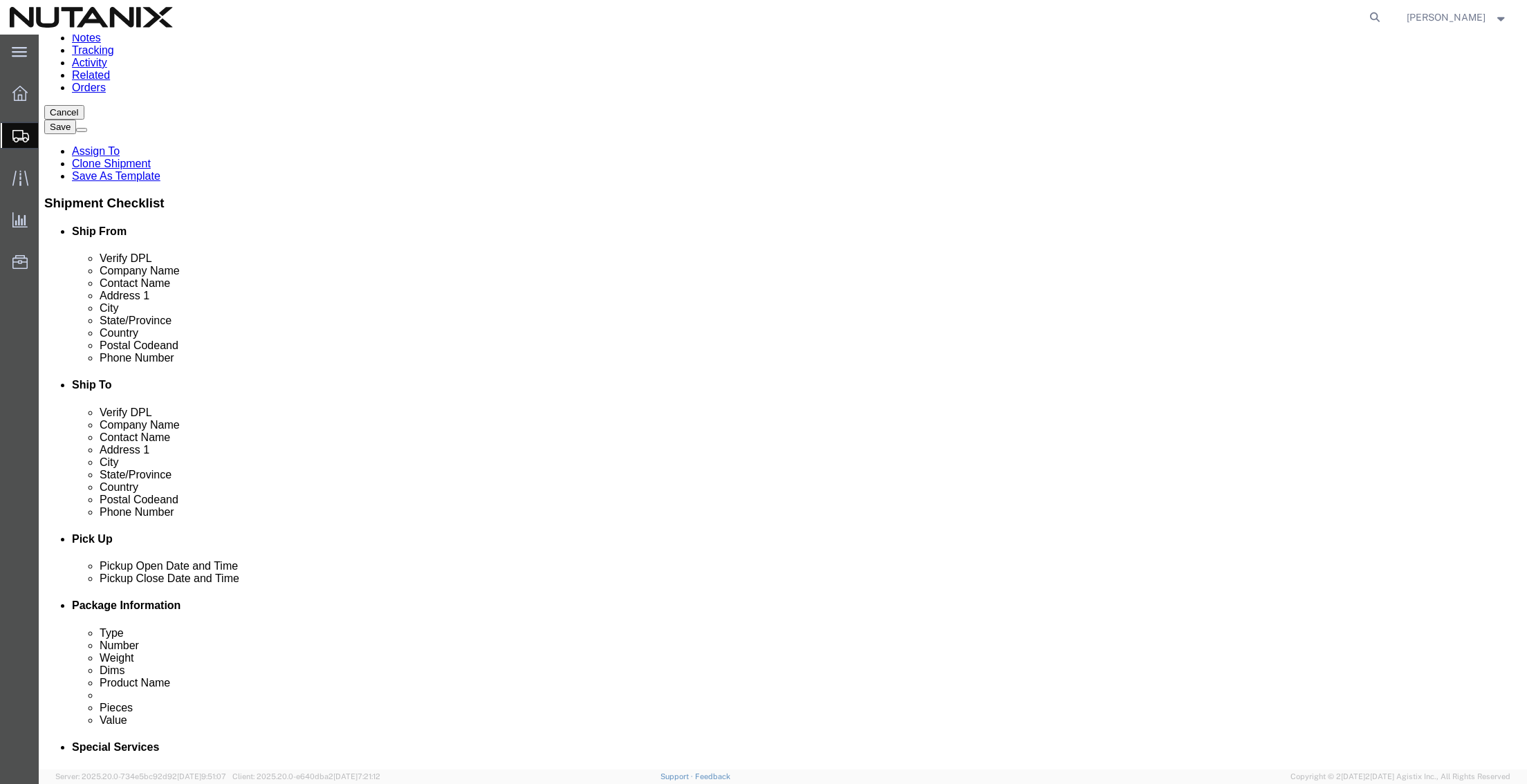
click button "Continue"
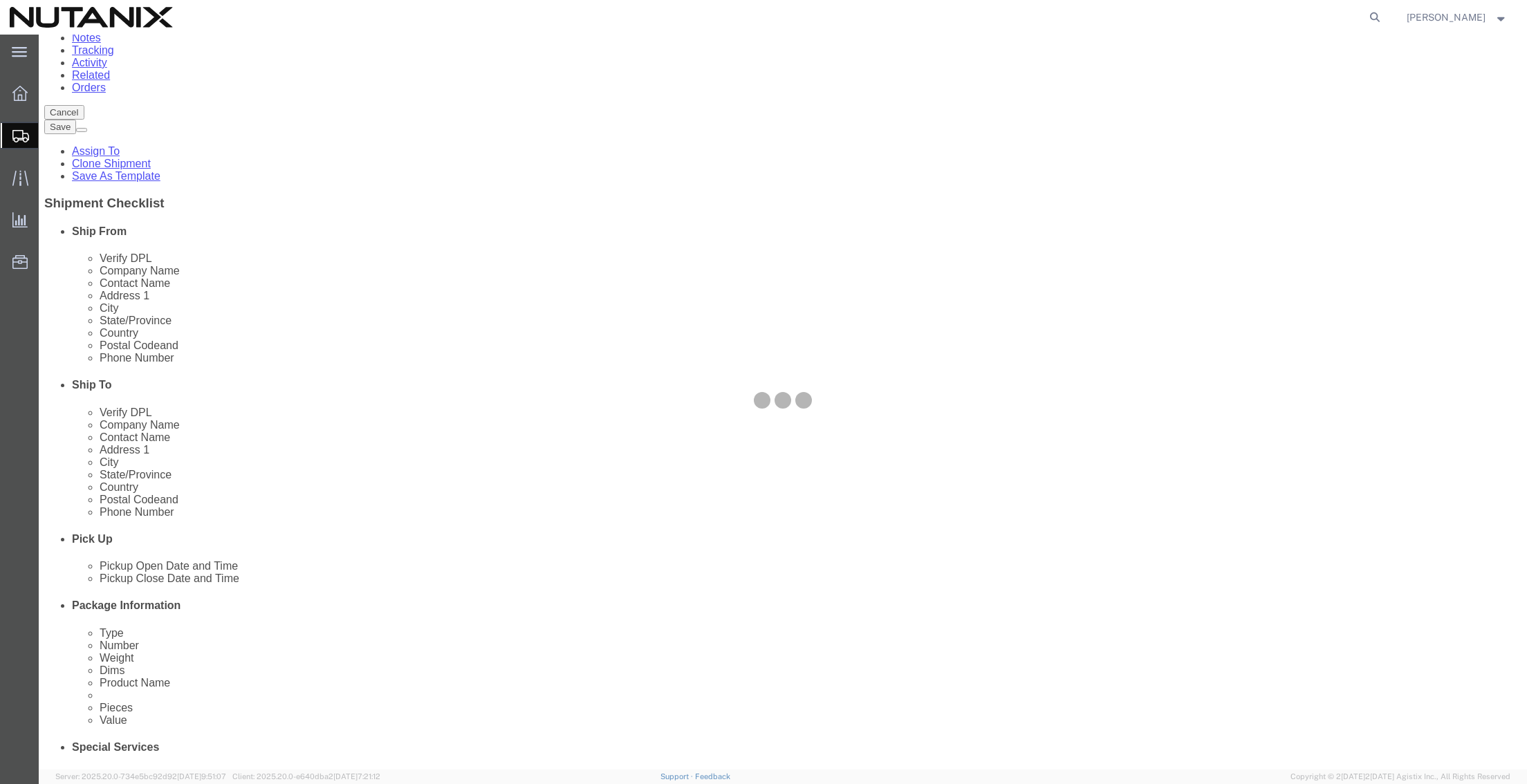
select select
select select "COSTCENTER"
select select "59652"
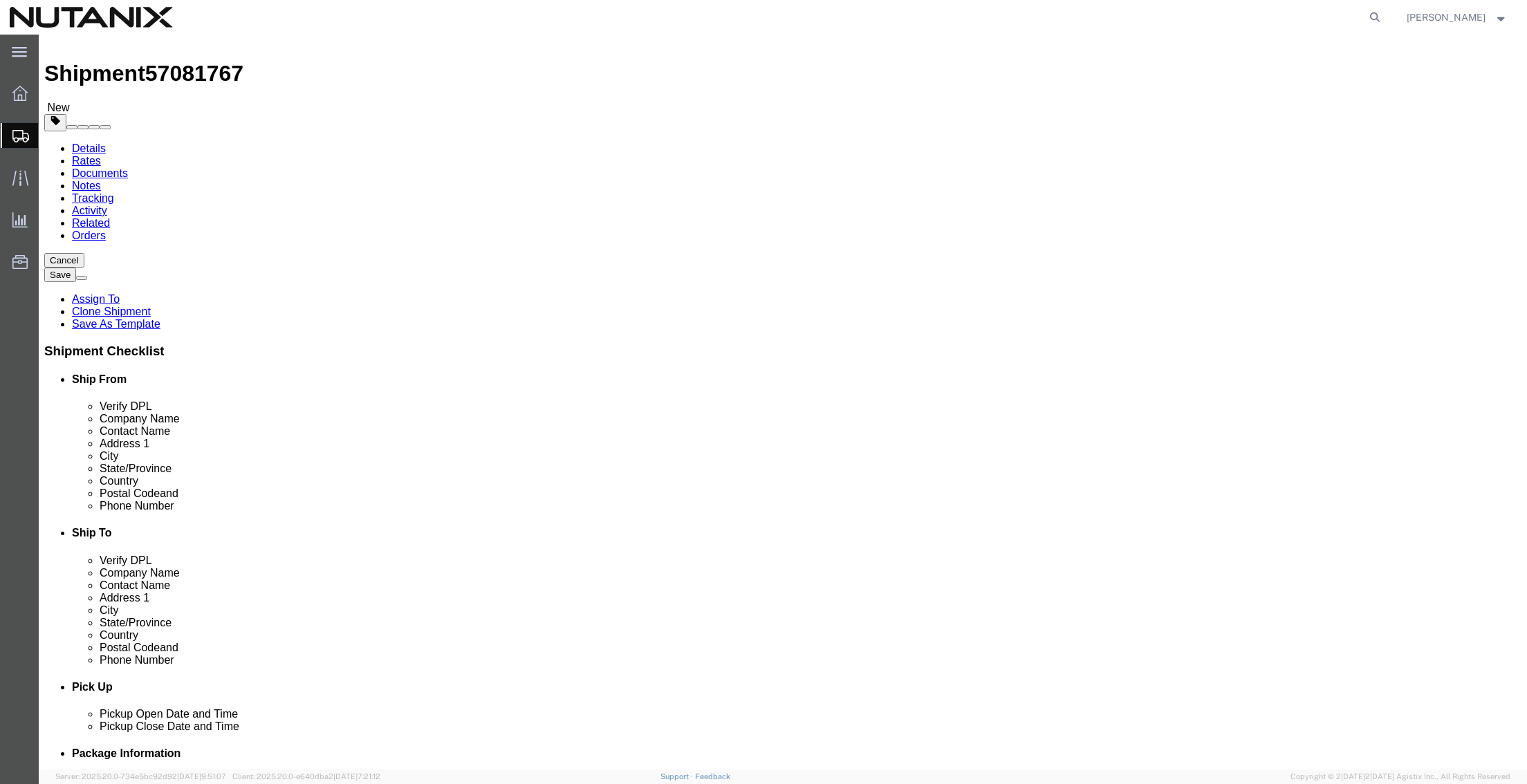
scroll to position [0, 0]
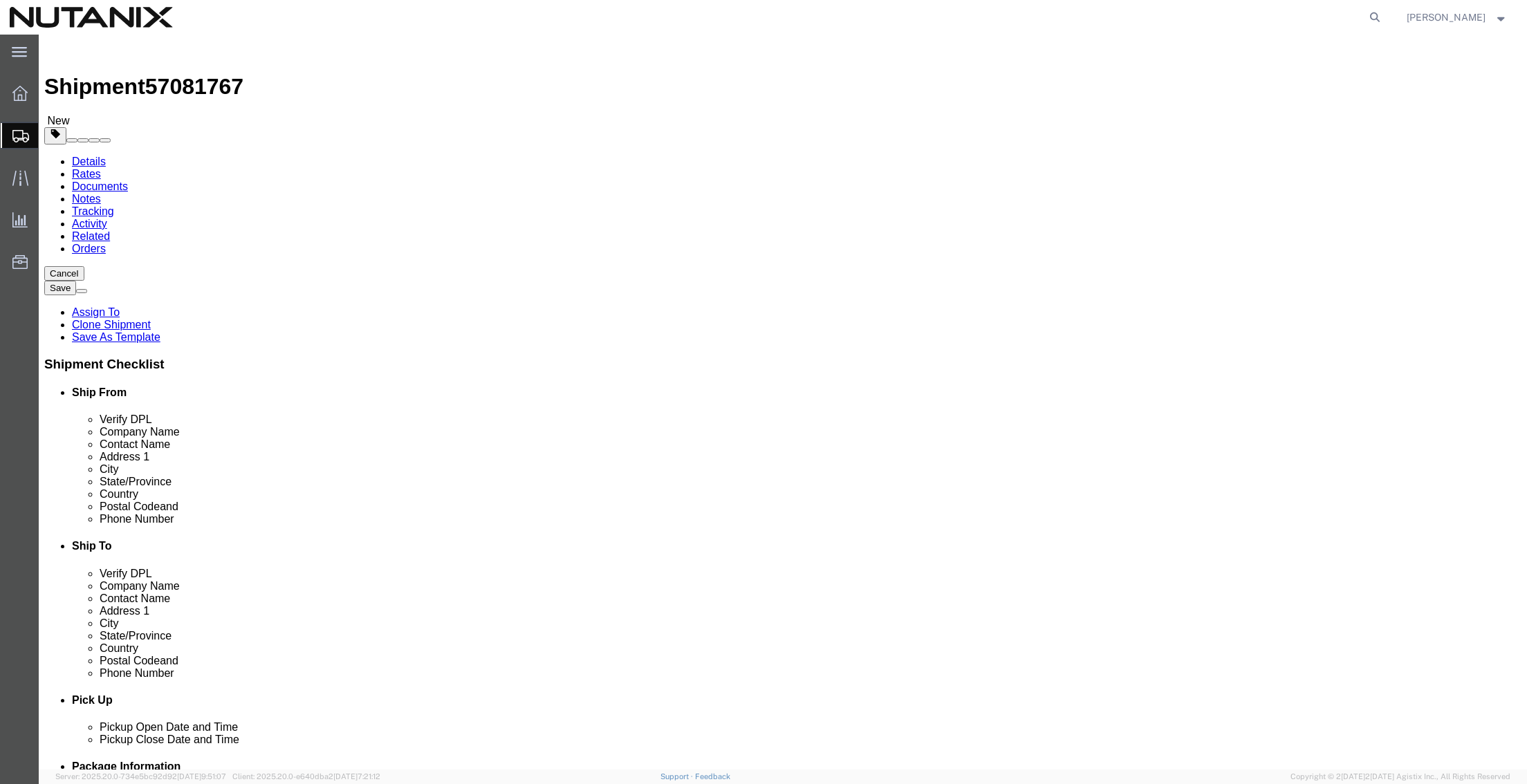
click select "Select Adult Signature Required Direct Signature Required No Signature Required…"
select select
click select "Select Adult Signature Required Direct Signature Required No Signature Required…"
select select "12"
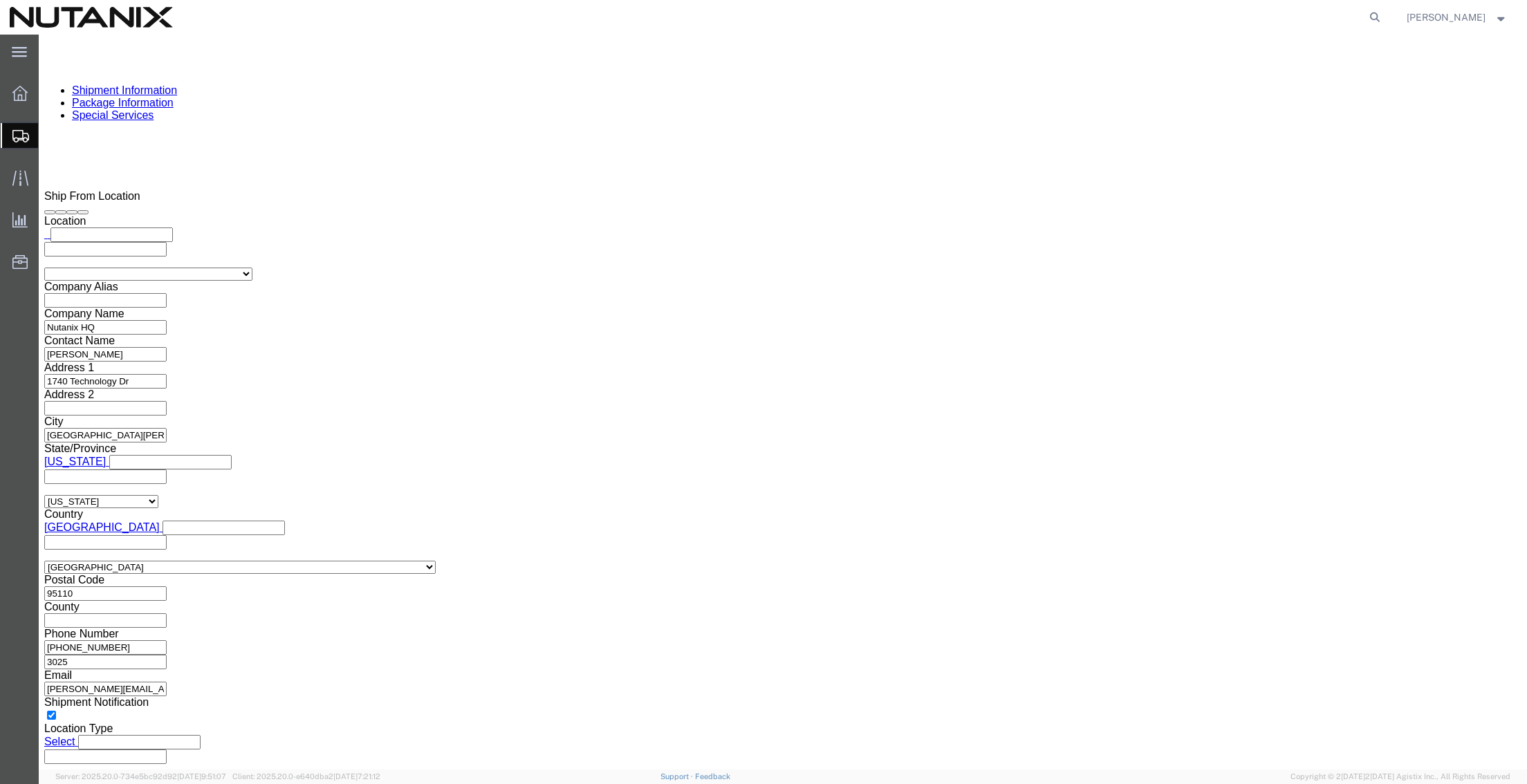
scroll to position [968, 0]
click button "Rate Shipment"
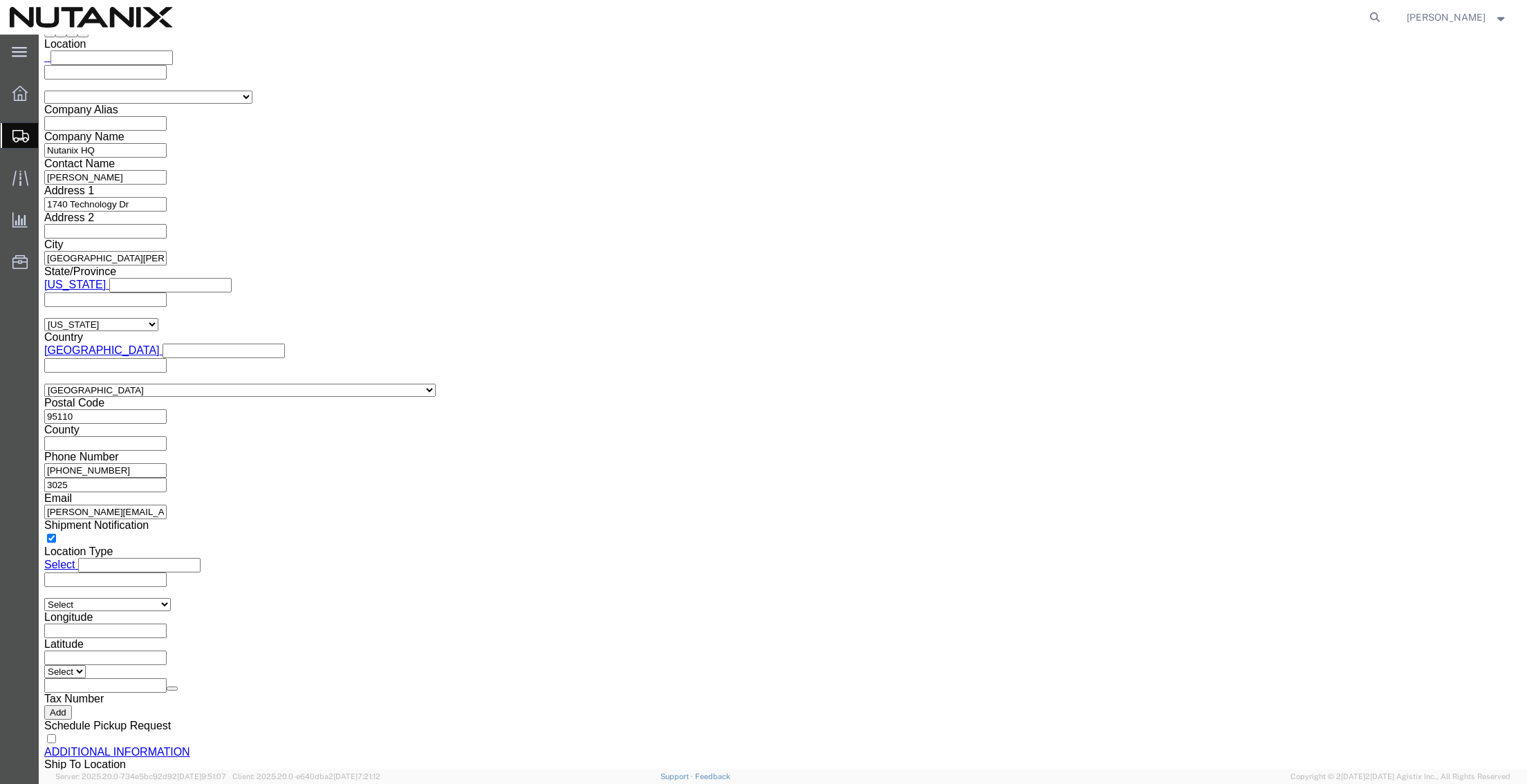
scroll to position [1238, 0]
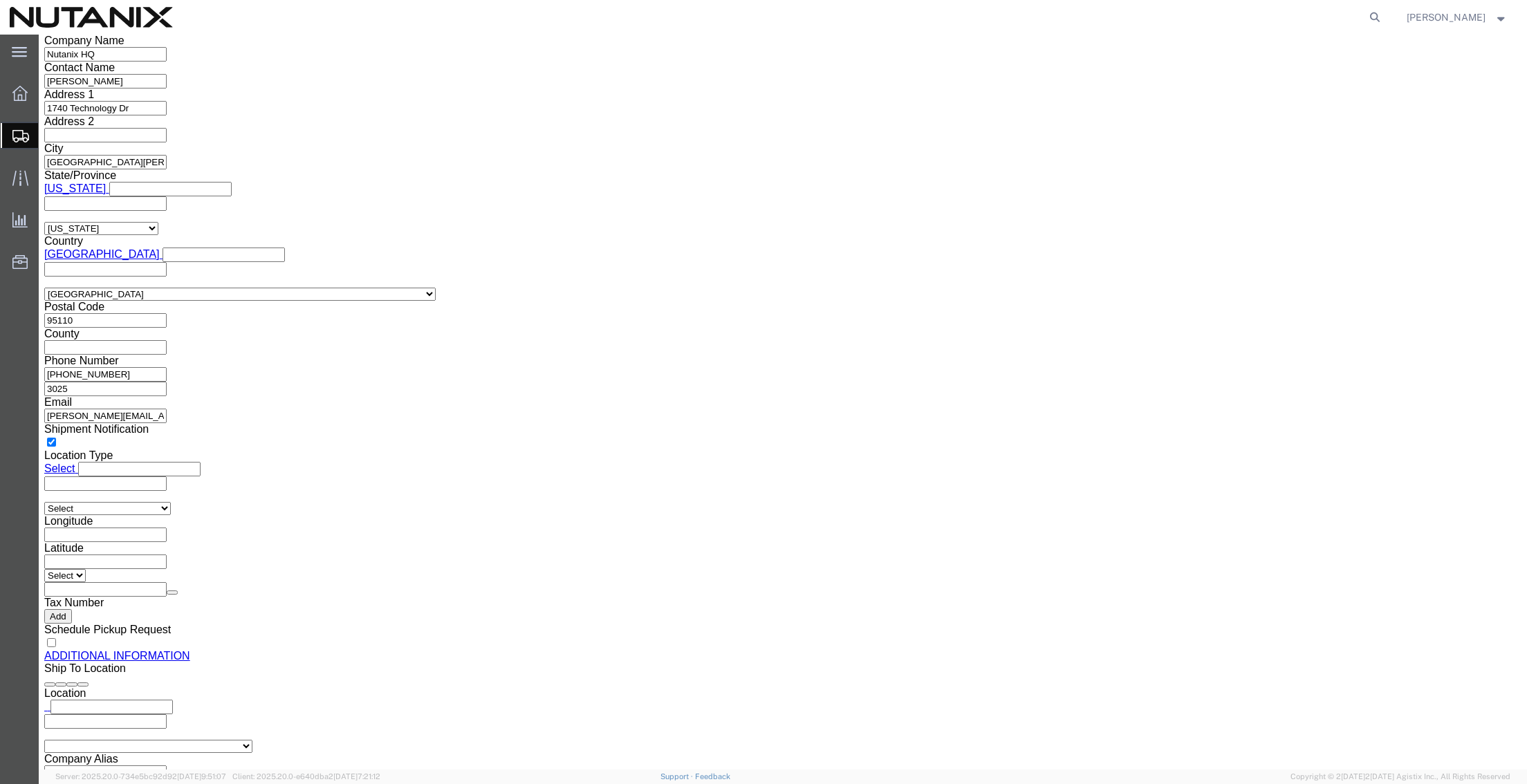
click button "Rate Shipment"
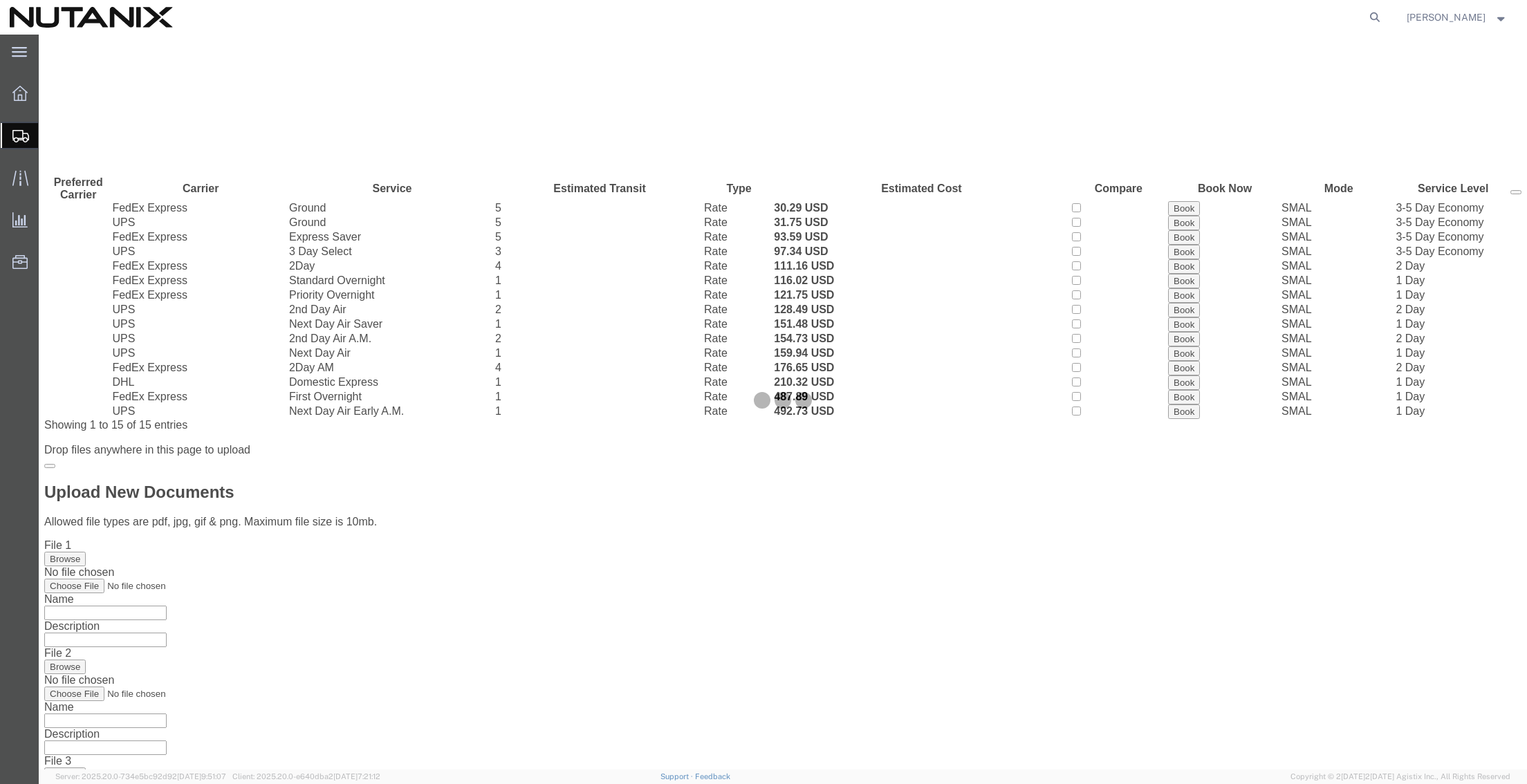
scroll to position [0, 0]
